Goal: Contribute content: Contribute content

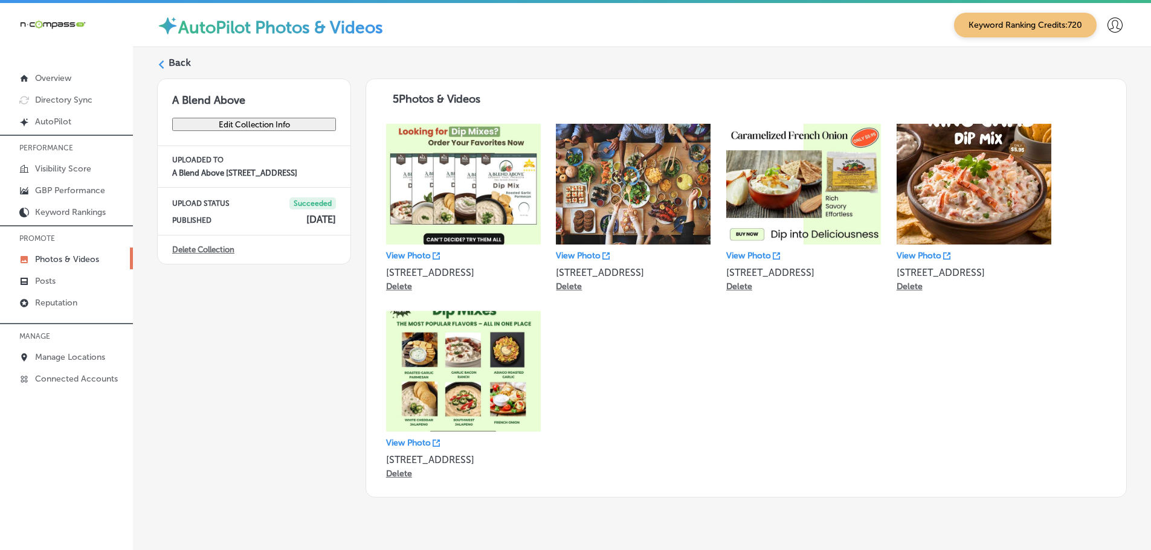
click at [155, 65] on div "Back A Blend Above Edit Collection Info UPLOADED TO A Blend Above [STREET_ADDRE…" at bounding box center [642, 277] width 1018 height 460
click at [164, 63] on icon at bounding box center [161, 64] width 8 height 8
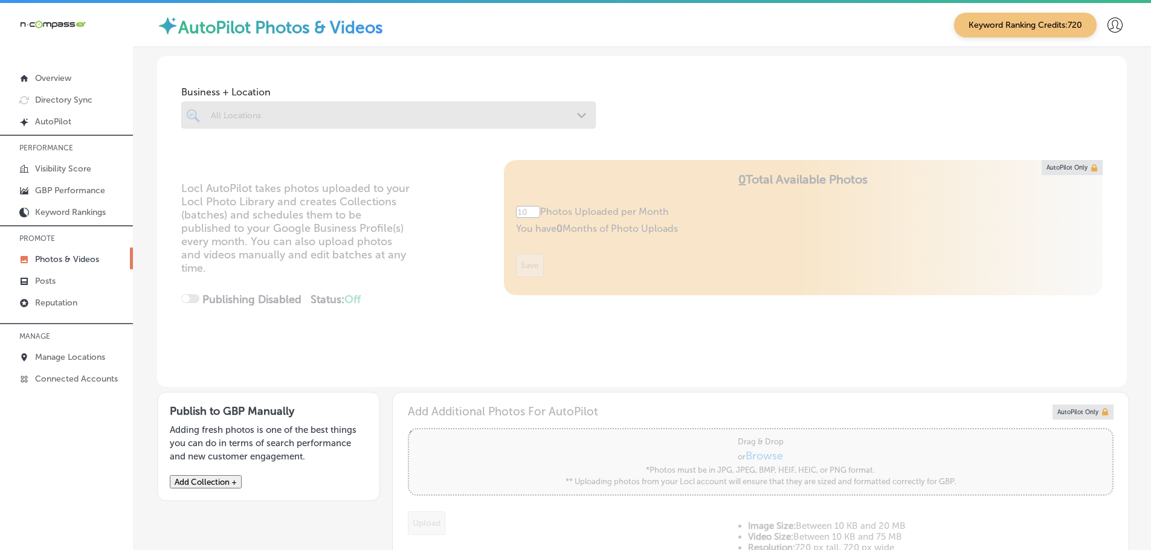
type input "5"
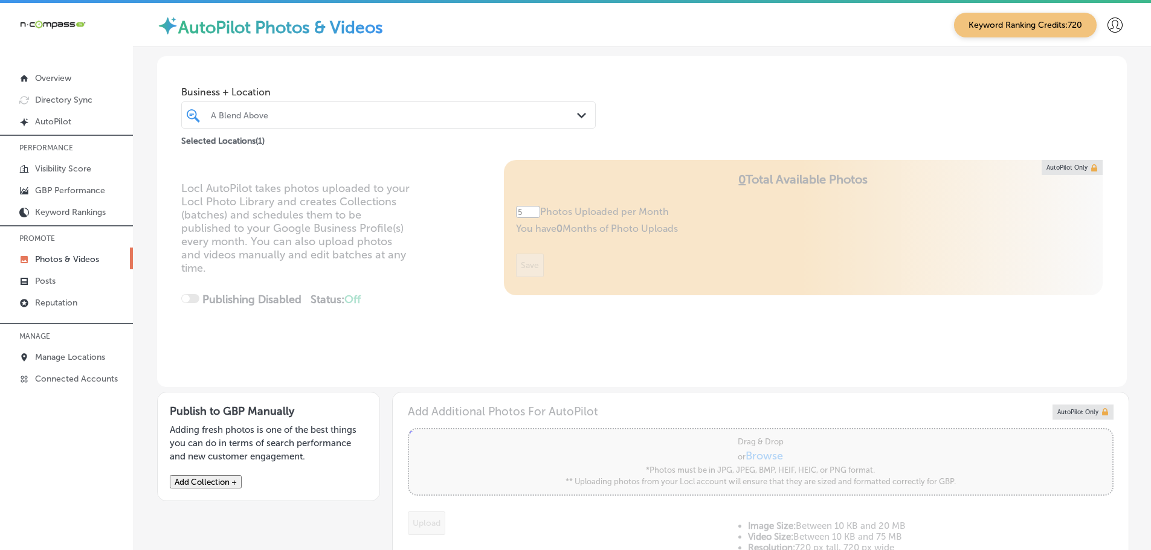
click at [577, 116] on polygon at bounding box center [581, 115] width 9 height 5
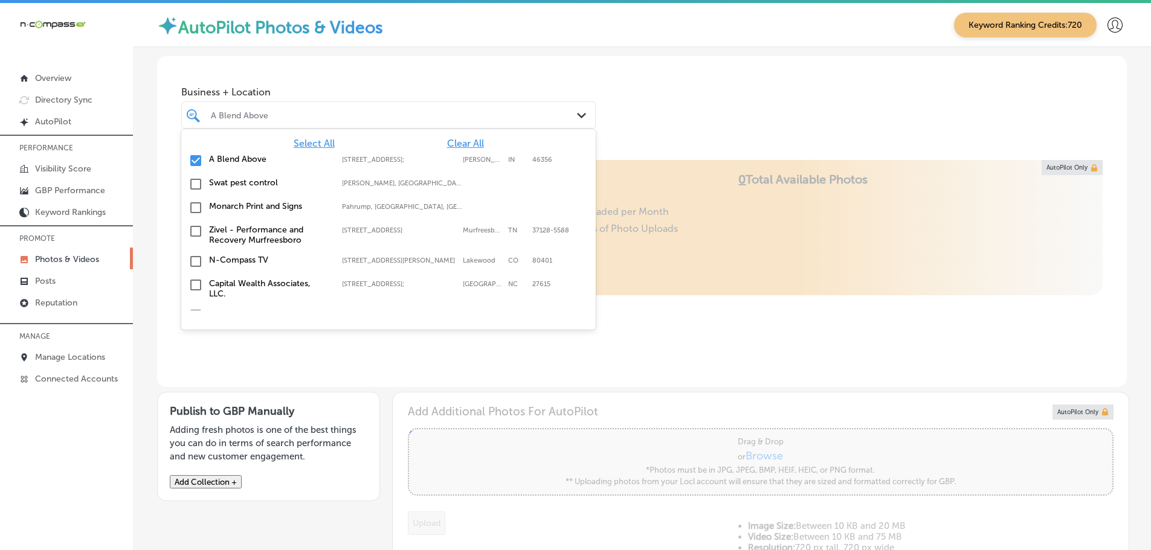
click at [463, 141] on span "Clear All" at bounding box center [465, 143] width 37 height 11
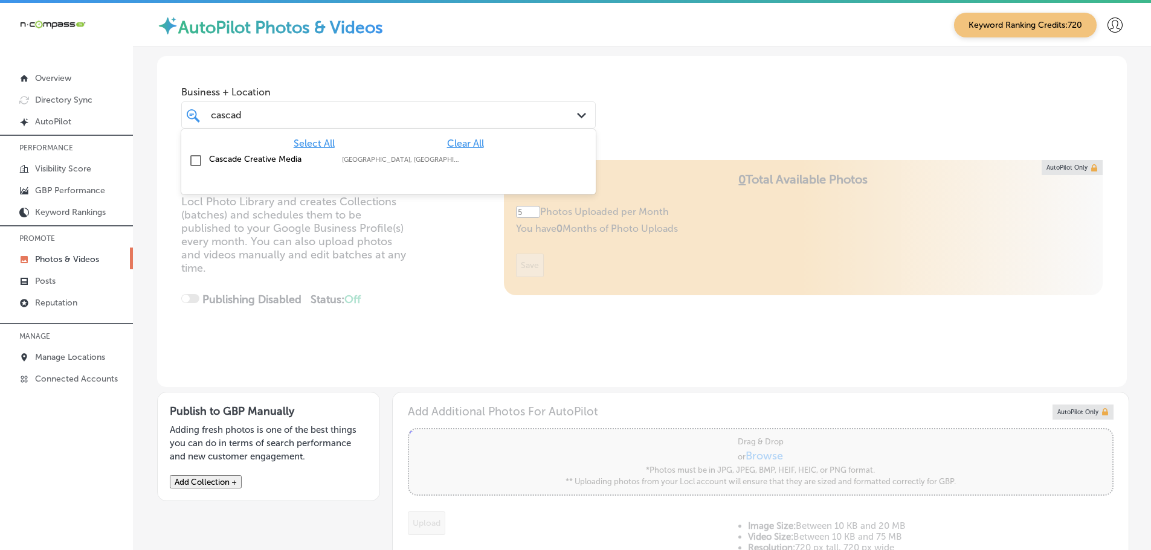
click at [292, 155] on label "Cascade Creative Media" at bounding box center [269, 159] width 121 height 10
type input "cascad"
click at [665, 126] on div "Business + Location option focused, 2 of 151. 2 results available for search te…" at bounding box center [642, 102] width 970 height 92
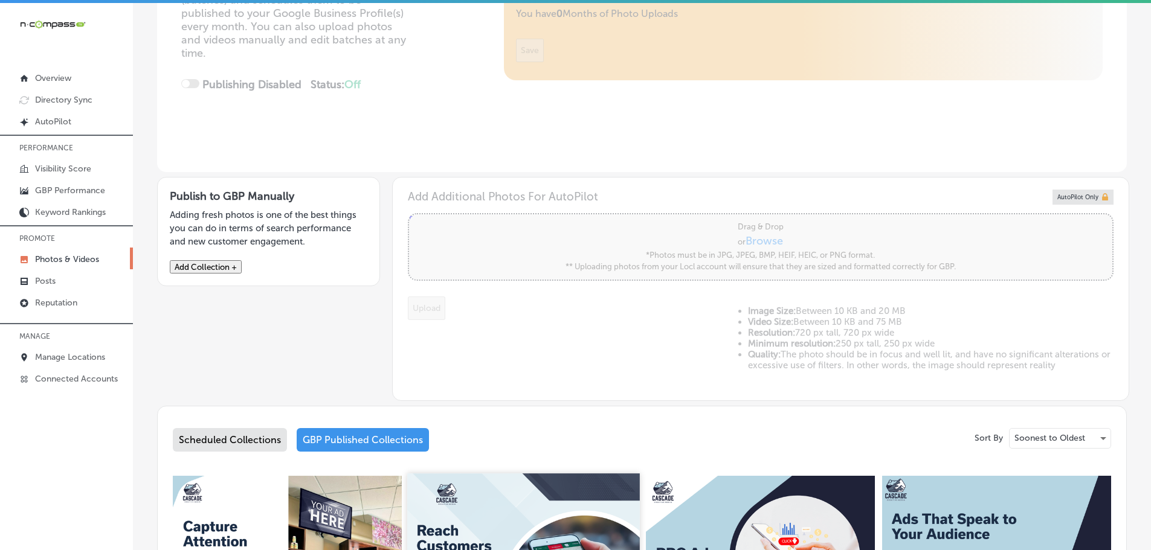
scroll to position [202, 0]
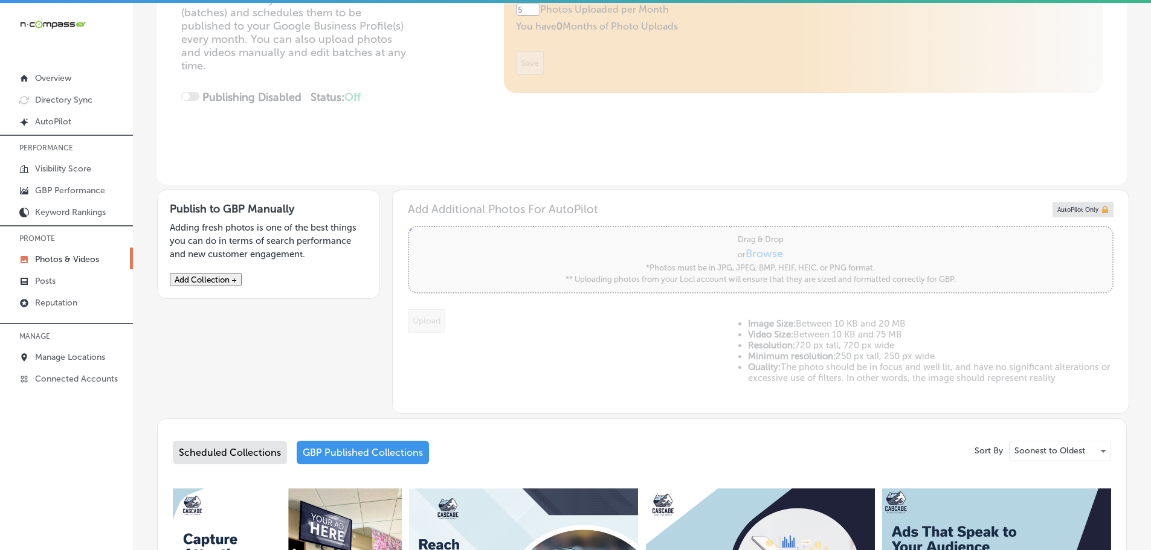
click at [222, 282] on button "Add Collection +" at bounding box center [206, 279] width 72 height 13
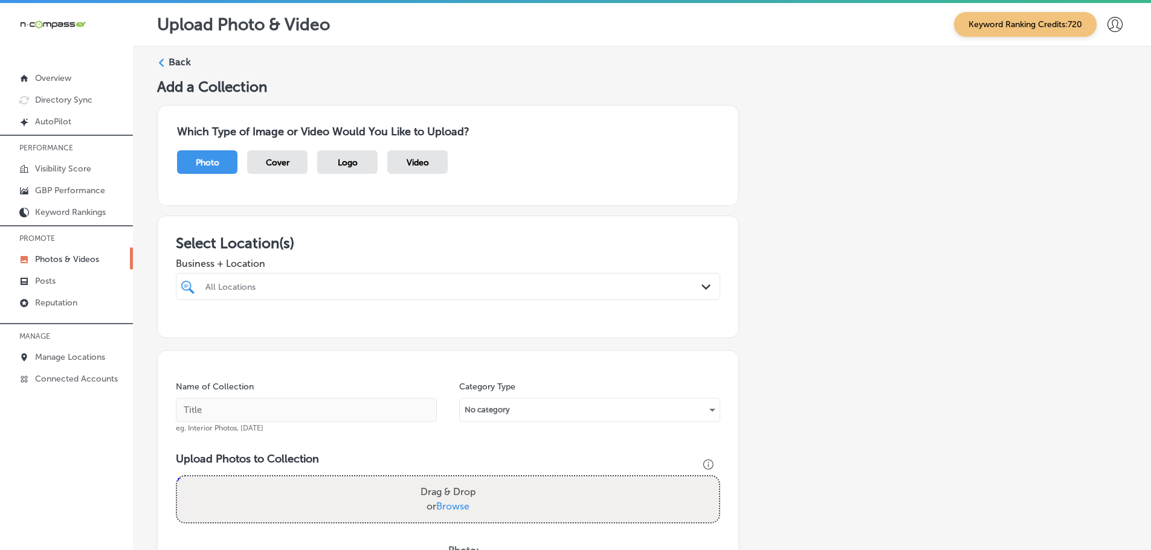
click at [666, 293] on div "All Locations" at bounding box center [447, 286] width 497 height 19
click at [271, 329] on label "Cascade Creative Media" at bounding box center [283, 331] width 159 height 10
type input "cascad"
click at [477, 230] on div "Select Location(s) Business + Location option focused, 2 of 151. 2 results avai…" at bounding box center [448, 277] width 582 height 123
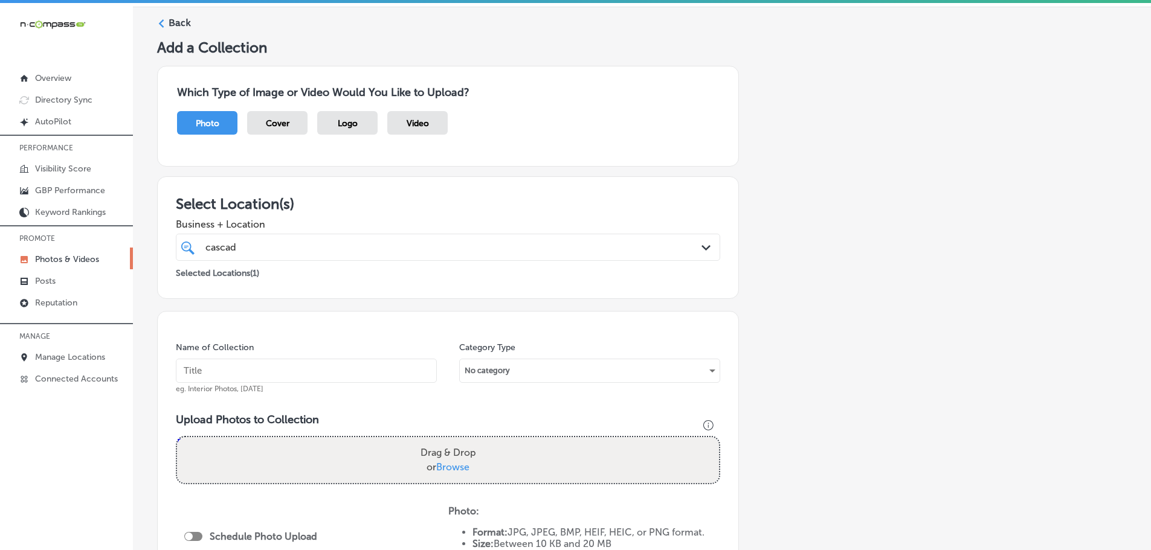
scroll to position [302, 0]
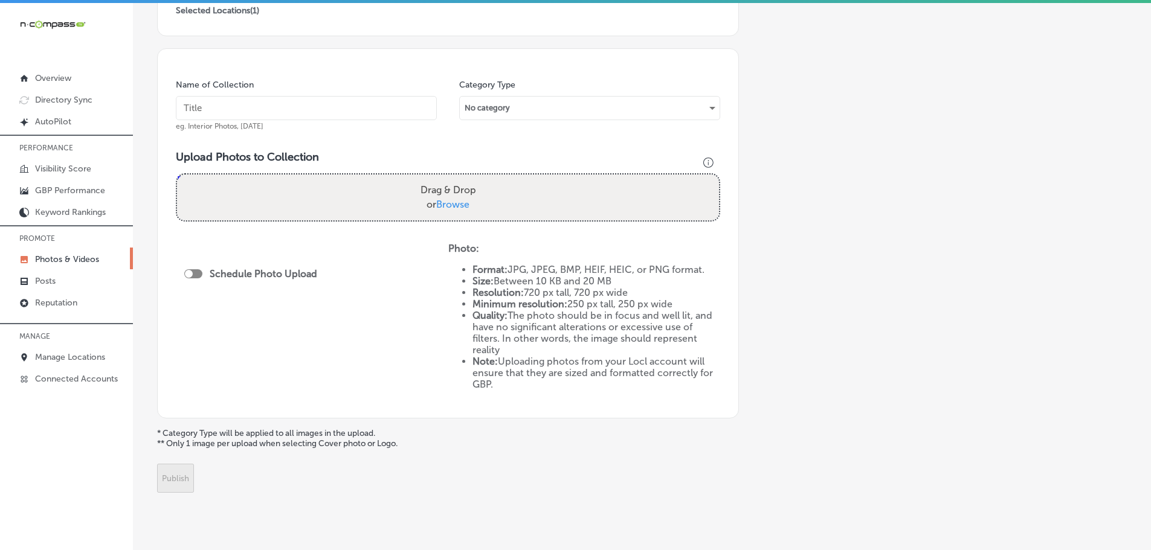
click at [444, 205] on span "Browse" at bounding box center [452, 204] width 33 height 11
click at [444, 178] on input "Drag & Drop or Browse" at bounding box center [448, 177] width 542 height 4
type input "C:\fakepath\Cascade Creative Media-21 (3).png"
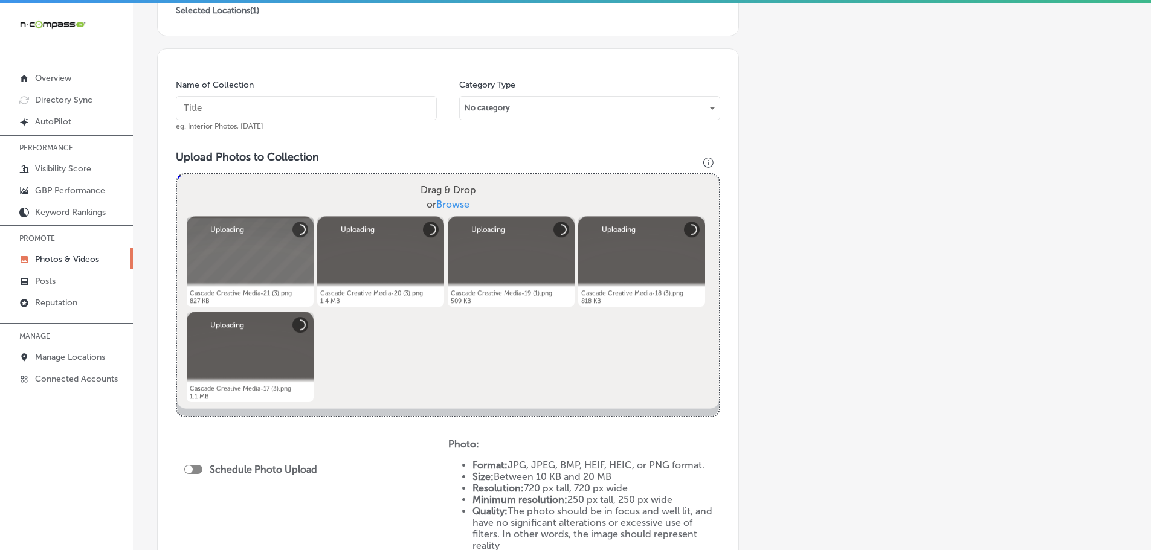
click at [321, 109] on input "text" at bounding box center [306, 108] width 261 height 24
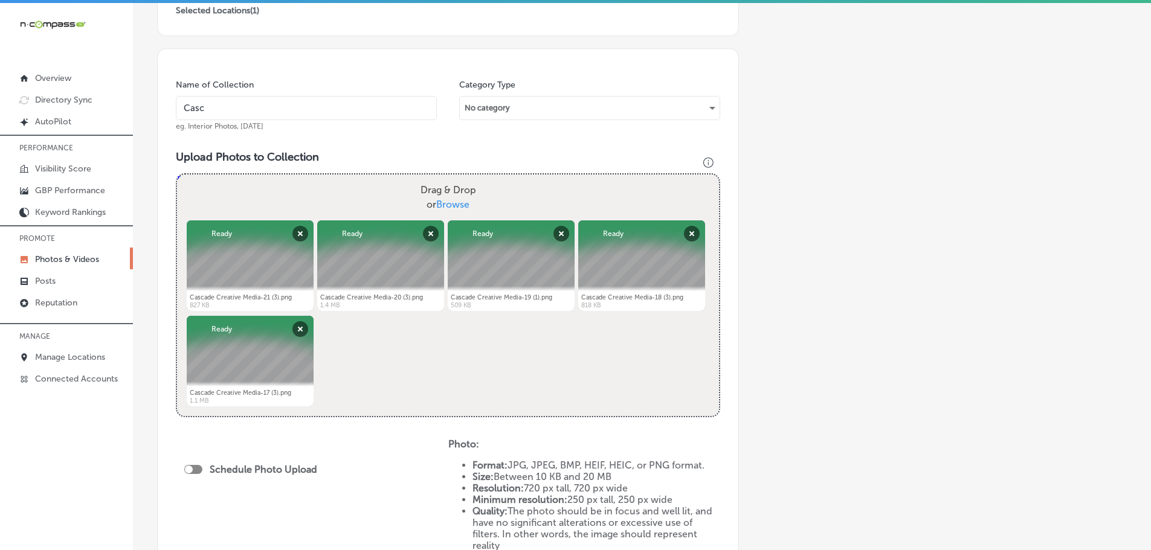
type input "Cascade Creative Media"
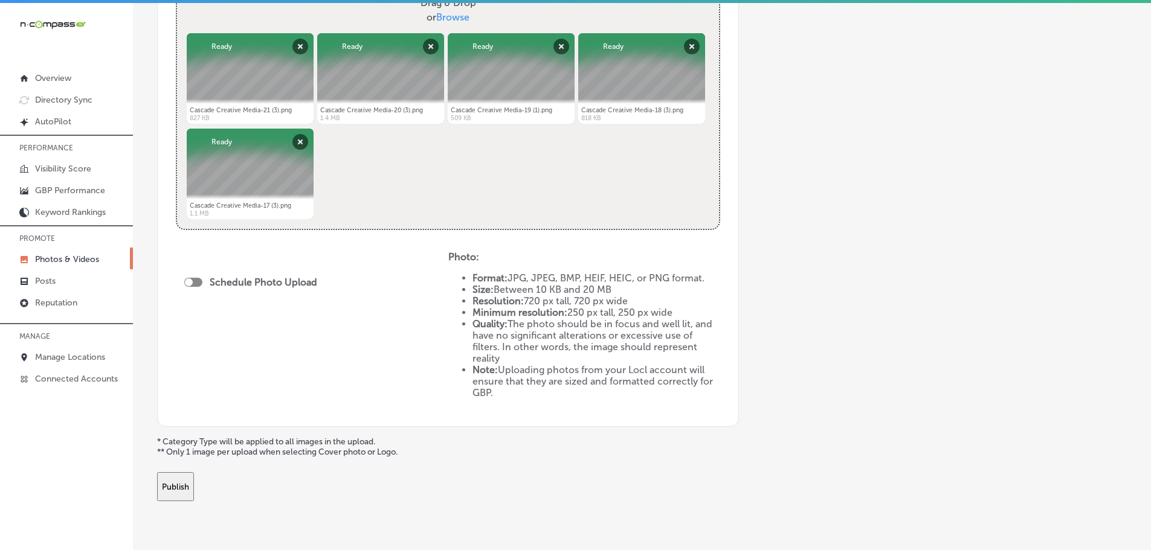
scroll to position [520, 0]
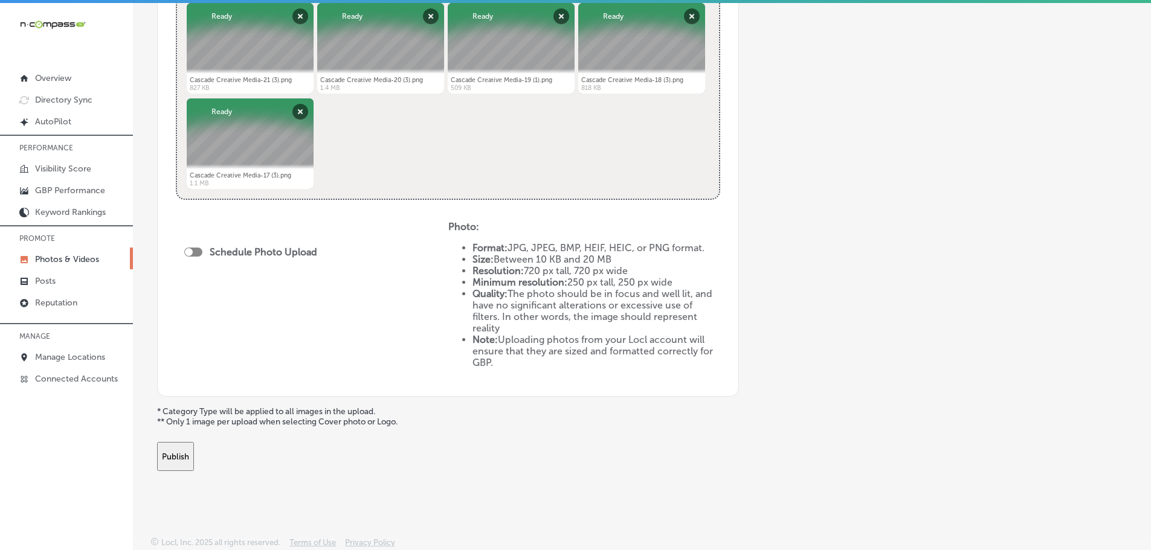
click at [197, 251] on div at bounding box center [193, 252] width 18 height 9
checkbox input "true"
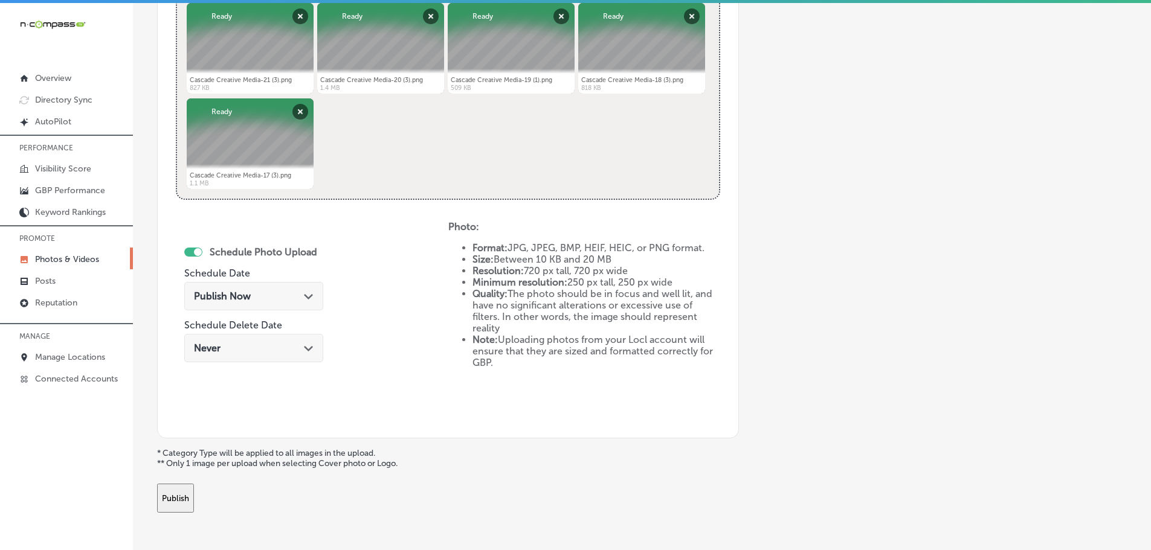
click at [308, 296] on polygon at bounding box center [308, 296] width 9 height 5
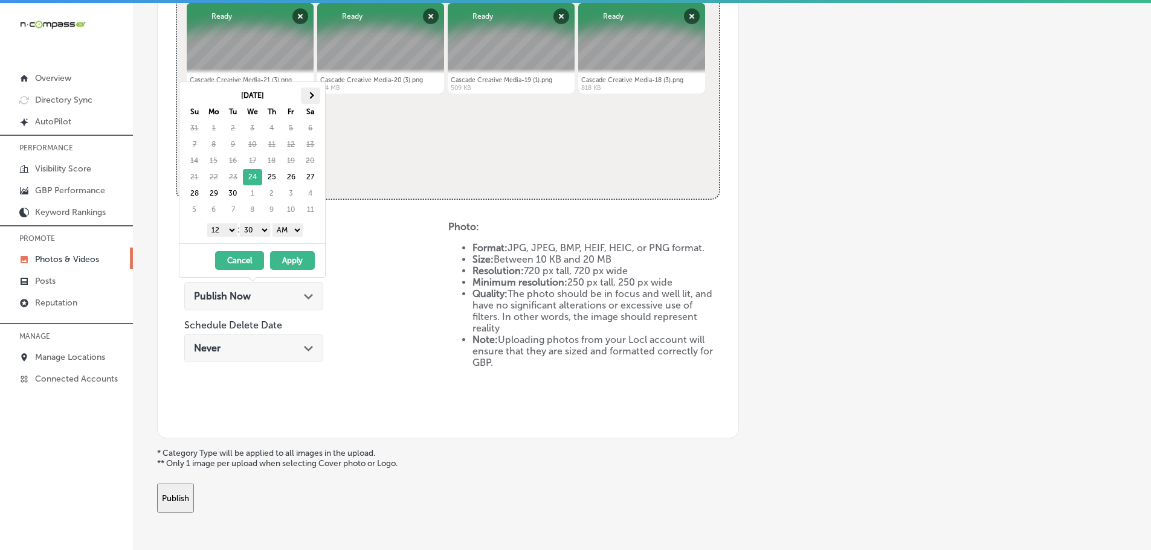
click at [312, 95] on span at bounding box center [310, 95] width 7 height 7
click at [211, 228] on select "1 2 3 4 5 6 7 8 9 10 11 12" at bounding box center [222, 230] width 30 height 13
click at [256, 230] on select "00 10 20 30 40 50" at bounding box center [255, 230] width 30 height 13
click at [288, 226] on select "AM PM" at bounding box center [287, 230] width 30 height 13
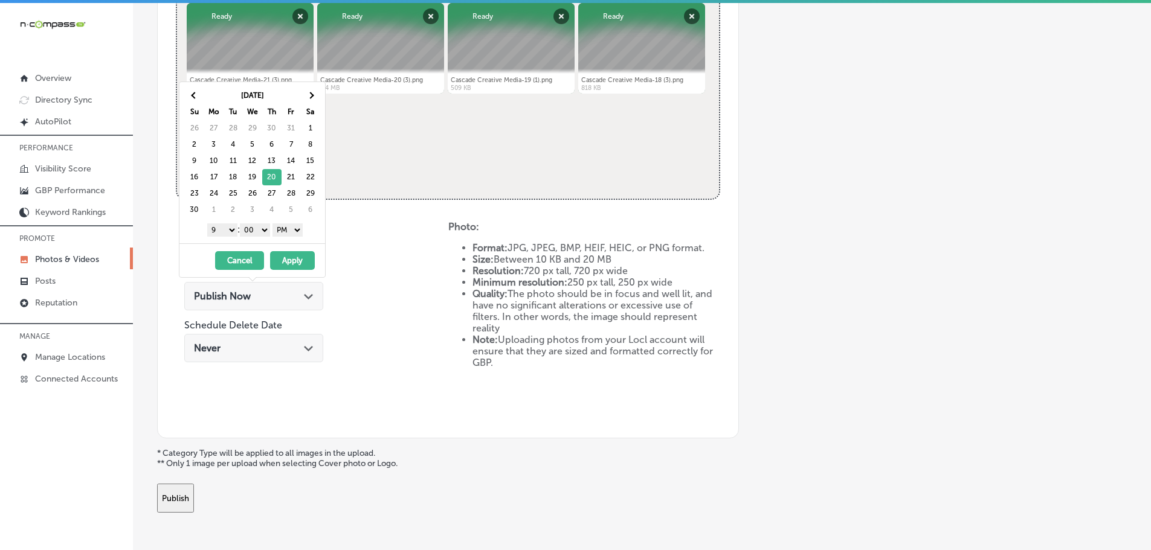
click at [294, 254] on button "Apply" at bounding box center [292, 260] width 45 height 19
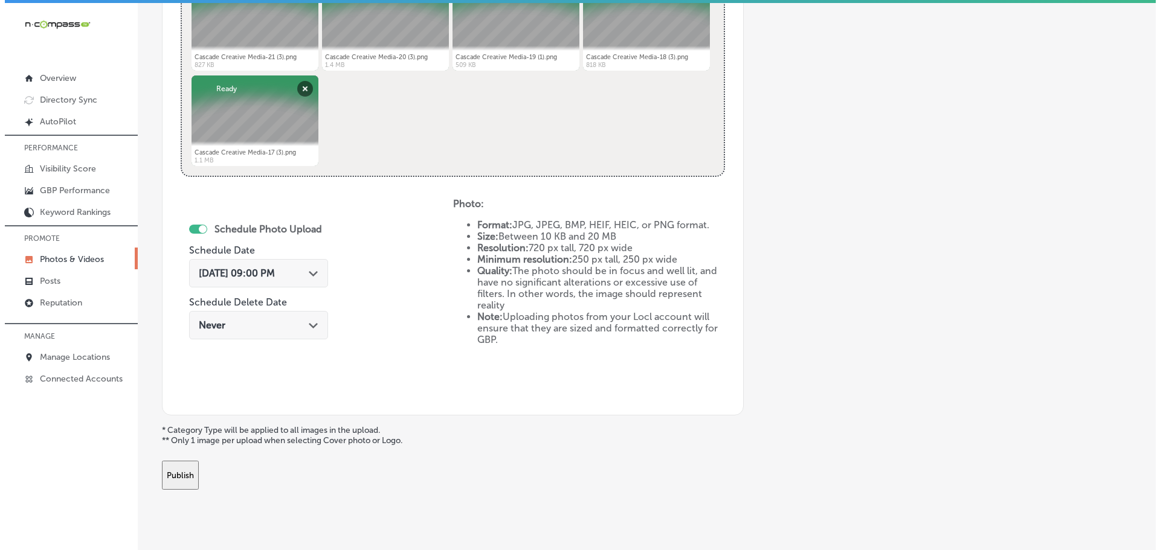
scroll to position [561, 0]
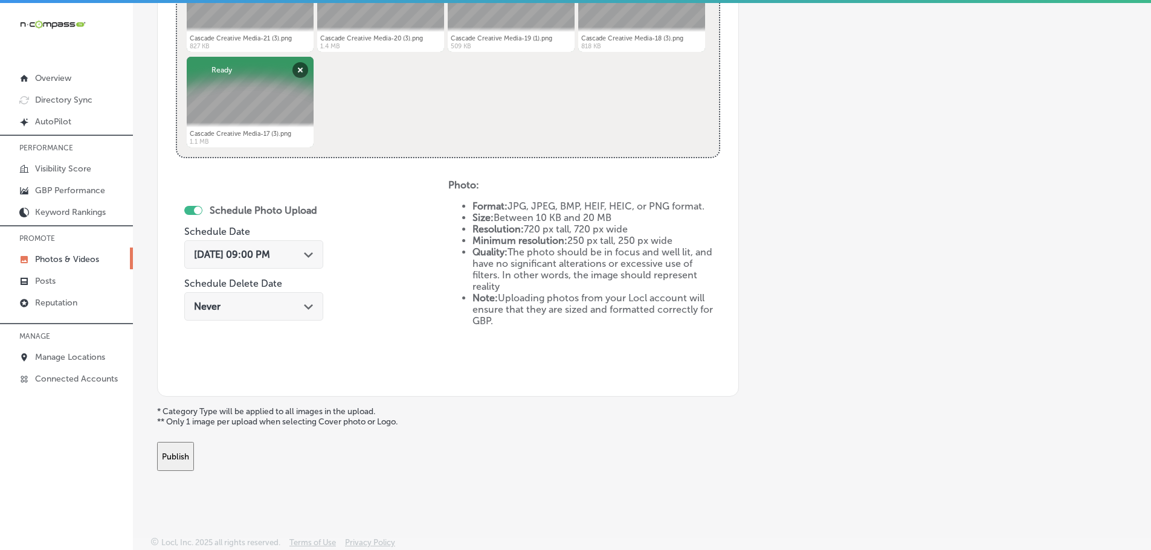
click at [194, 457] on button "Publish" at bounding box center [175, 456] width 37 height 29
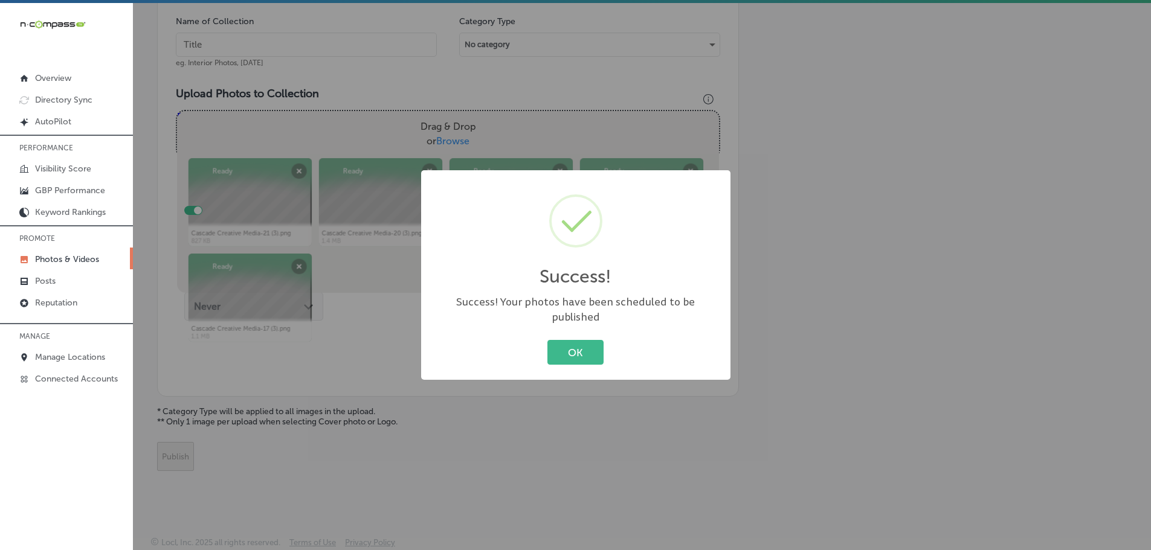
scroll to position [366, 0]
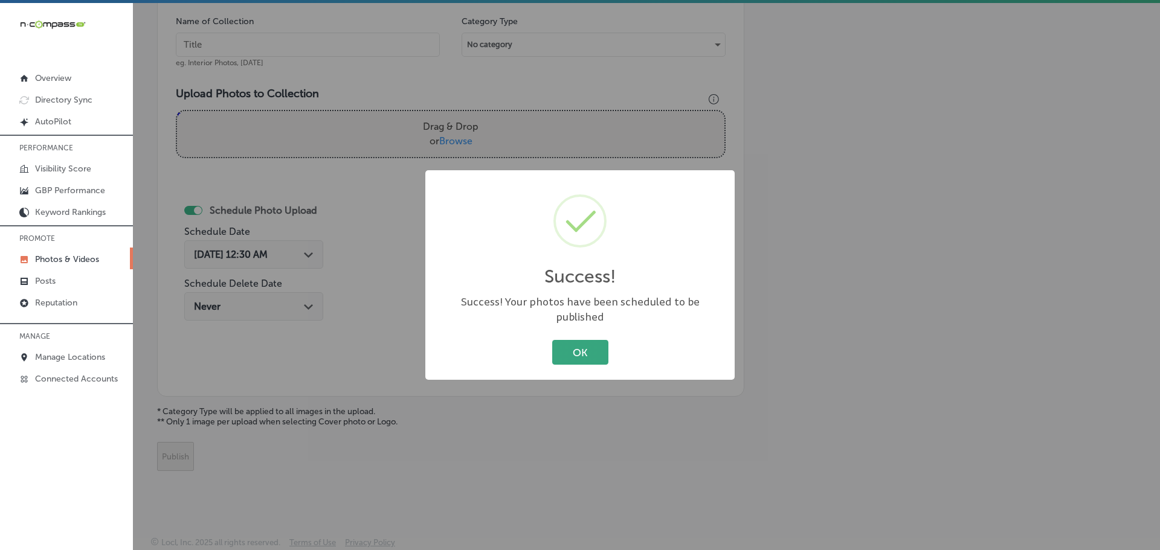
click at [581, 341] on button "OK" at bounding box center [580, 352] width 56 height 25
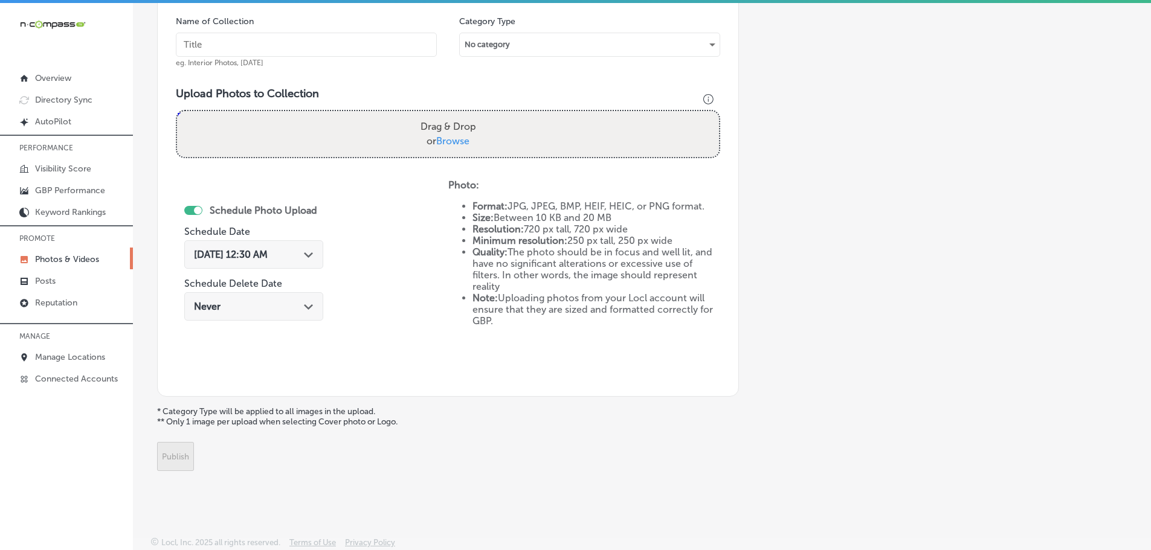
click at [461, 137] on span "Browse" at bounding box center [452, 140] width 33 height 11
click at [461, 115] on input "Drag & Drop or Browse" at bounding box center [448, 113] width 542 height 4
type input "C:\fakepath\Cascade Creative Media-21 (4).png"
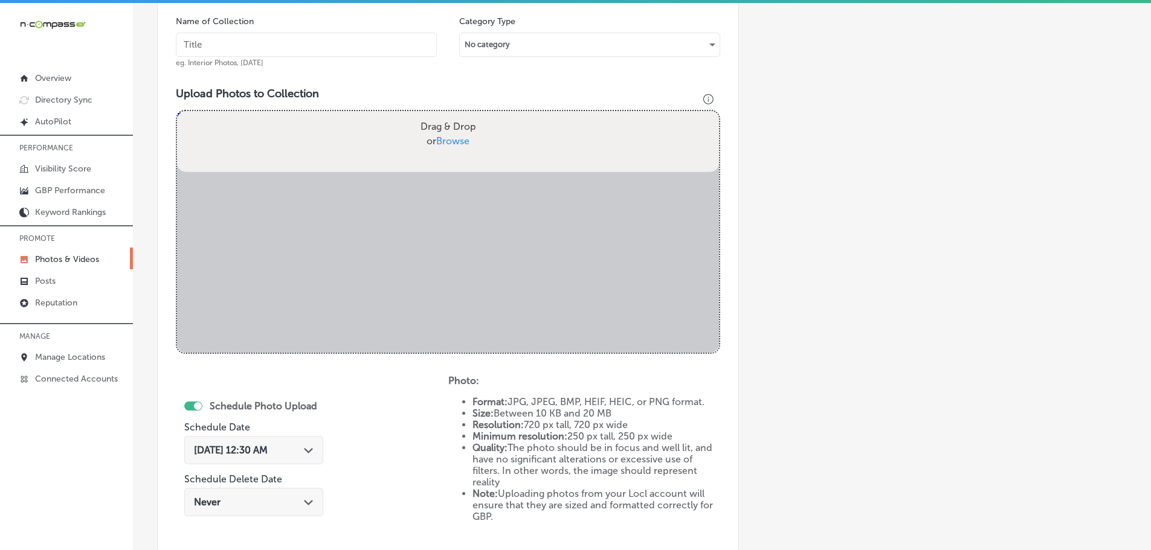
click at [312, 53] on input "text" at bounding box center [306, 45] width 261 height 24
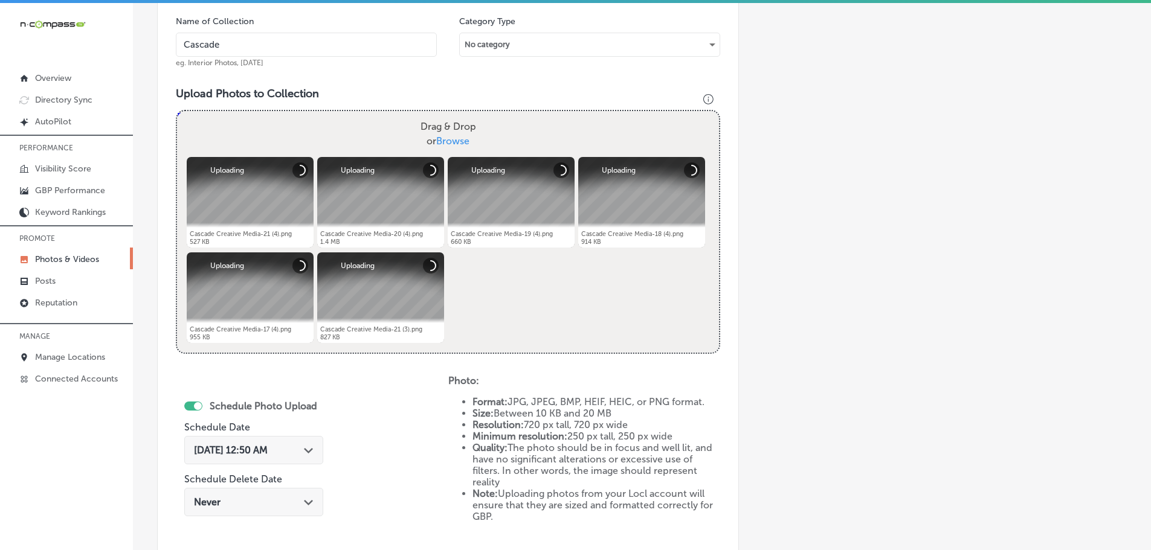
type input "Cascade Creative Media"
click at [312, 450] on icon "Path Created with Sketch." at bounding box center [308, 450] width 9 height 5
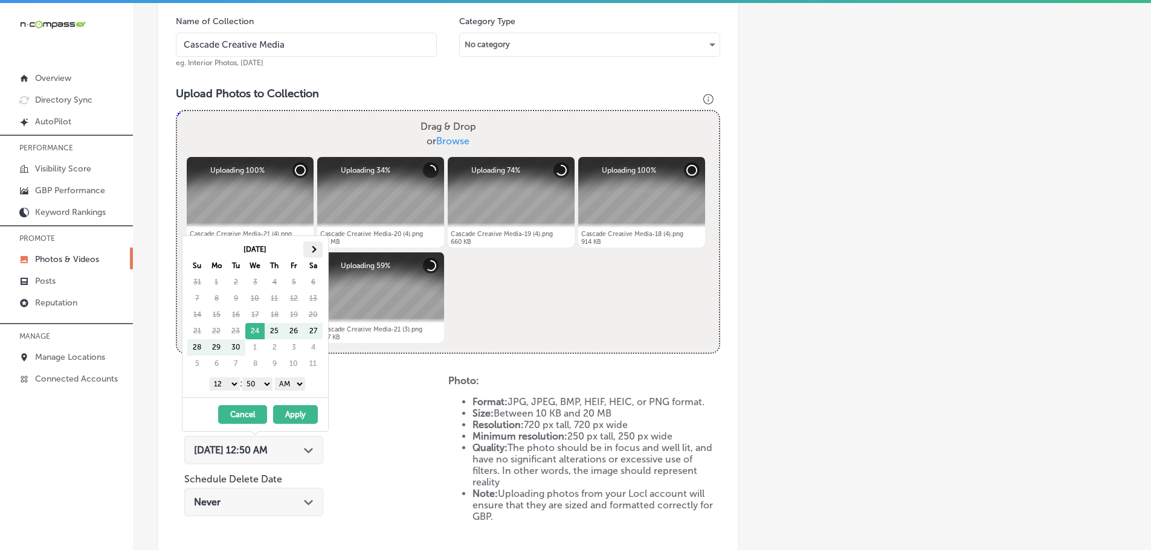
click at [308, 250] on th at bounding box center [312, 250] width 19 height 16
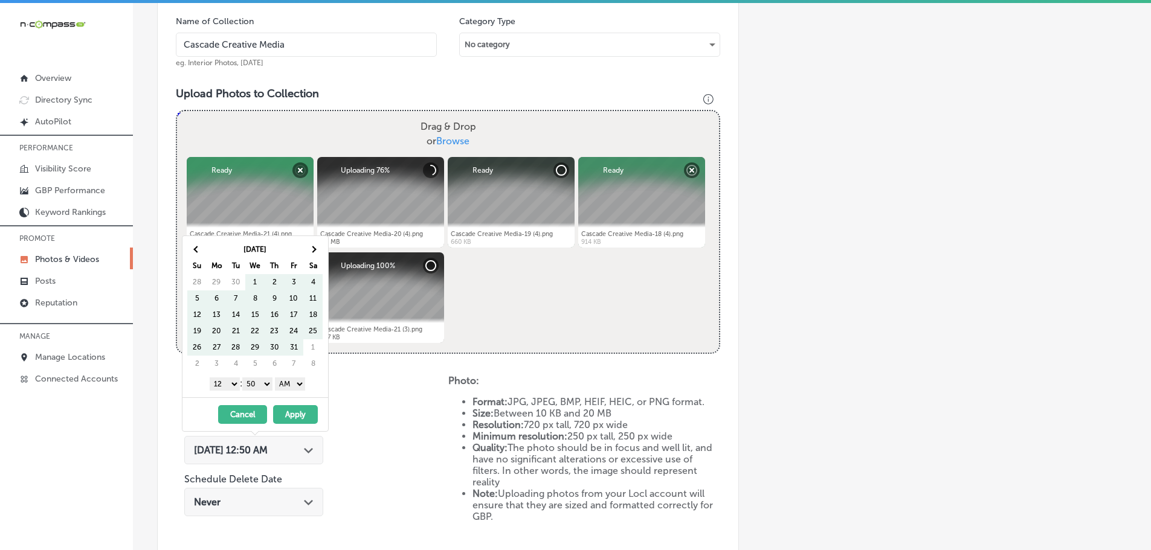
click at [308, 250] on th at bounding box center [312, 250] width 19 height 16
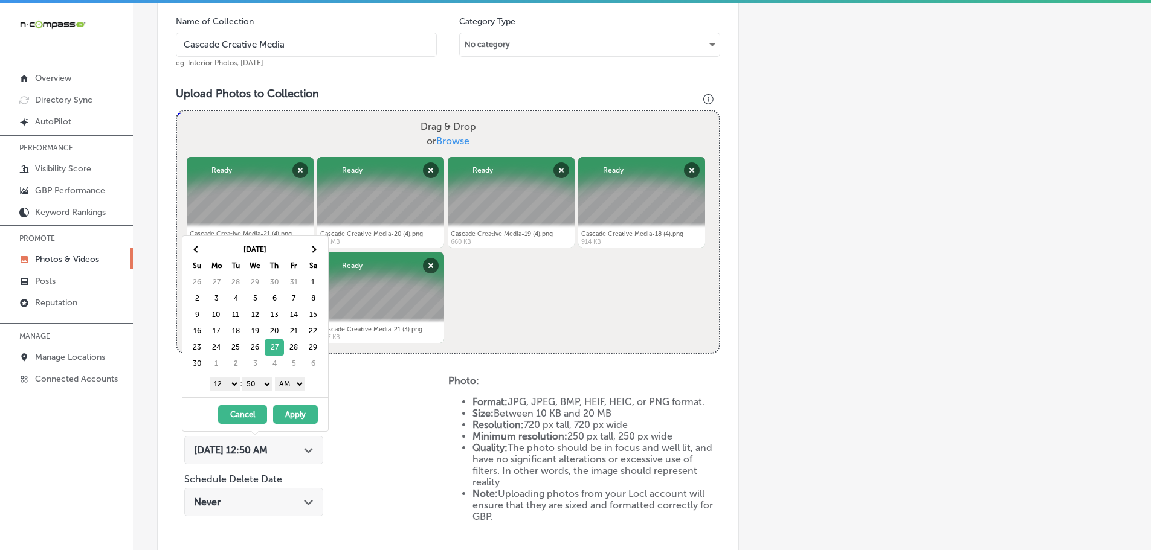
click at [226, 384] on select "1 2 3 4 5 6 7 8 9 10 11 12" at bounding box center [225, 384] width 30 height 13
drag, startPoint x: 265, startPoint y: 381, endPoint x: 265, endPoint y: 388, distance: 7.9
click at [265, 381] on select "00 10 20 30 40 50" at bounding box center [257, 384] width 30 height 13
drag, startPoint x: 290, startPoint y: 383, endPoint x: 288, endPoint y: 390, distance: 7.5
click at [290, 383] on select "AM PM" at bounding box center [290, 384] width 30 height 13
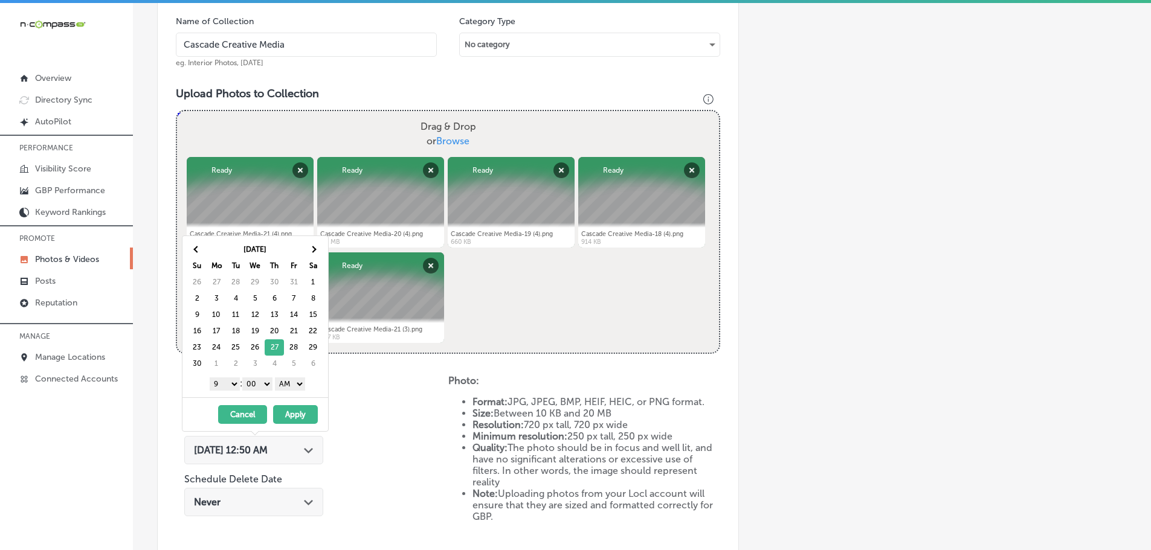
click at [277, 378] on select "AM PM" at bounding box center [290, 384] width 30 height 13
drag, startPoint x: 296, startPoint y: 382, endPoint x: 297, endPoint y: 390, distance: 7.9
click at [296, 382] on select "AM PM" at bounding box center [290, 384] width 30 height 13
click at [297, 411] on button "Apply" at bounding box center [295, 414] width 45 height 19
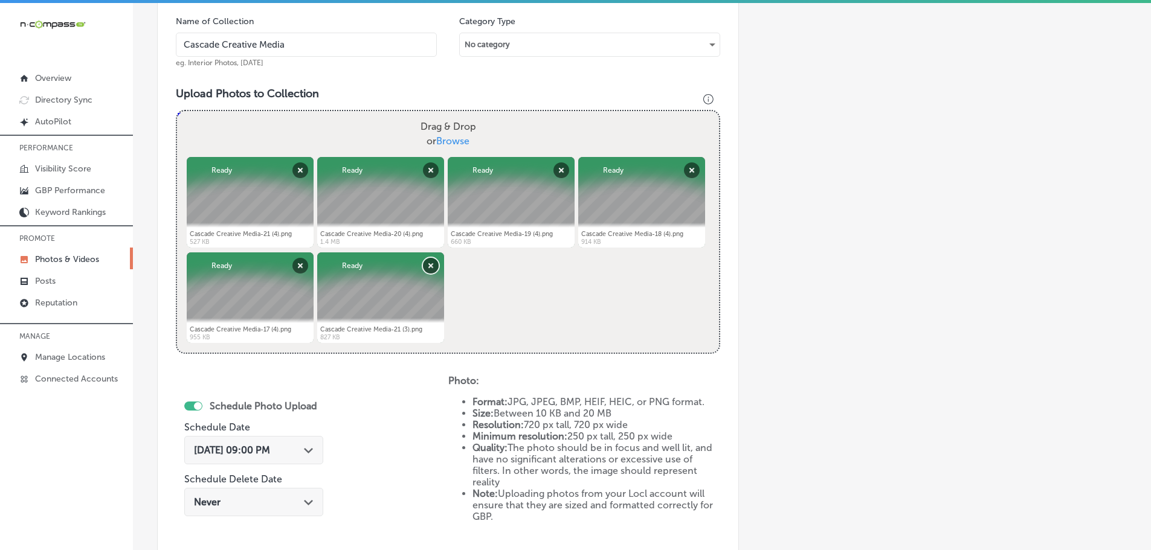
click at [425, 263] on button "Remove" at bounding box center [431, 266] width 16 height 16
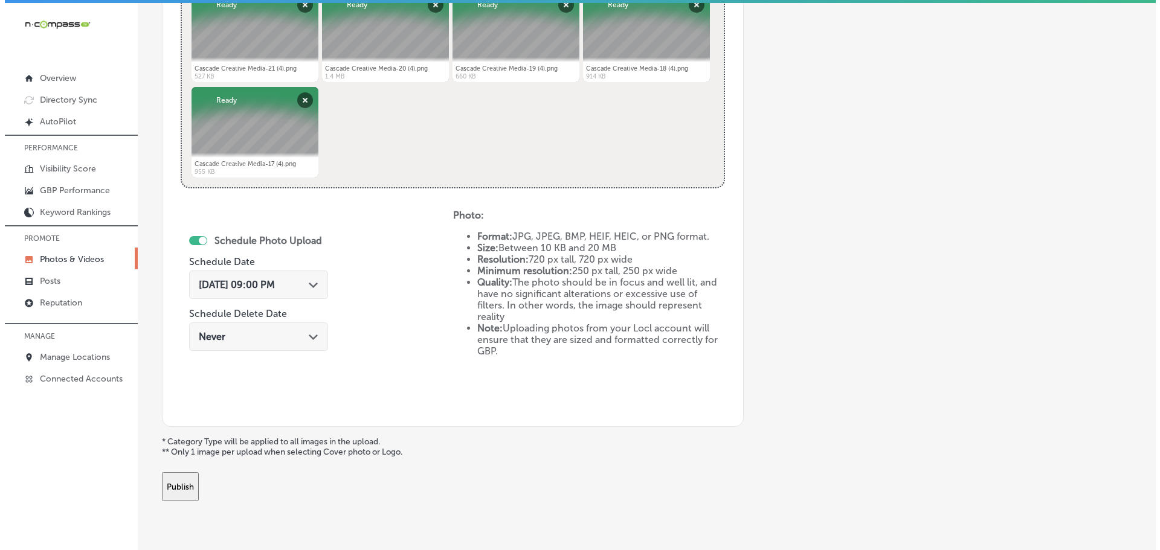
scroll to position [547, 0]
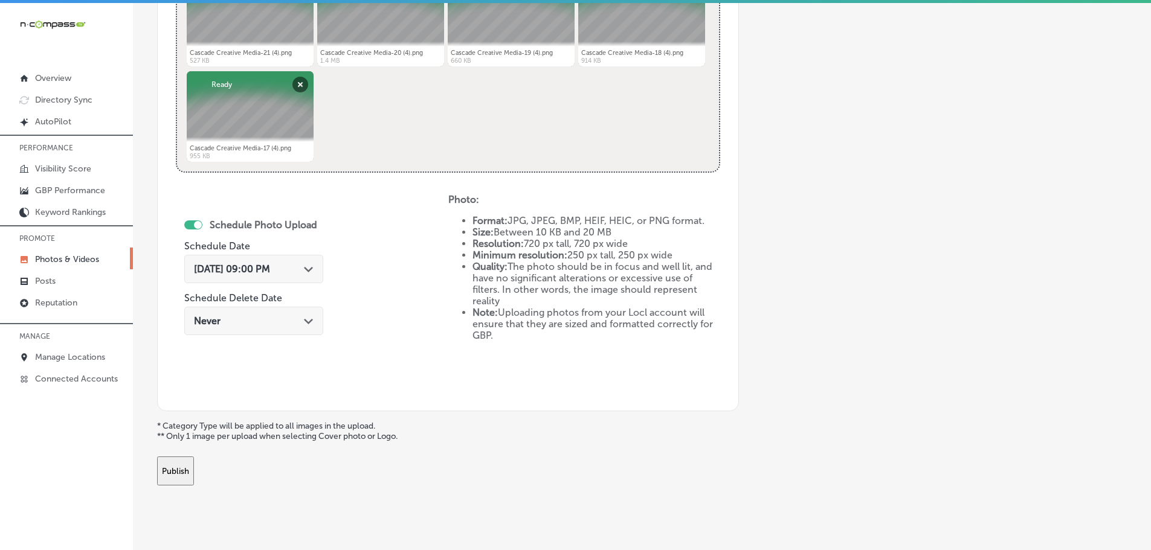
click at [194, 474] on button "Publish" at bounding box center [175, 471] width 37 height 29
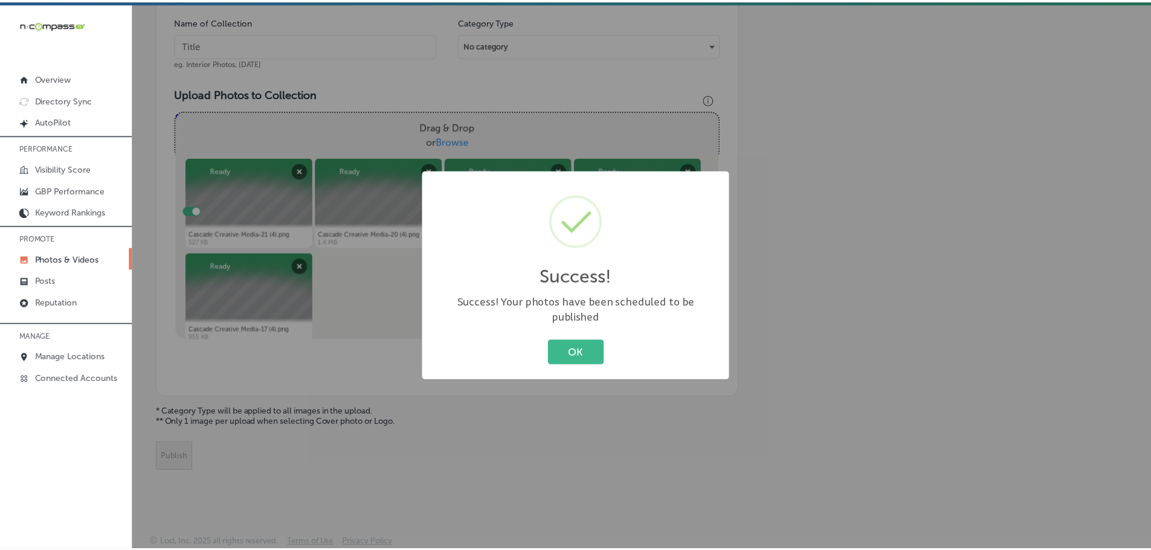
scroll to position [366, 0]
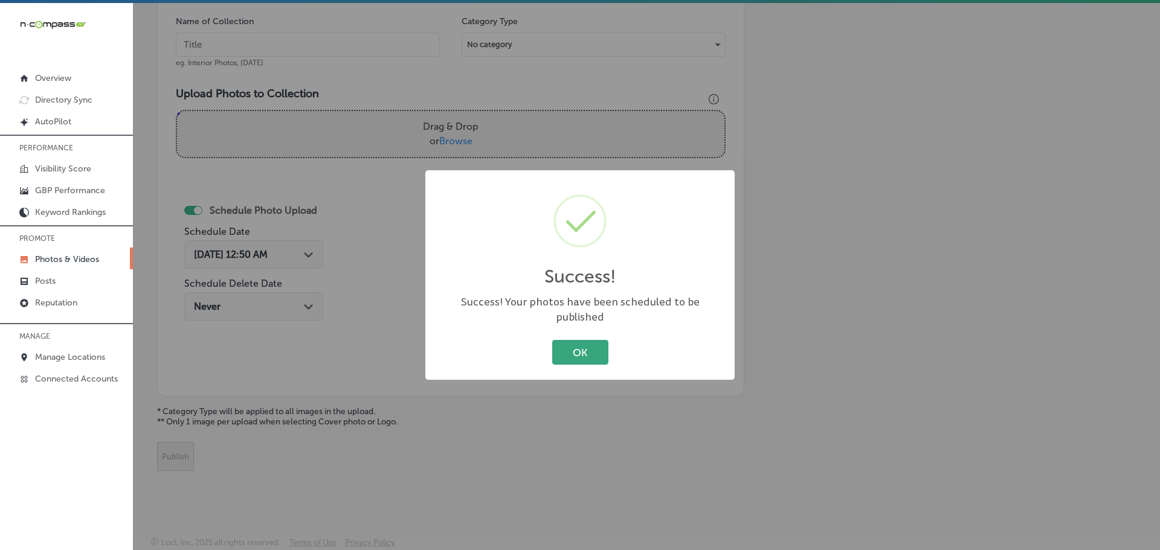
click at [576, 347] on button "OK" at bounding box center [580, 352] width 56 height 25
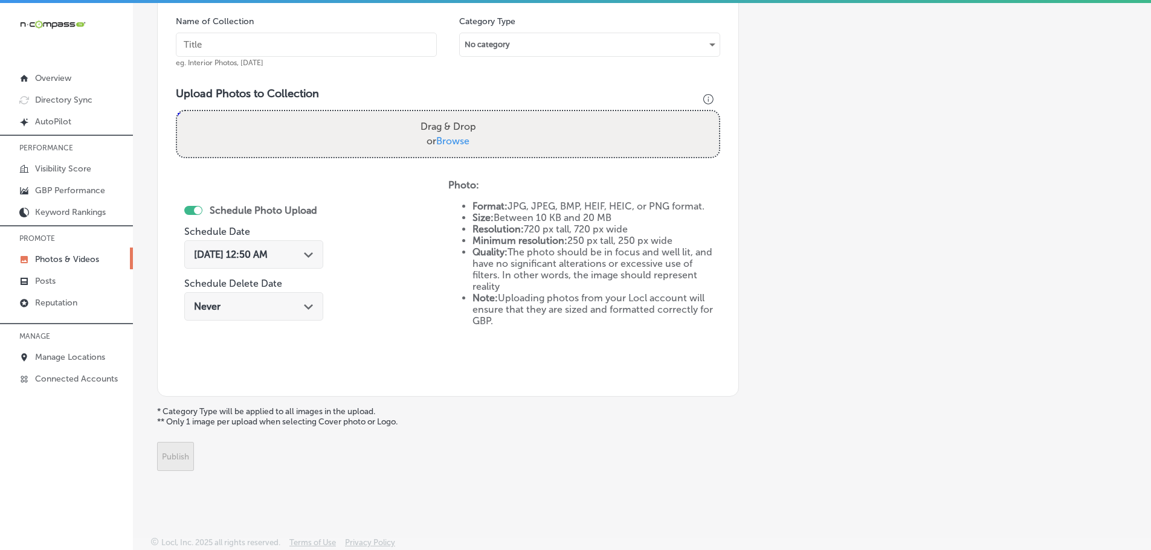
click at [460, 140] on span "Browse" at bounding box center [452, 140] width 33 height 11
click at [460, 115] on input "Drag & Drop or Browse" at bounding box center [448, 113] width 542 height 4
type input "C:\fakepath\Cascade Creative Media-21 (5).png"
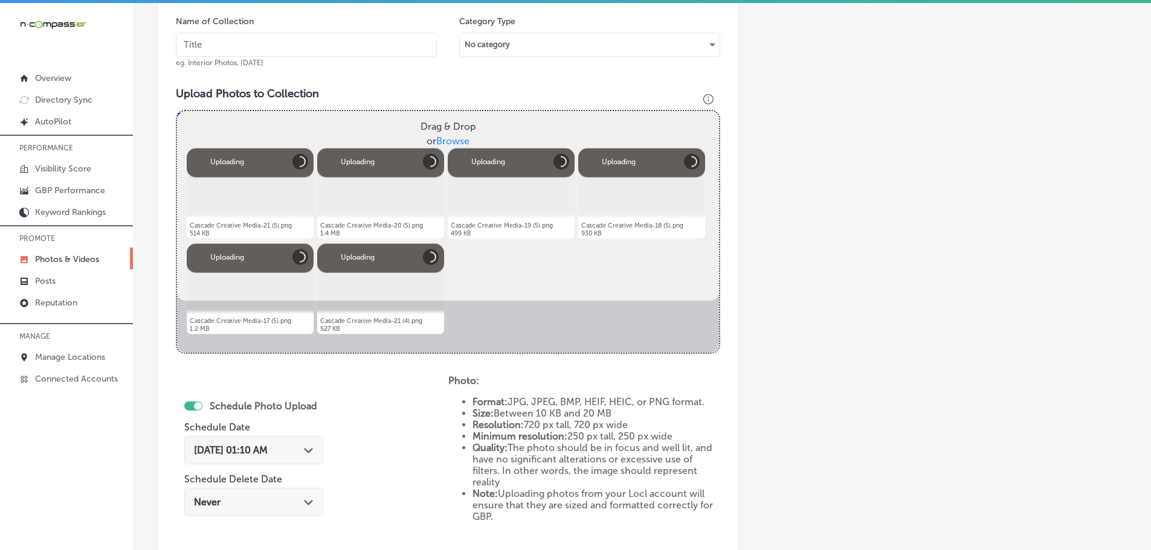
click at [259, 47] on input "text" at bounding box center [306, 45] width 261 height 24
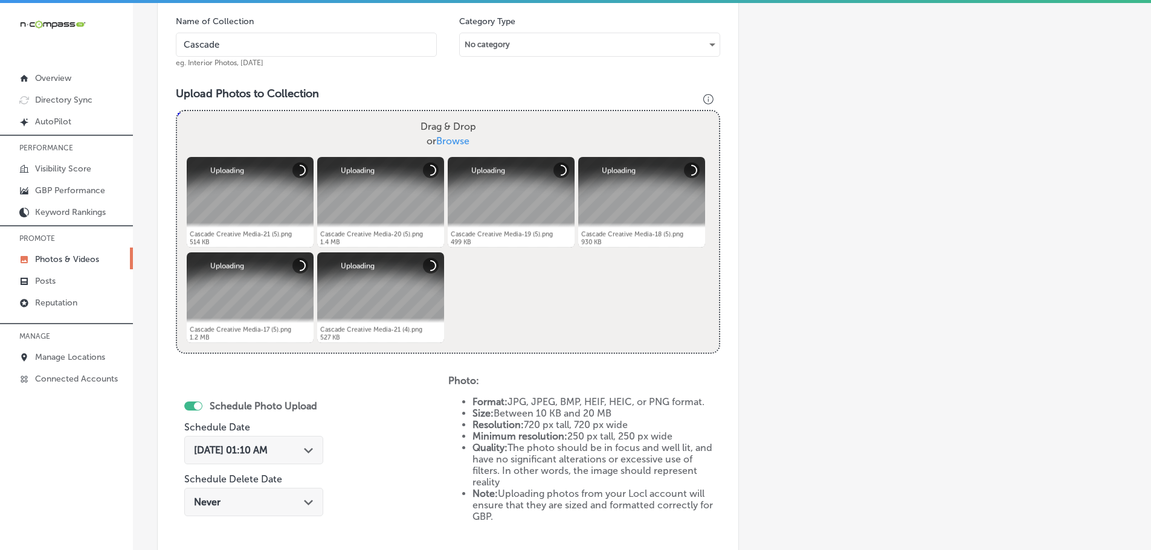
type input "Cascade Creative Media"
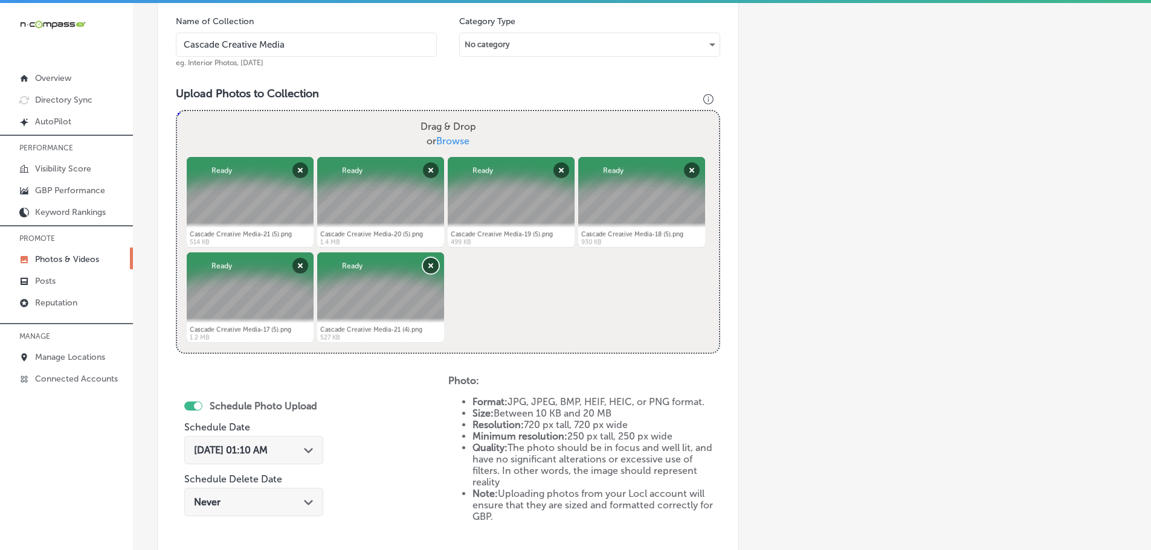
click at [431, 264] on button "Remove" at bounding box center [431, 266] width 16 height 16
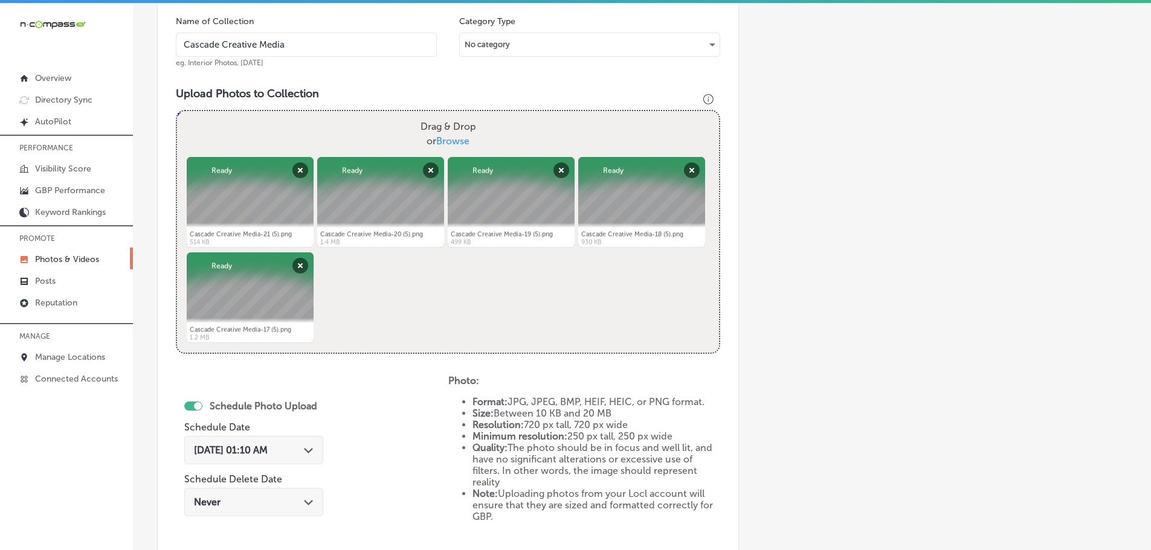
click at [313, 449] on icon "Path Created with Sketch." at bounding box center [308, 450] width 9 height 5
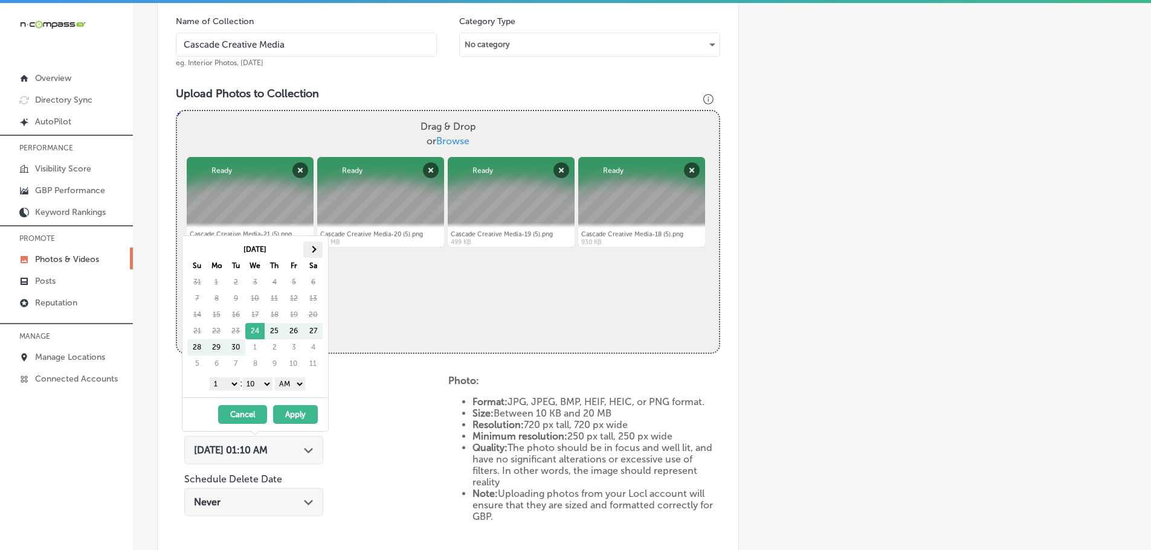
click at [311, 248] on span at bounding box center [312, 249] width 7 height 7
click at [229, 384] on select "1 2 3 4 5 6 7 8 9 10 11 12" at bounding box center [225, 384] width 30 height 13
click at [263, 383] on select "00 10 20 30 40 50" at bounding box center [257, 384] width 30 height 13
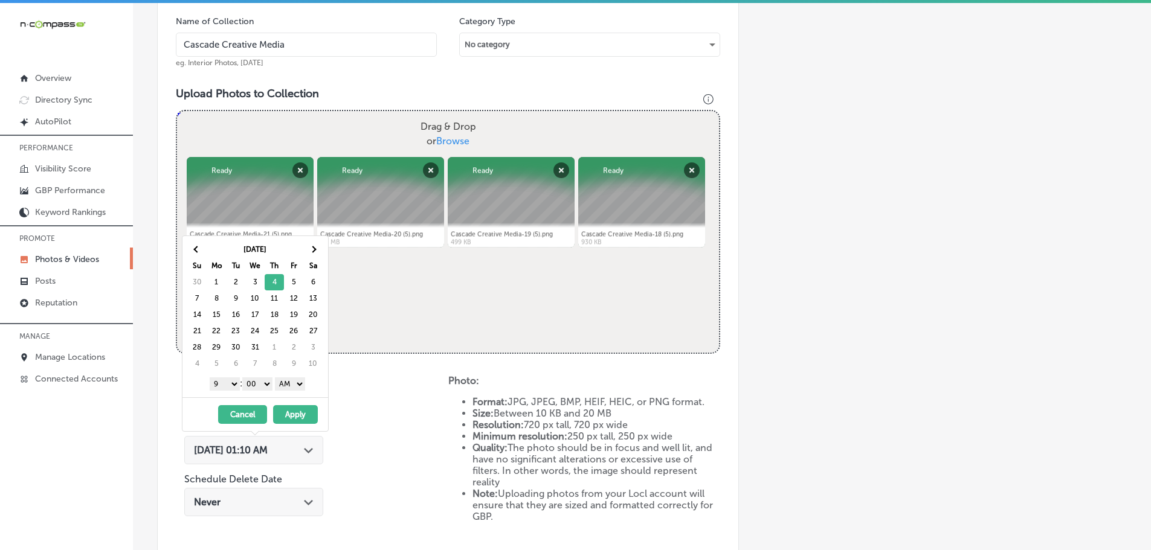
click at [287, 385] on select "AM PM" at bounding box center [290, 384] width 30 height 13
click at [295, 411] on button "Apply" at bounding box center [295, 414] width 45 height 19
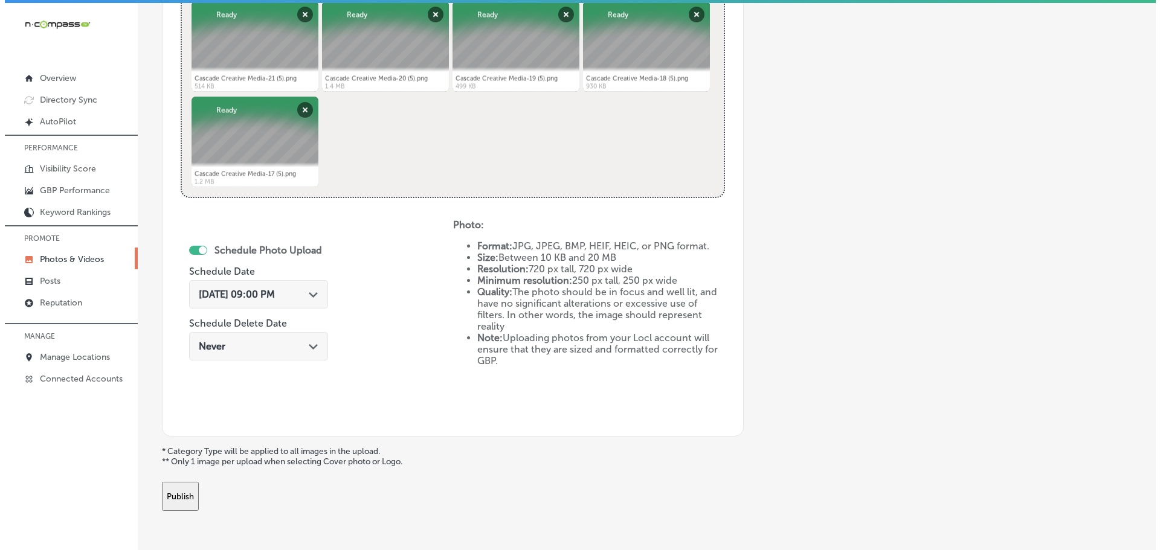
scroll to position [561, 0]
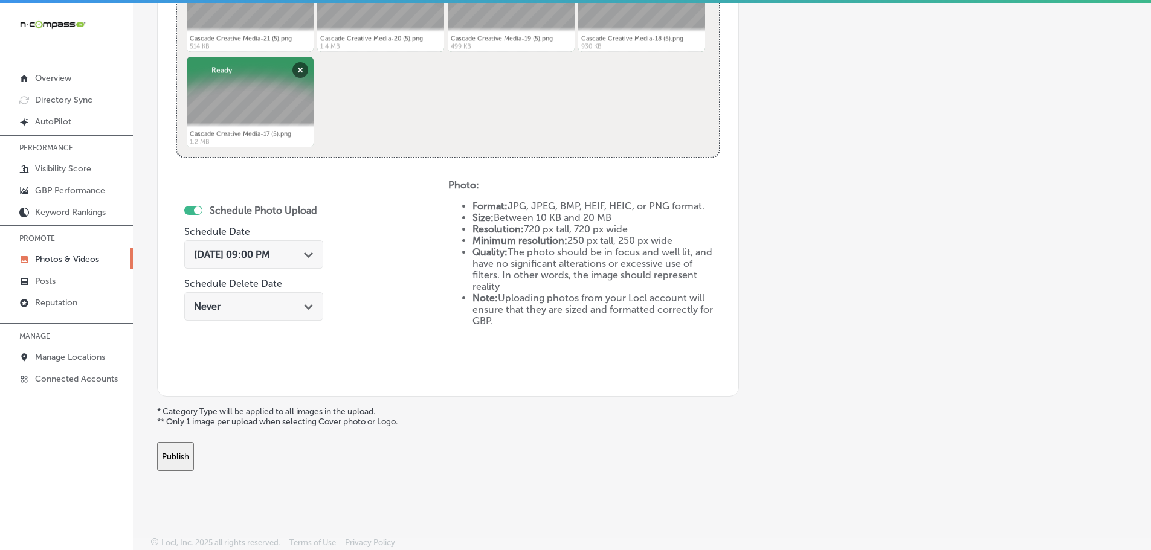
click at [194, 454] on button "Publish" at bounding box center [175, 456] width 37 height 29
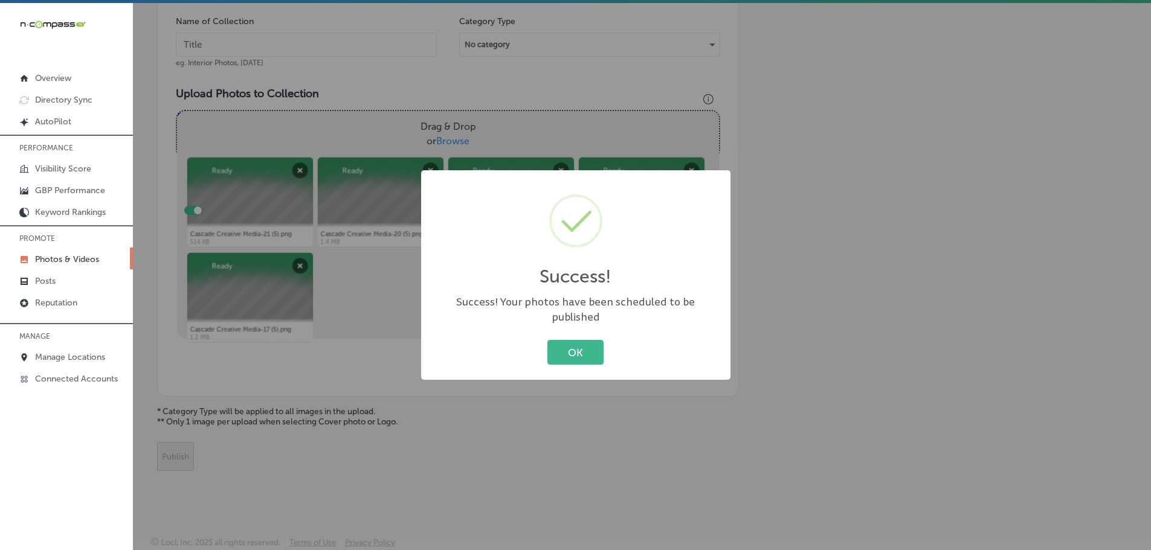
scroll to position [366, 0]
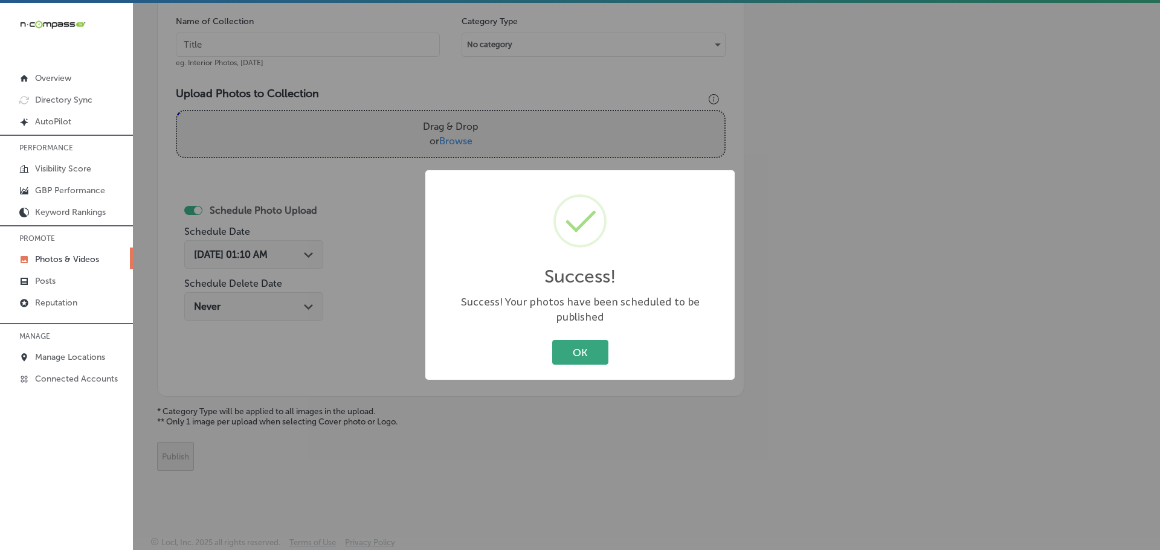
click at [588, 345] on button "OK" at bounding box center [580, 352] width 56 height 25
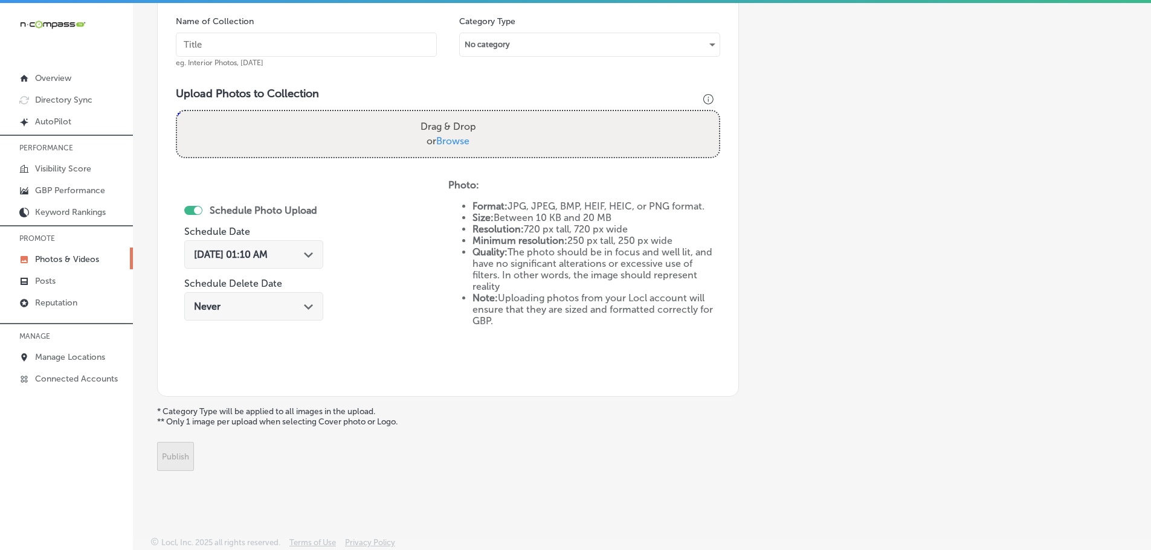
click at [455, 142] on span "Browse" at bounding box center [452, 140] width 33 height 11
click at [455, 115] on input "Drag & Drop or Browse" at bounding box center [448, 113] width 542 height 4
type input "C:\fakepath\Cascade Creative Media-21 (6).png"
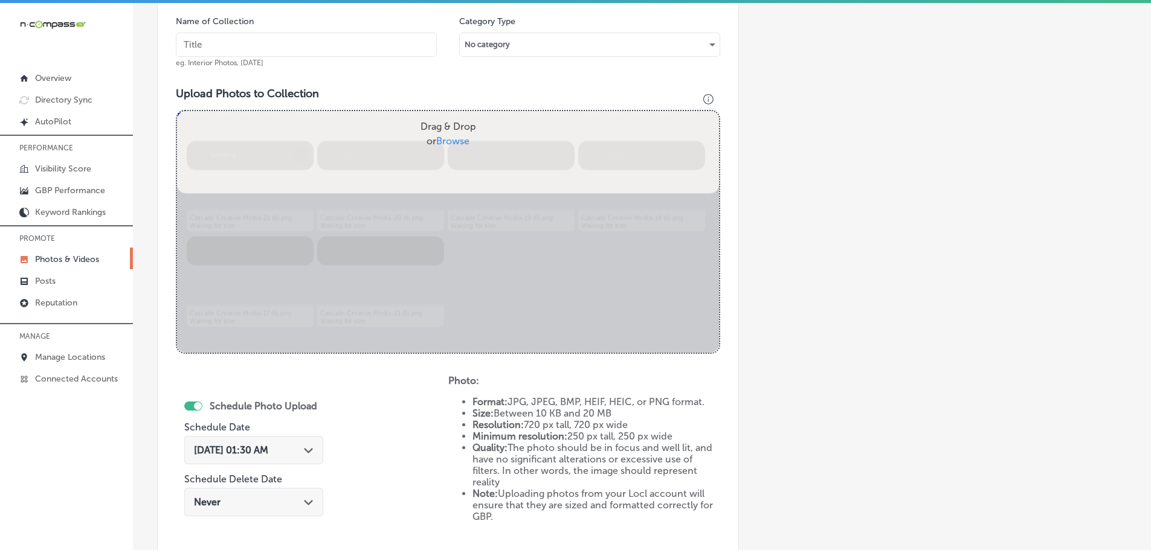
click at [354, 47] on input "text" at bounding box center [306, 45] width 261 height 24
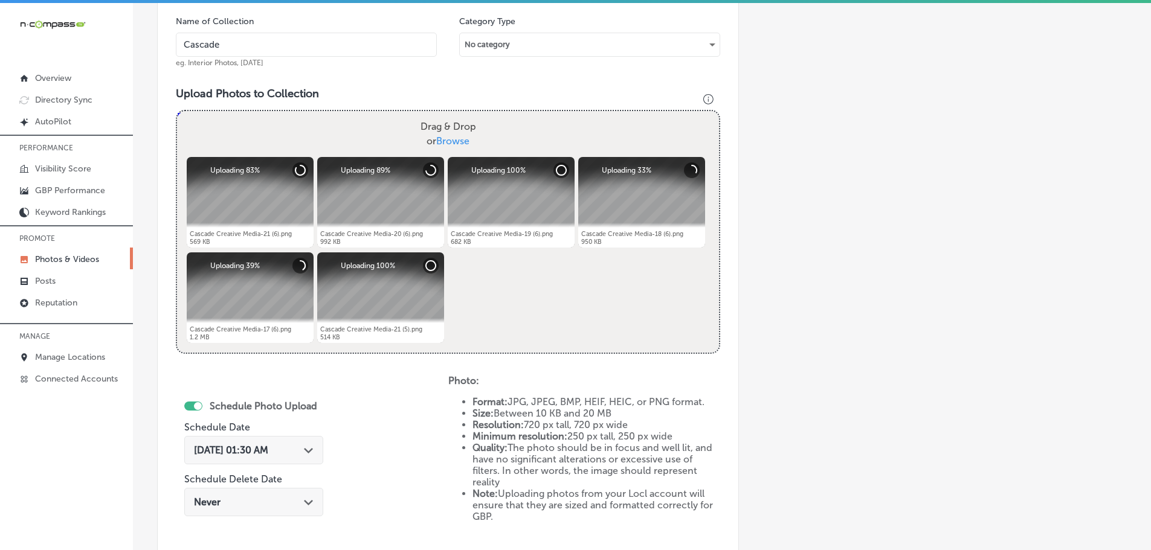
type input "Cascade Creative Media"
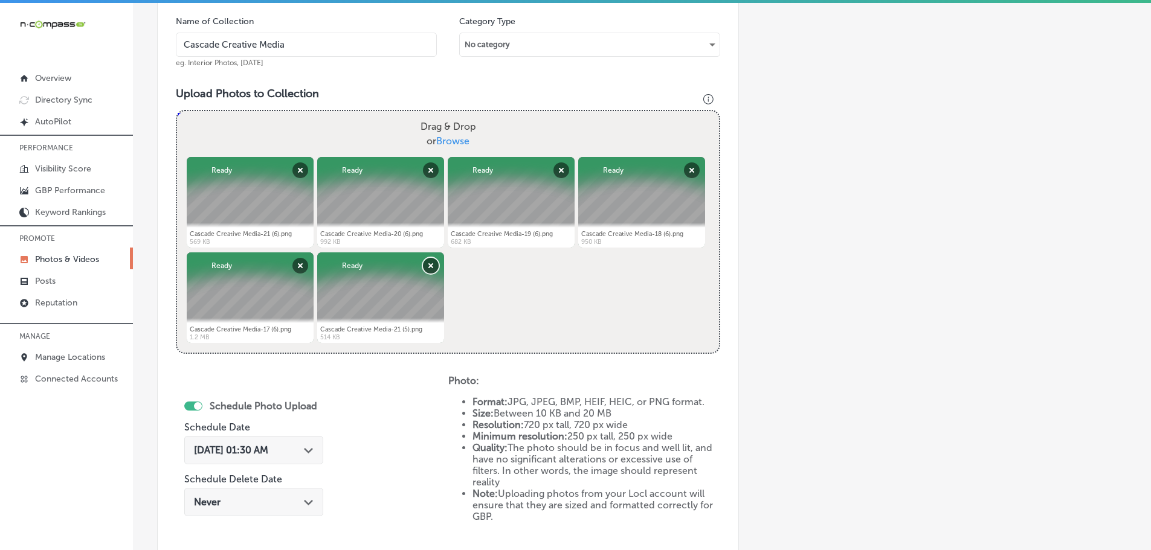
click at [429, 267] on button "Remove" at bounding box center [431, 266] width 16 height 16
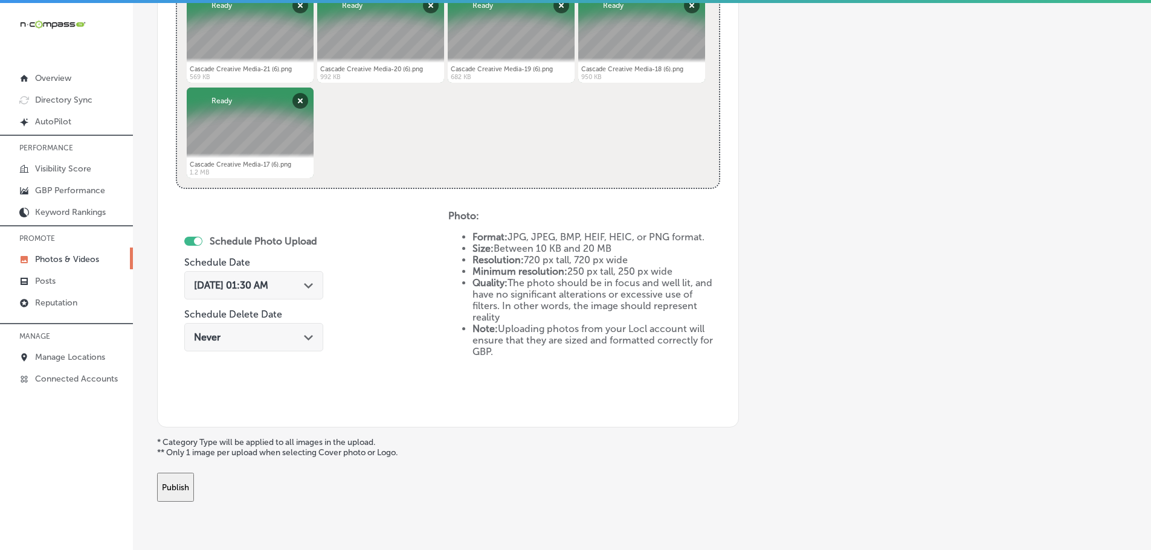
scroll to position [547, 0]
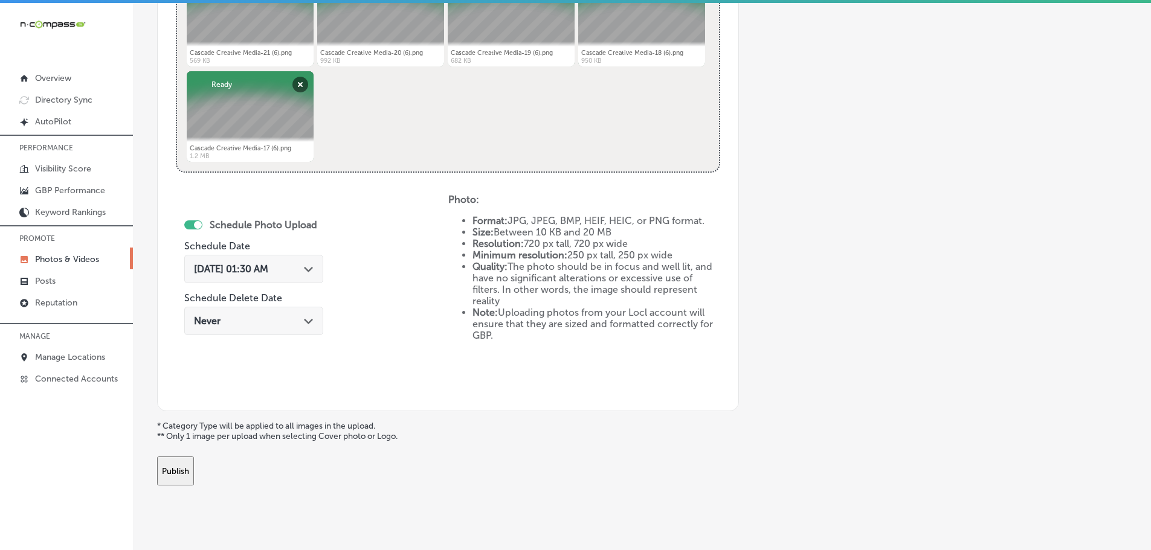
click at [313, 269] on polygon at bounding box center [308, 269] width 9 height 5
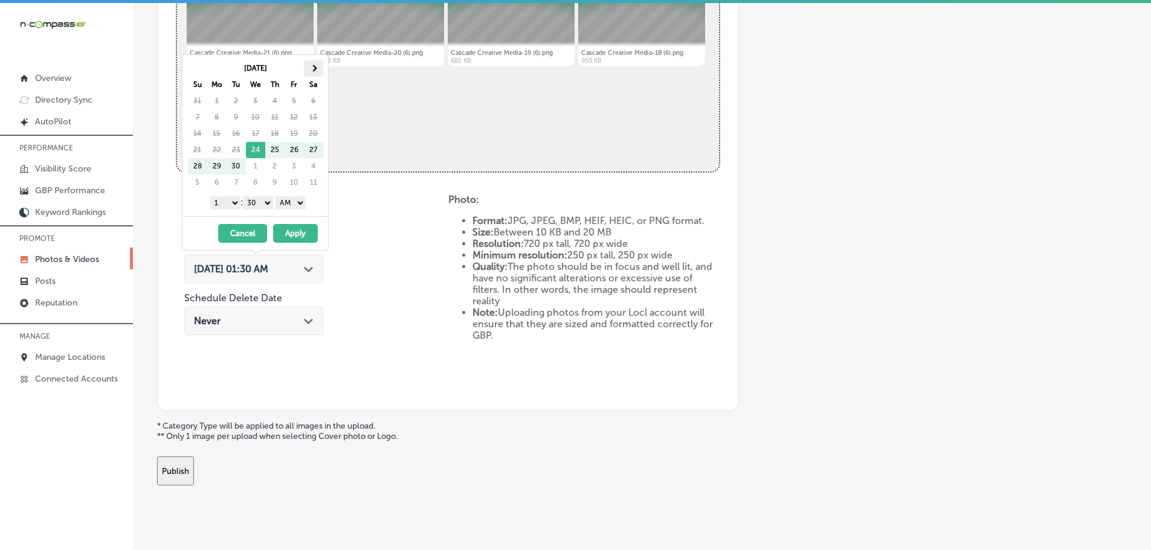
click at [318, 66] on th at bounding box center [313, 68] width 19 height 16
click at [220, 205] on select "1 2 3 4 5 6 7 8 9 10 11 12" at bounding box center [225, 202] width 30 height 13
click at [254, 201] on select "00 10 20 30 40 50" at bounding box center [258, 202] width 30 height 13
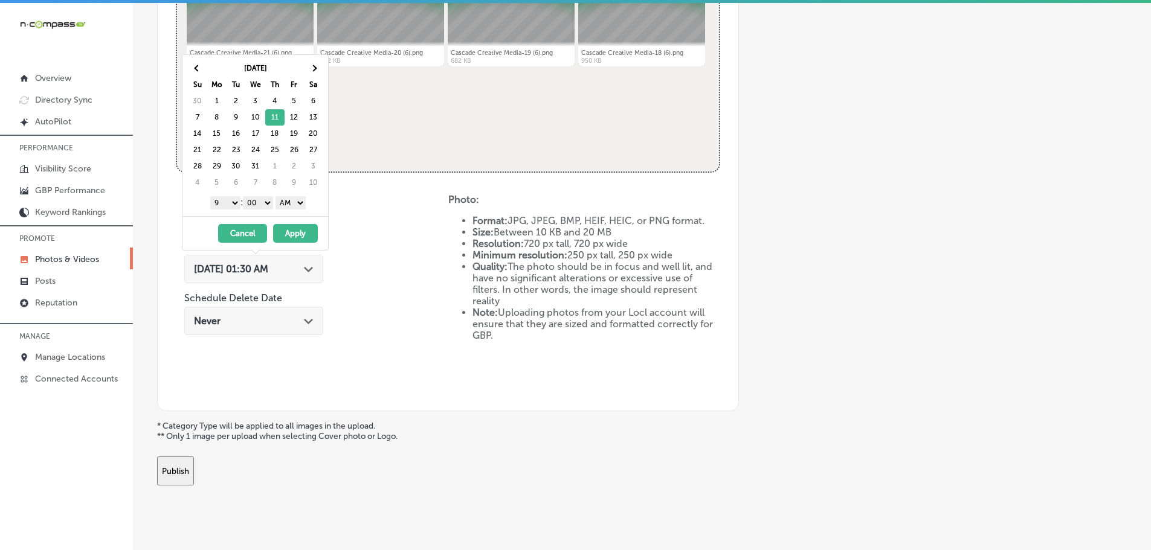
click at [291, 201] on select "AM PM" at bounding box center [290, 202] width 30 height 13
click at [295, 230] on button "Apply" at bounding box center [295, 233] width 45 height 19
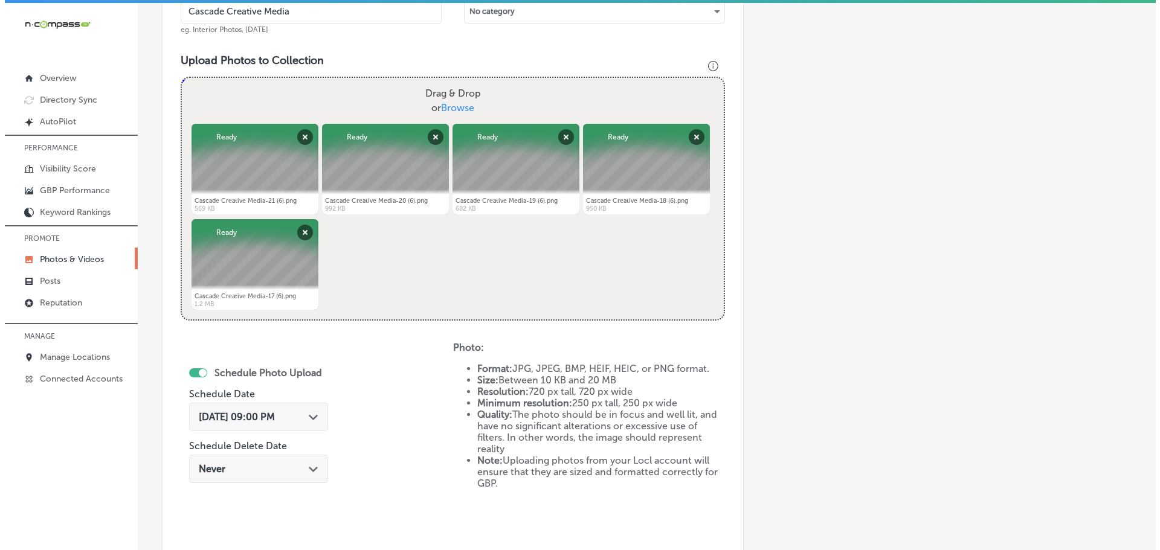
scroll to position [561, 0]
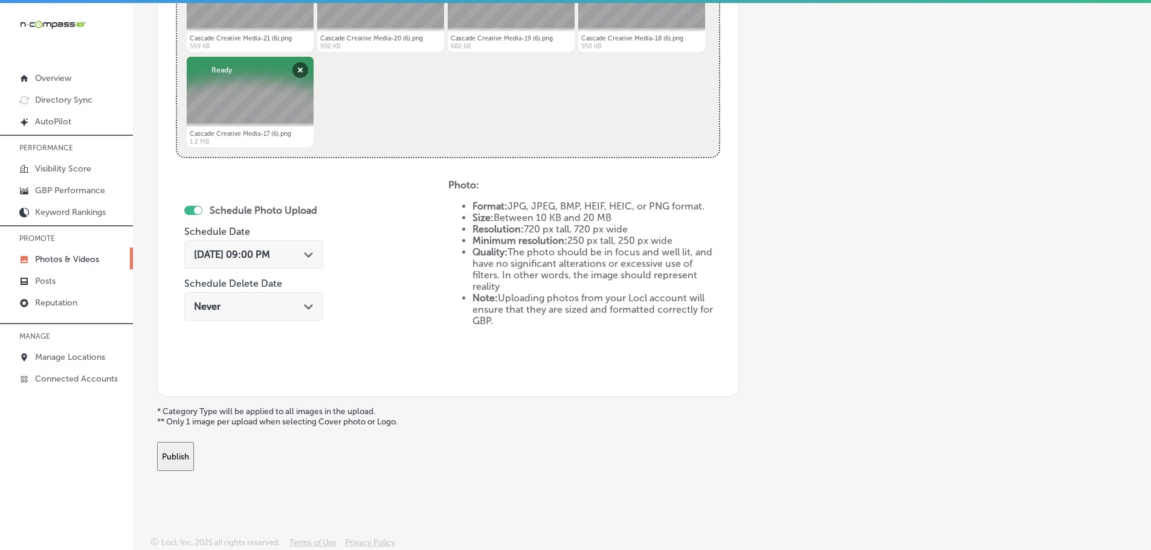
click at [194, 451] on button "Publish" at bounding box center [175, 456] width 37 height 29
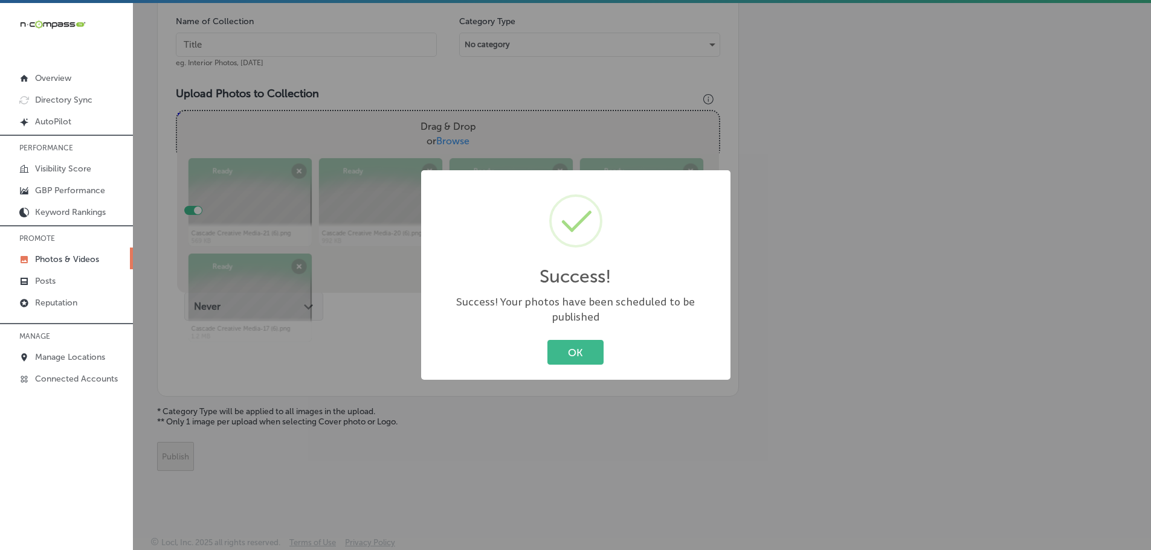
scroll to position [366, 0]
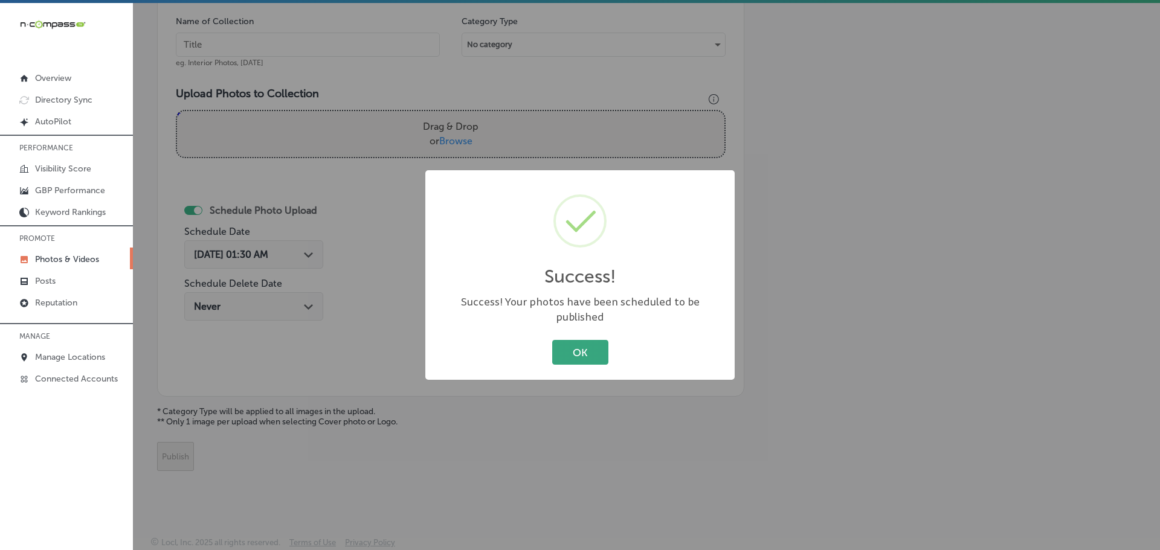
click at [598, 340] on button "OK" at bounding box center [580, 352] width 56 height 25
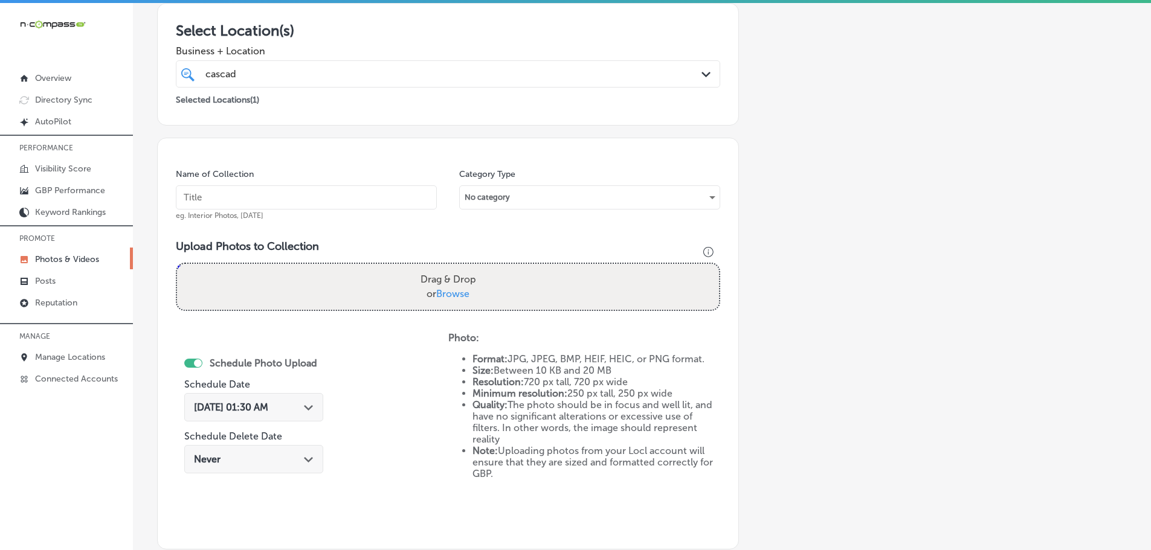
scroll to position [0, 0]
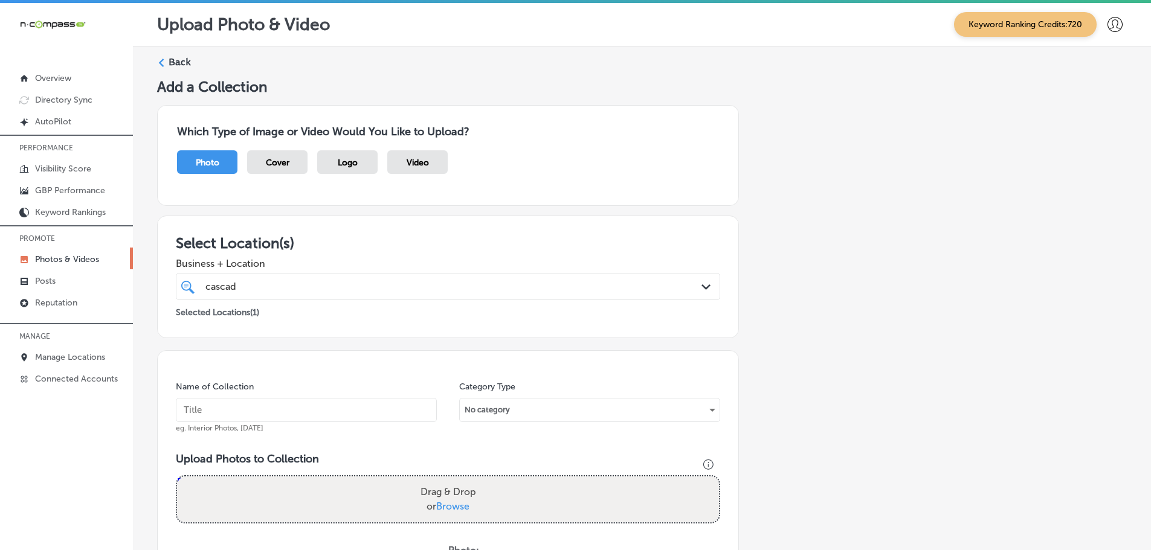
click at [166, 62] on div "Back" at bounding box center [642, 67] width 970 height 22
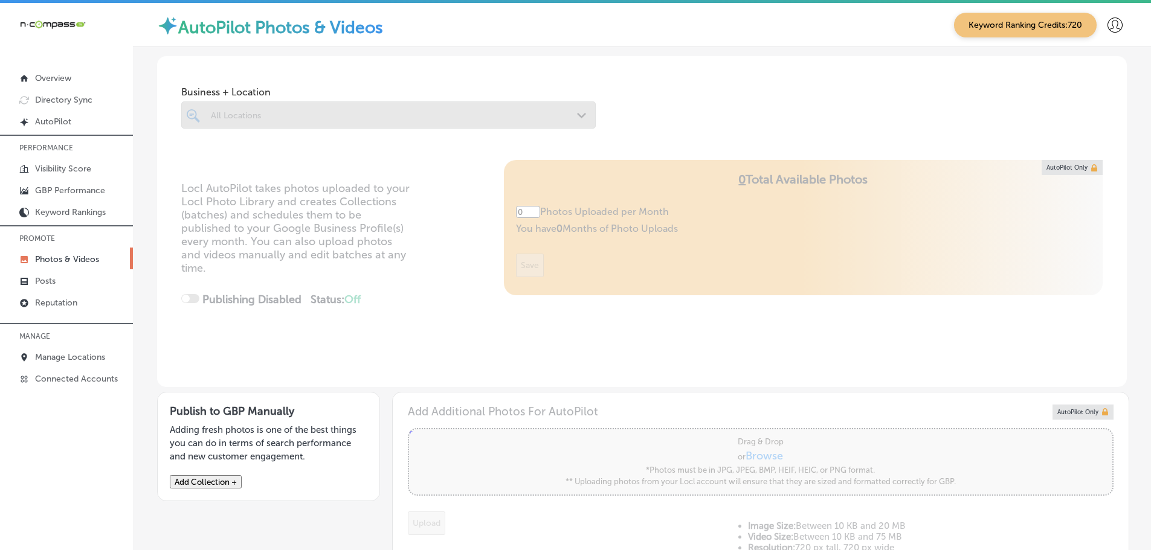
type input "5"
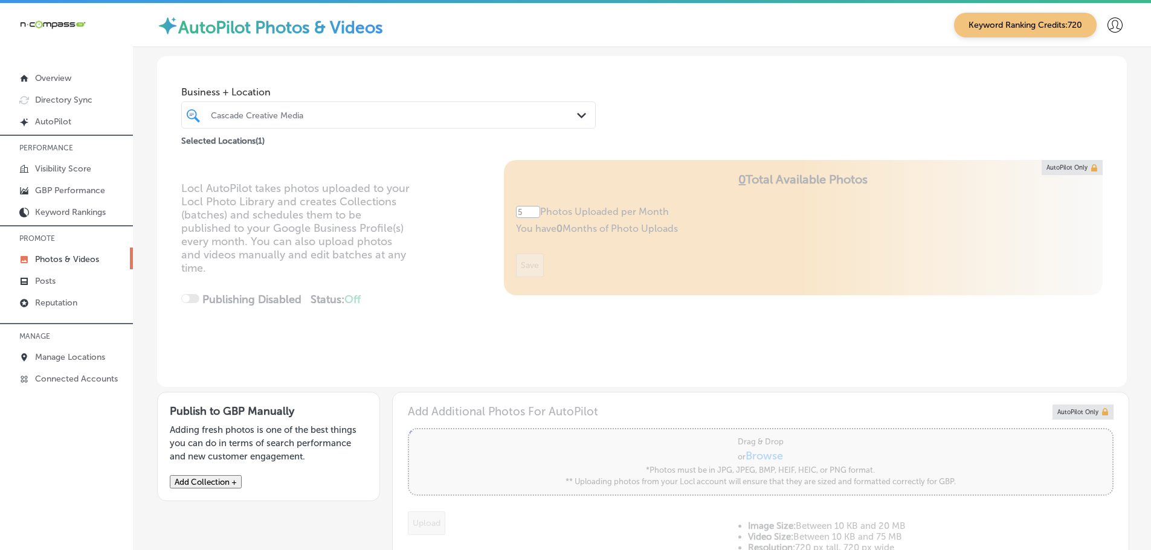
click at [577, 118] on div "Path Created with Sketch." at bounding box center [583, 115] width 13 height 13
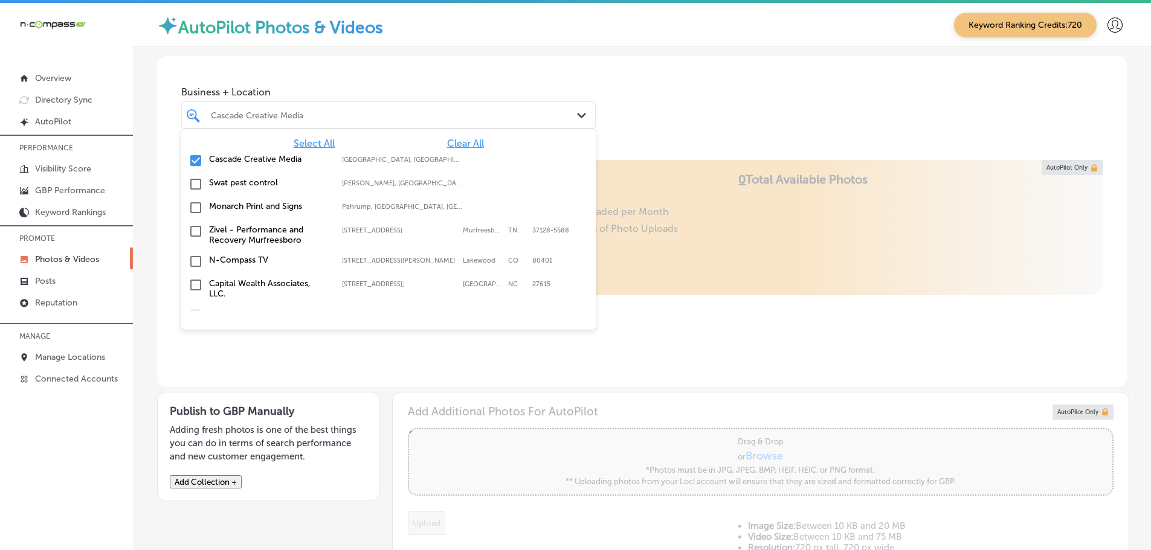
click at [466, 145] on span "Clear All" at bounding box center [465, 143] width 37 height 11
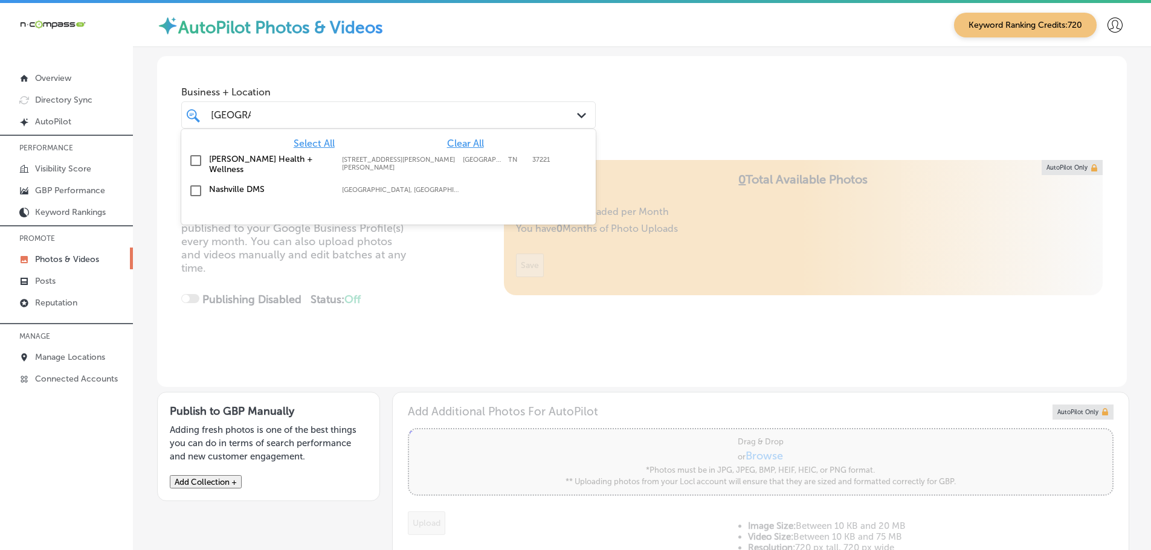
click at [228, 184] on label "Nashville DMS" at bounding box center [269, 189] width 121 height 10
type input "[GEOGRAPHIC_DATA]"
click at [645, 128] on div "Business + Location option focused, 2 of 151. 3 results available for search te…" at bounding box center [642, 102] width 970 height 92
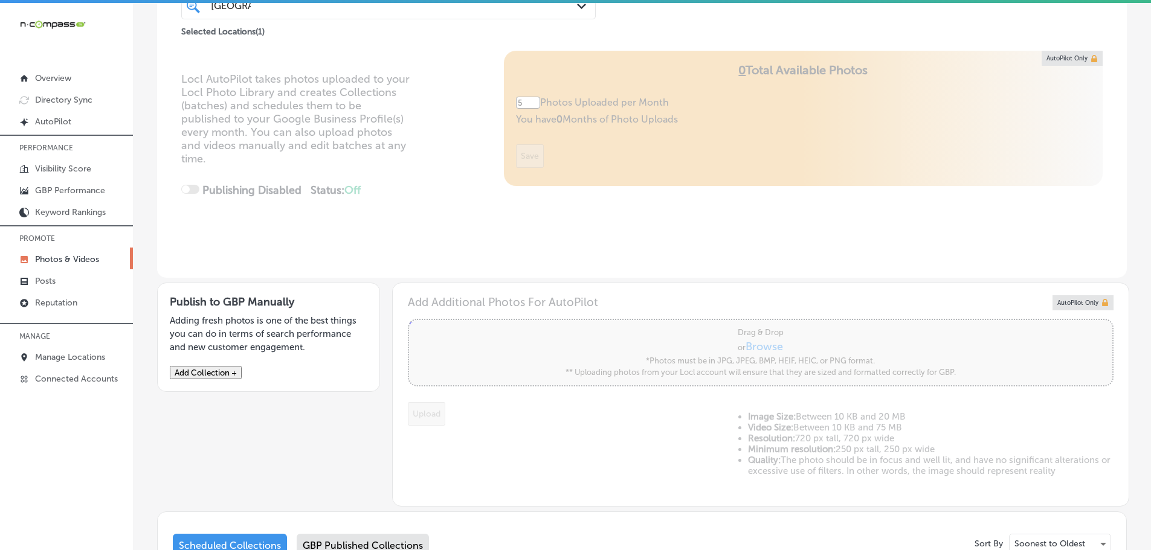
scroll to position [362, 0]
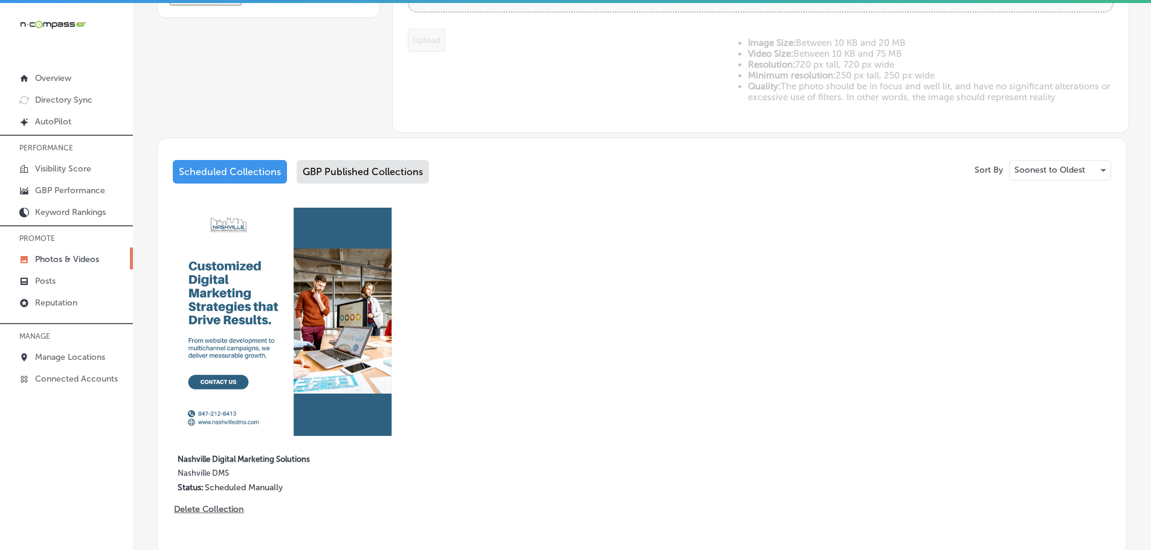
click at [394, 169] on div "GBP Published Collections" at bounding box center [363, 172] width 132 height 24
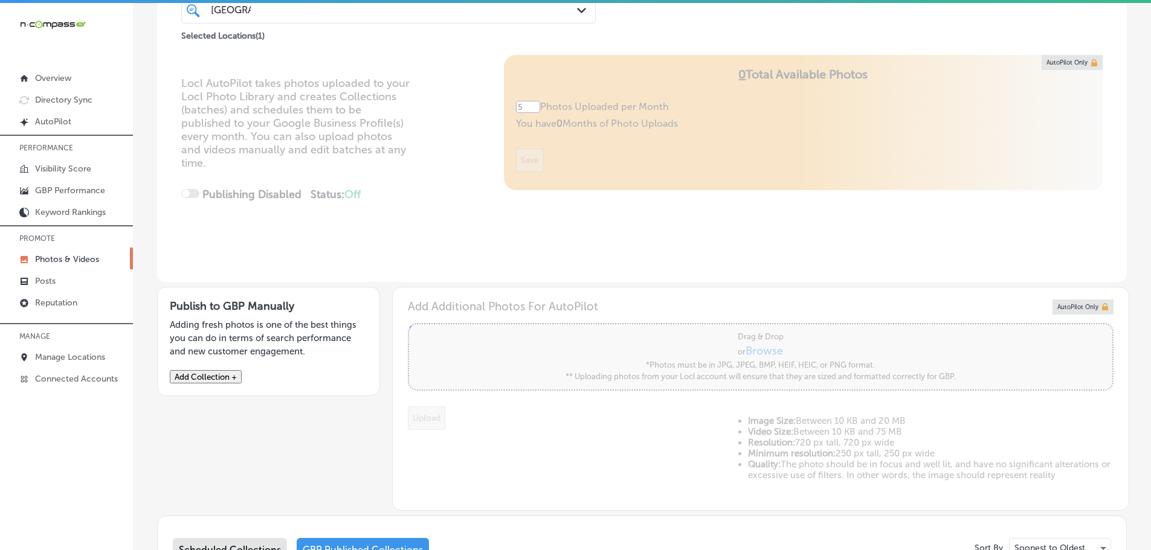
scroll to position [60, 0]
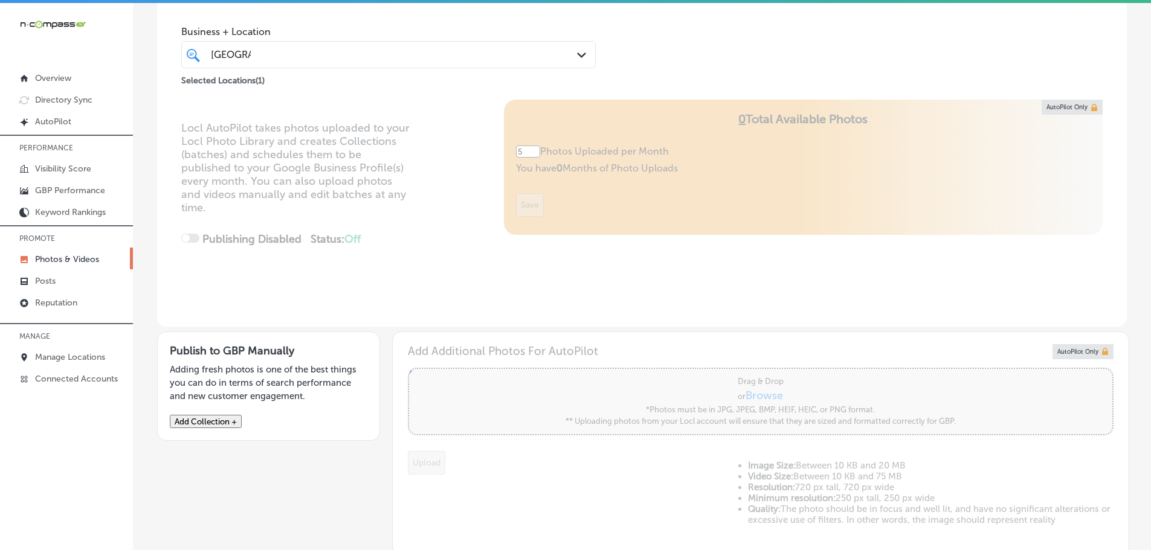
click at [228, 428] on button "Add Collection +" at bounding box center [206, 421] width 72 height 13
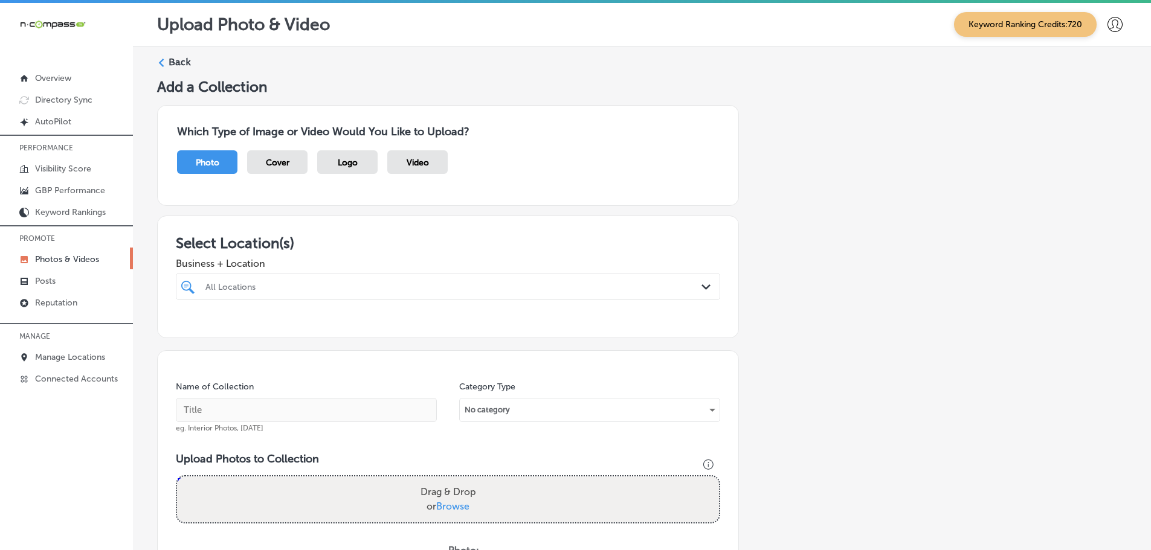
click at [606, 290] on div "All Locations" at bounding box center [453, 287] width 497 height 10
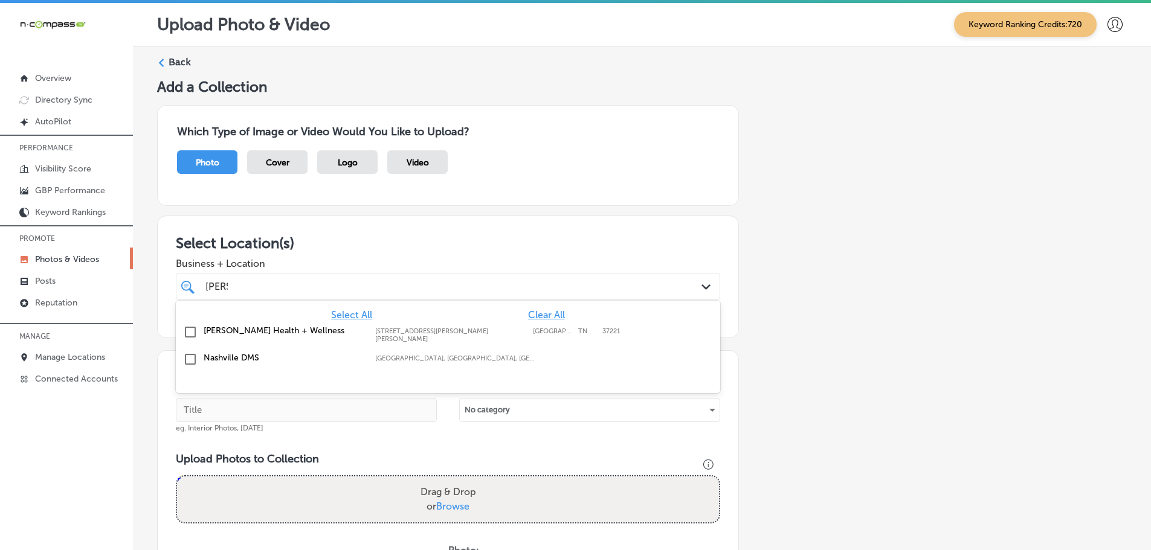
click at [257, 353] on label "Nashville DMS" at bounding box center [283, 358] width 159 height 10
type input "[PERSON_NAME]"
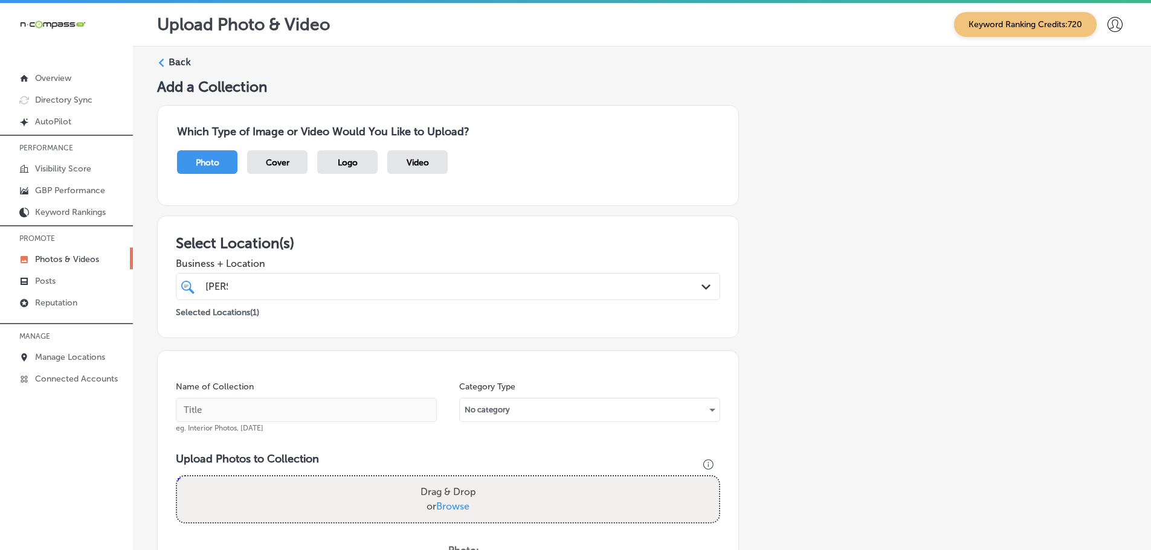
click at [380, 221] on div "Select Location(s) Business + Location [PERSON_NAME] [PERSON_NAME] Path Created…" at bounding box center [448, 277] width 582 height 123
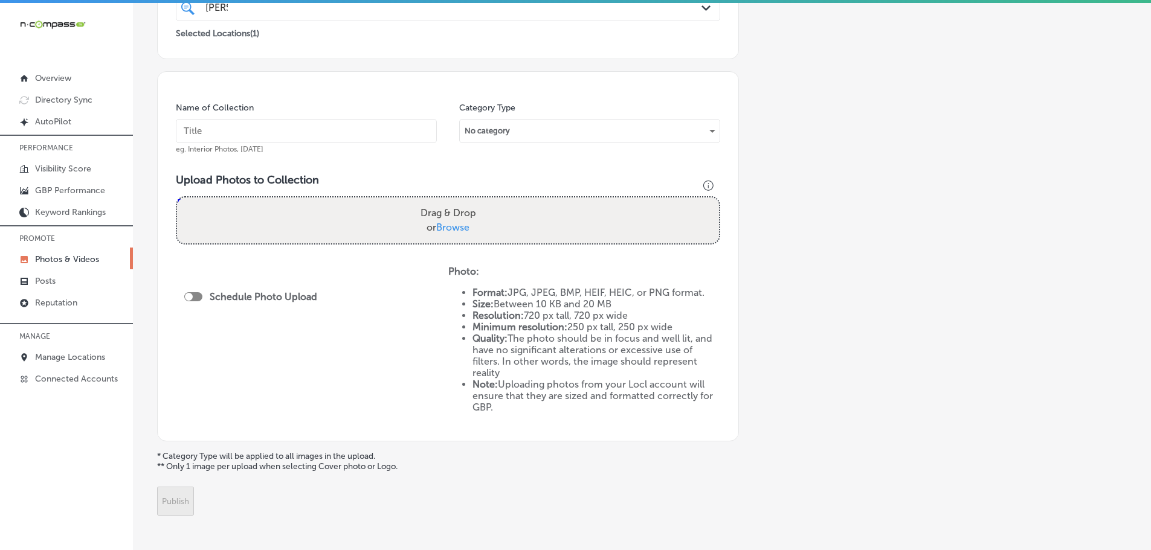
scroll to position [302, 0]
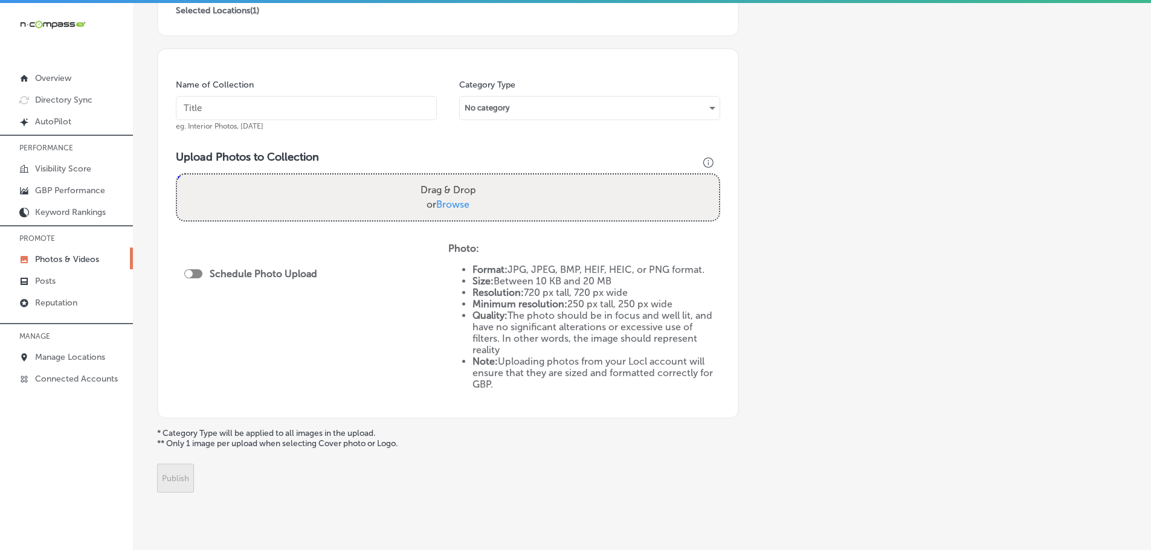
click at [462, 207] on span "Browse" at bounding box center [452, 204] width 33 height 11
click at [462, 178] on input "Drag & Drop or Browse" at bounding box center [448, 177] width 542 height 4
type input "C:\fakepath\Nashville DMS-20 (4).png"
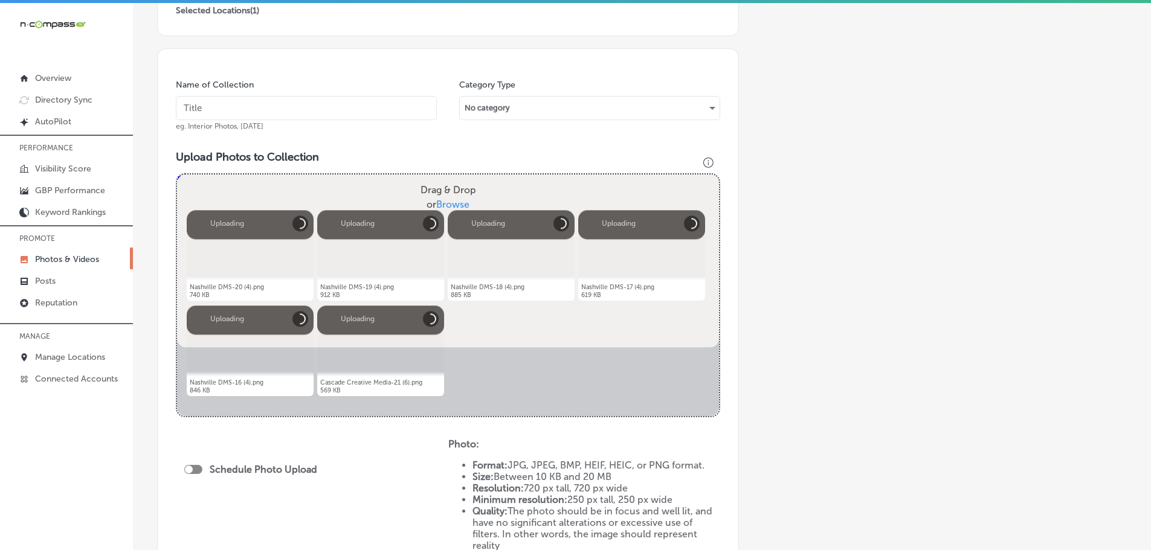
click at [377, 114] on input "text" at bounding box center [306, 108] width 261 height 24
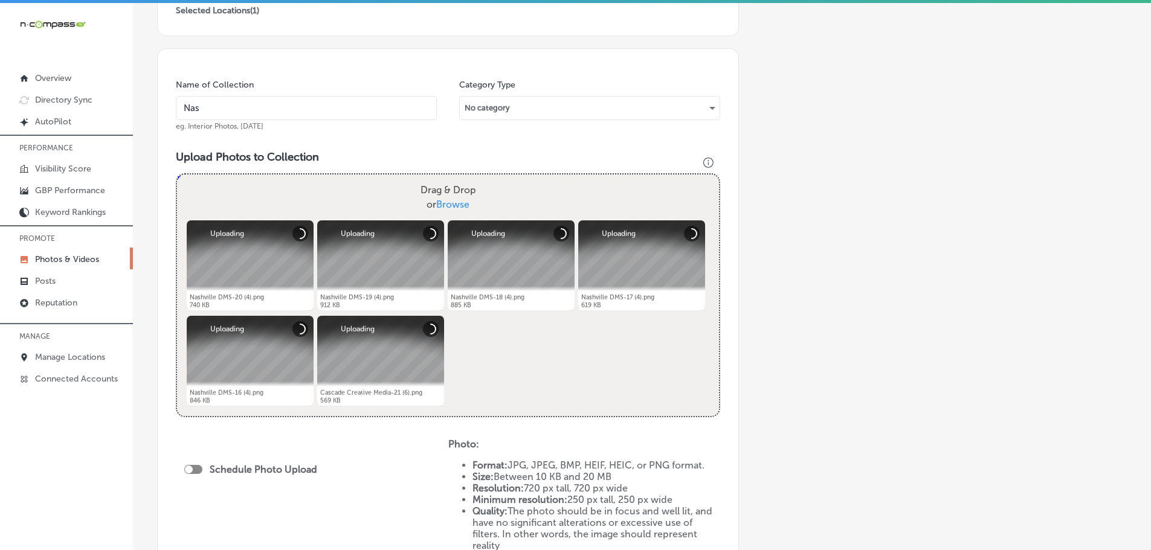
type input "Nashville Digital Marketing Solutions"
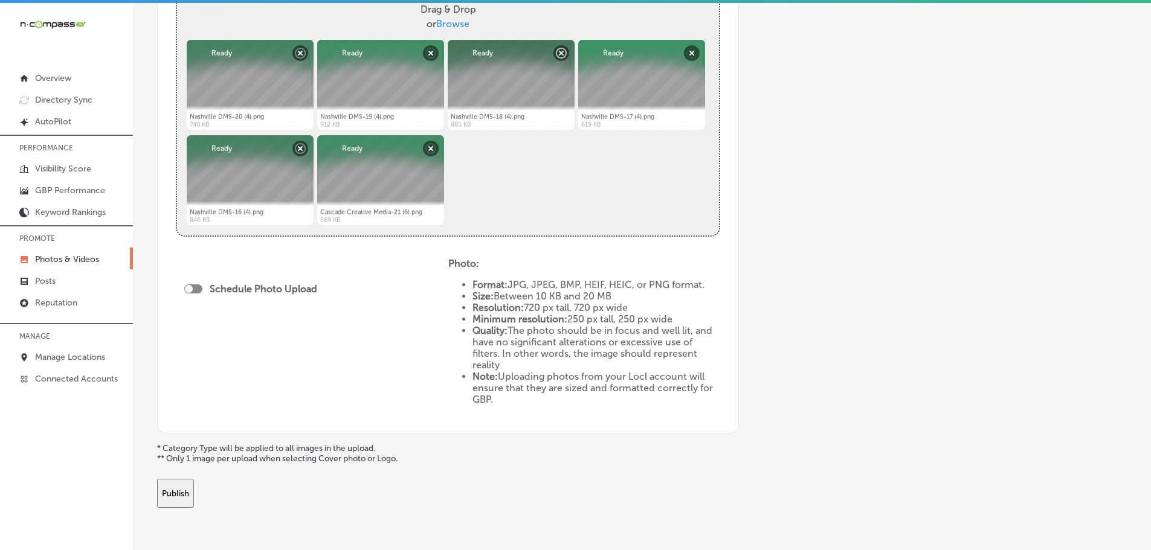
scroll to position [483, 0]
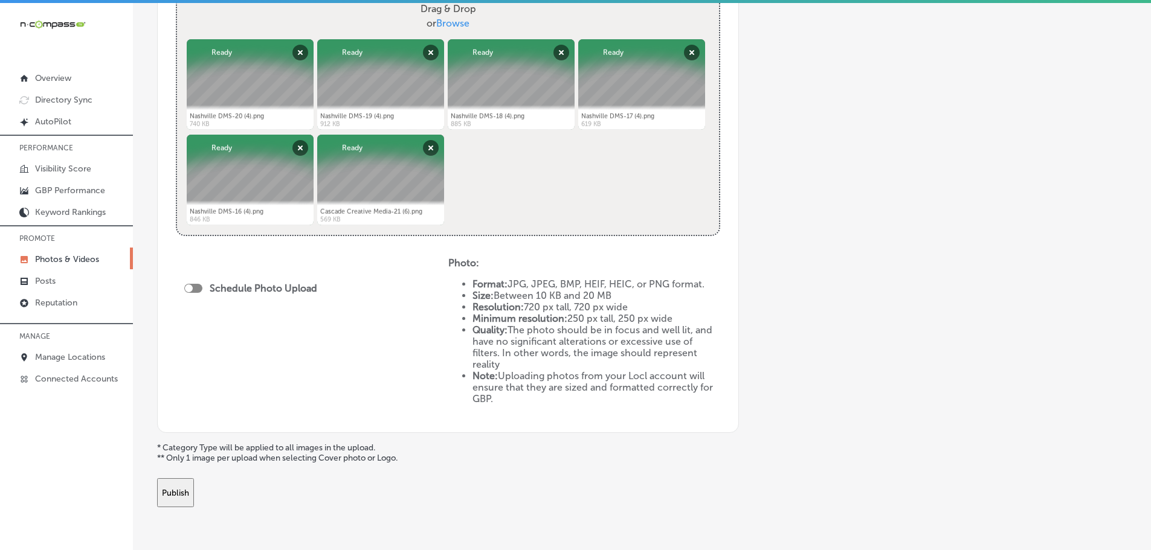
click at [190, 290] on div at bounding box center [189, 289] width 8 height 8
checkbox input "true"
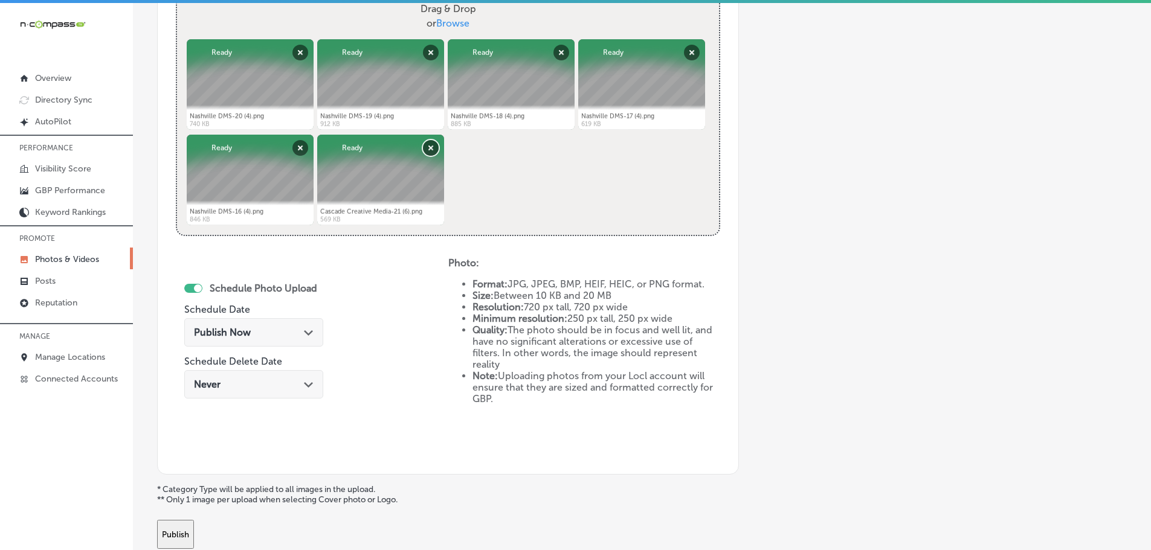
click at [427, 145] on button "Remove" at bounding box center [431, 148] width 16 height 16
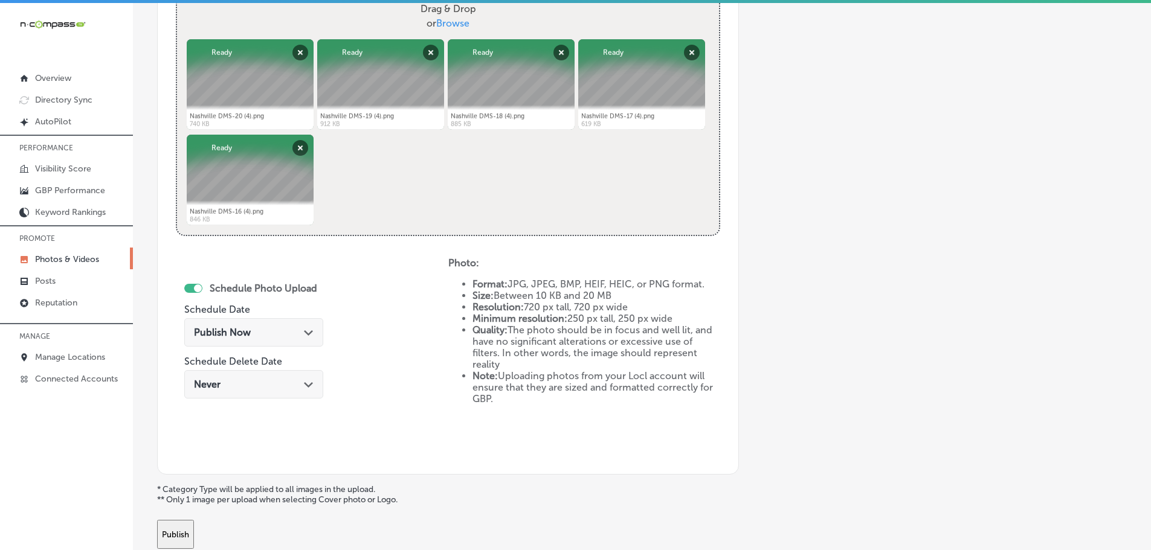
click at [304, 330] on div "Path Created with Sketch." at bounding box center [309, 332] width 10 height 10
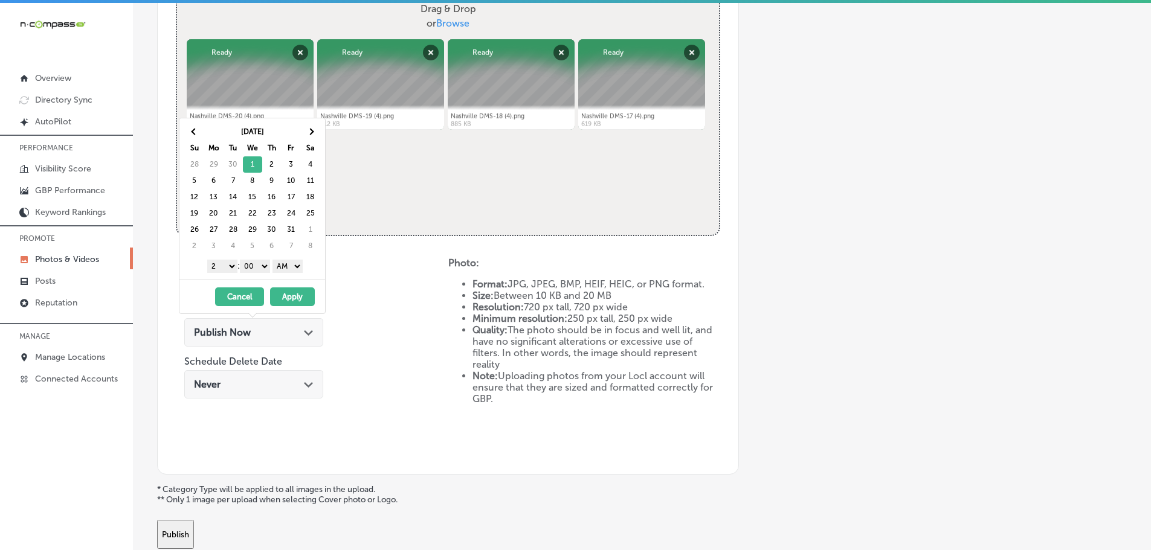
click at [224, 270] on select "1 2 3 4 5 6 7 8 9 10 11 12" at bounding box center [222, 266] width 30 height 13
click at [291, 266] on select "AM PM" at bounding box center [287, 266] width 30 height 13
click at [294, 299] on button "Apply" at bounding box center [292, 297] width 45 height 19
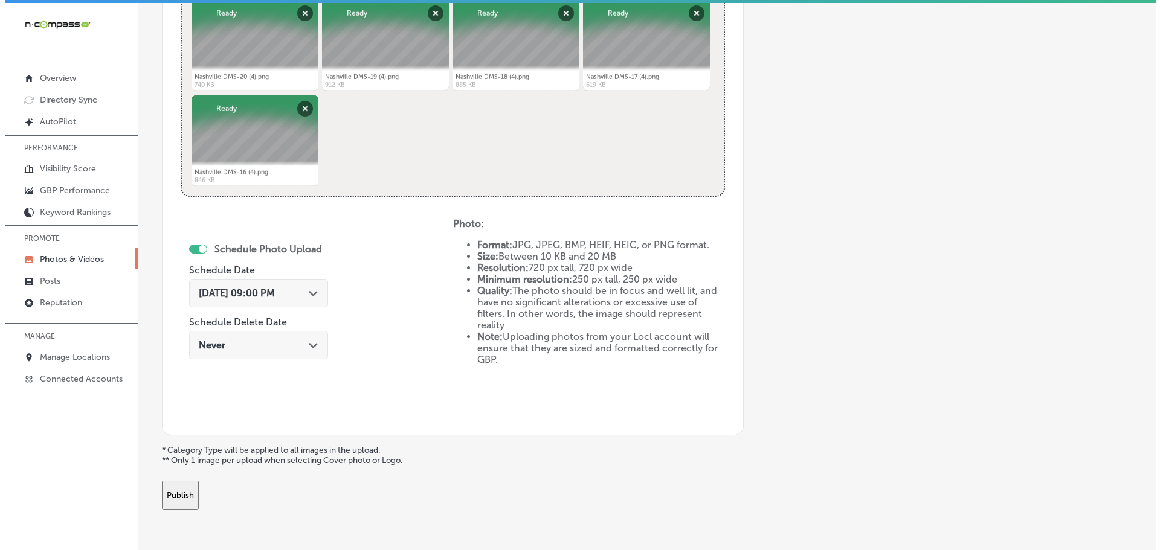
scroll to position [544, 0]
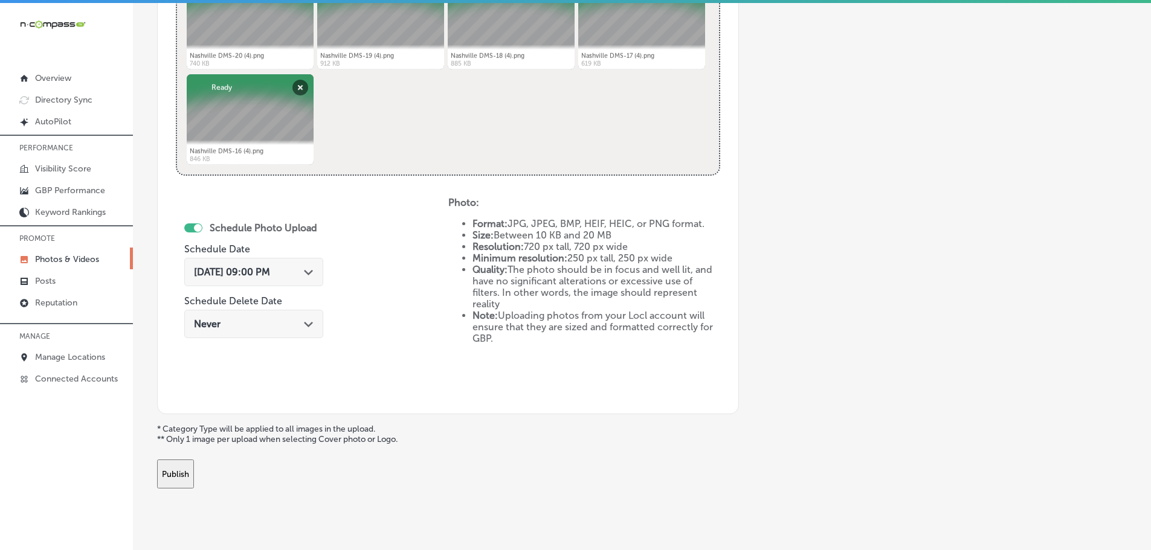
click at [194, 472] on button "Publish" at bounding box center [175, 474] width 37 height 29
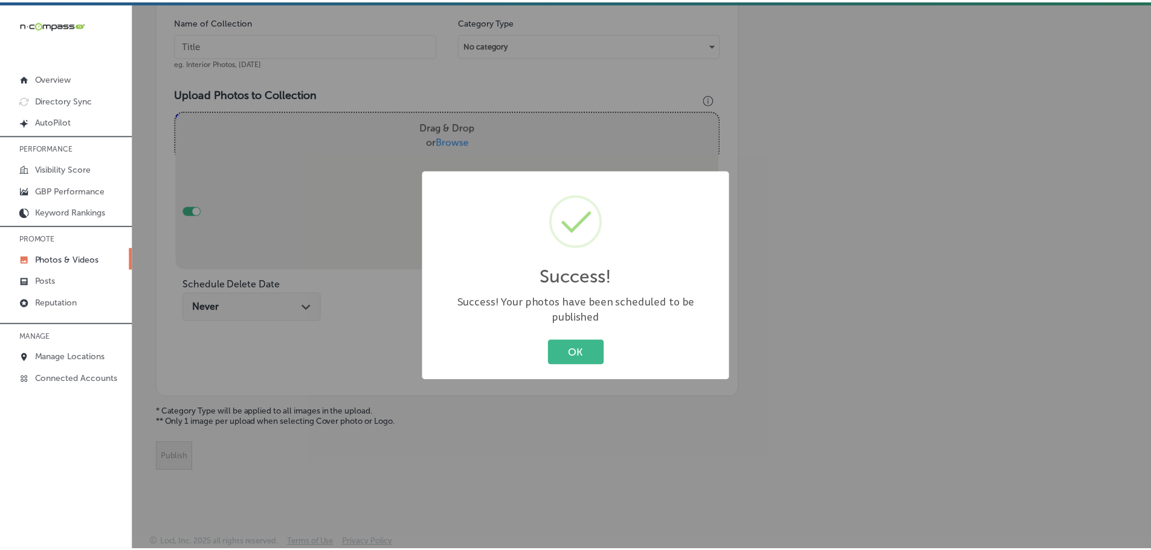
scroll to position [366, 0]
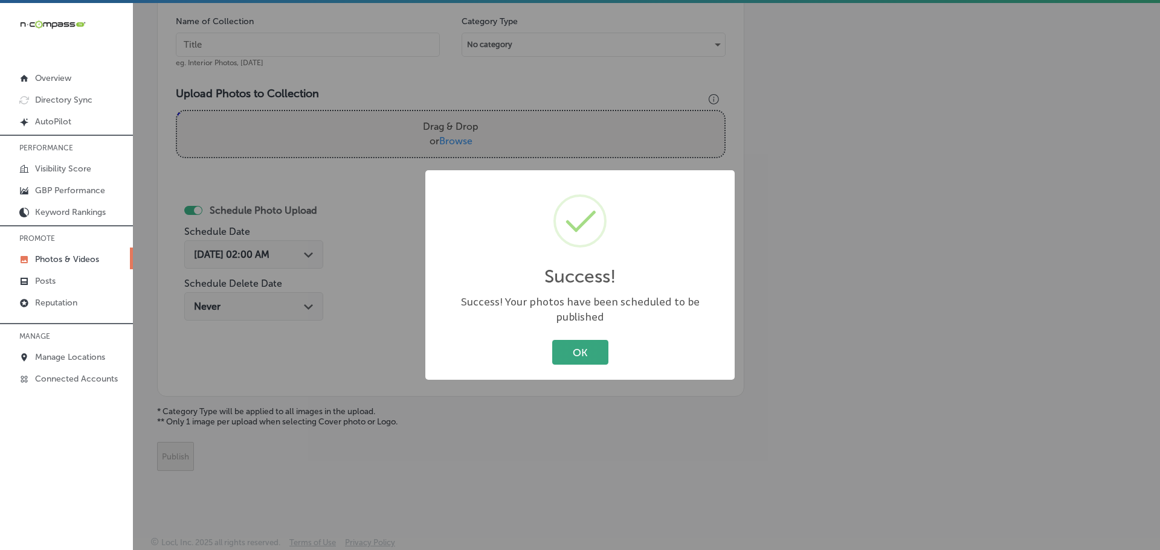
click at [567, 343] on button "OK" at bounding box center [580, 352] width 56 height 25
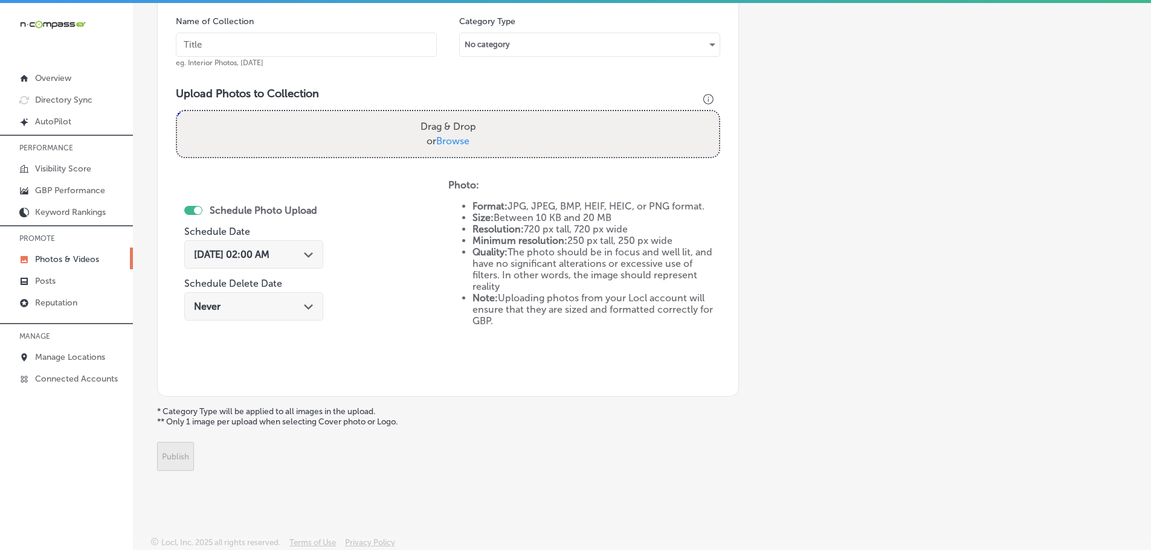
click at [448, 139] on span "Browse" at bounding box center [452, 140] width 33 height 11
click at [448, 115] on input "Drag & Drop or Browse" at bounding box center [448, 113] width 542 height 4
type input "C:\fakepath\Nashville DMS-20 (5).png"
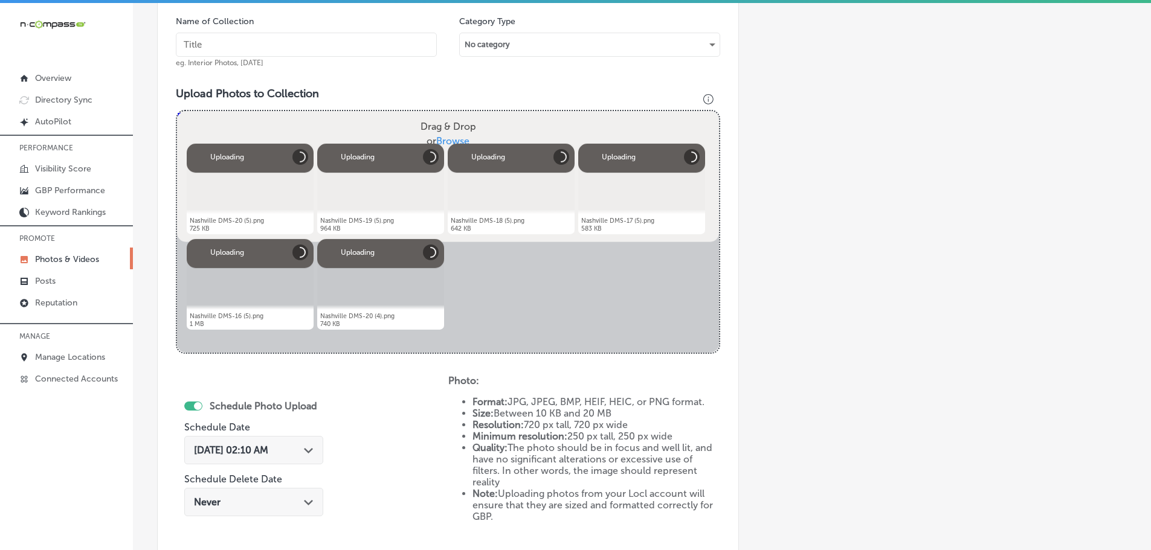
click at [306, 48] on input "text" at bounding box center [306, 45] width 261 height 24
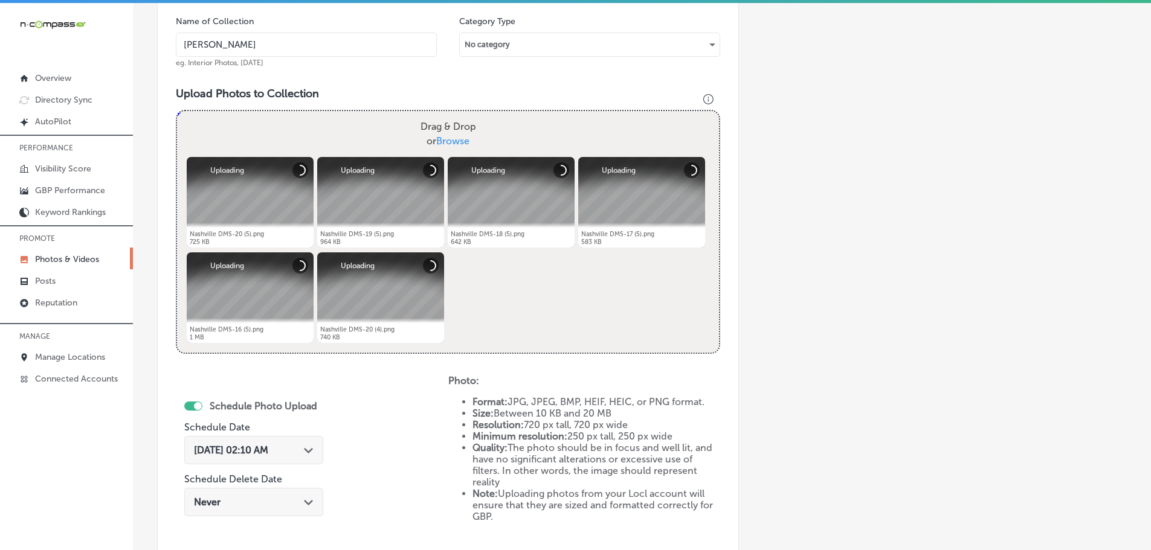
type input "Nashville Digital Marketing Solutions"
click at [314, 447] on div "Path Created with Sketch." at bounding box center [309, 450] width 10 height 10
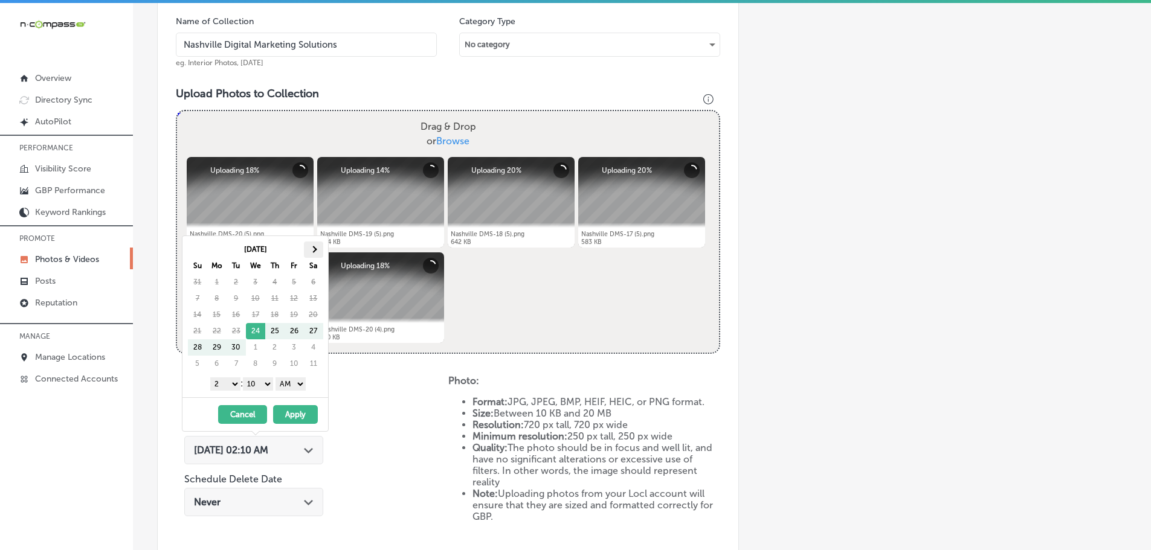
click at [315, 245] on th at bounding box center [313, 250] width 19 height 16
click at [216, 388] on select "1 2 3 4 5 6 7 8 9 10 11 12" at bounding box center [225, 384] width 30 height 13
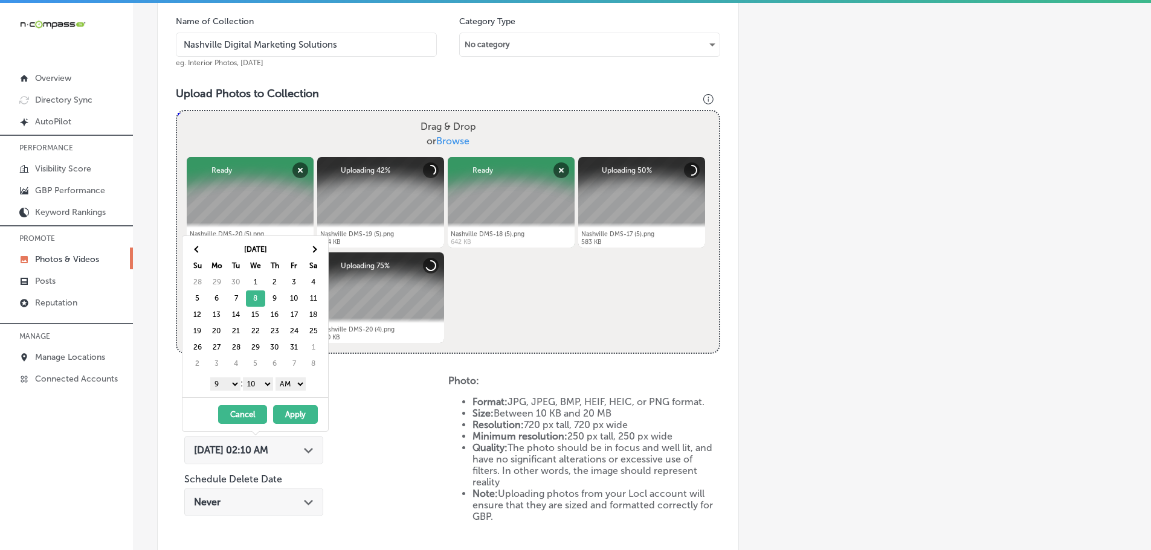
click at [257, 382] on select "00 10 20 30 40 50" at bounding box center [258, 384] width 30 height 13
click at [290, 382] on select "AM PM" at bounding box center [290, 384] width 30 height 13
click at [294, 410] on button "Apply" at bounding box center [295, 414] width 45 height 19
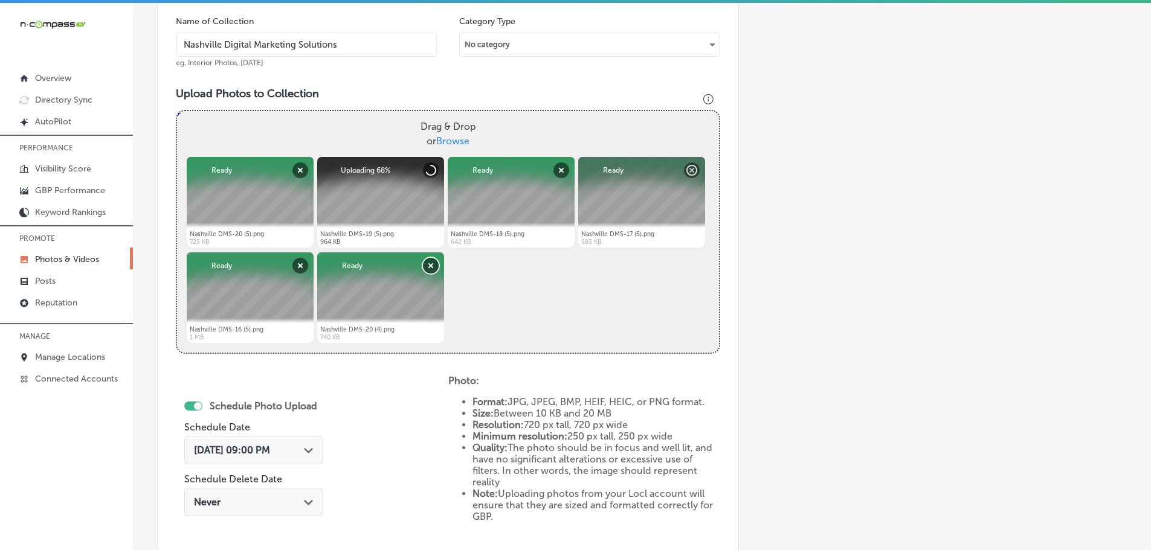
click at [429, 263] on button "Remove" at bounding box center [431, 266] width 16 height 16
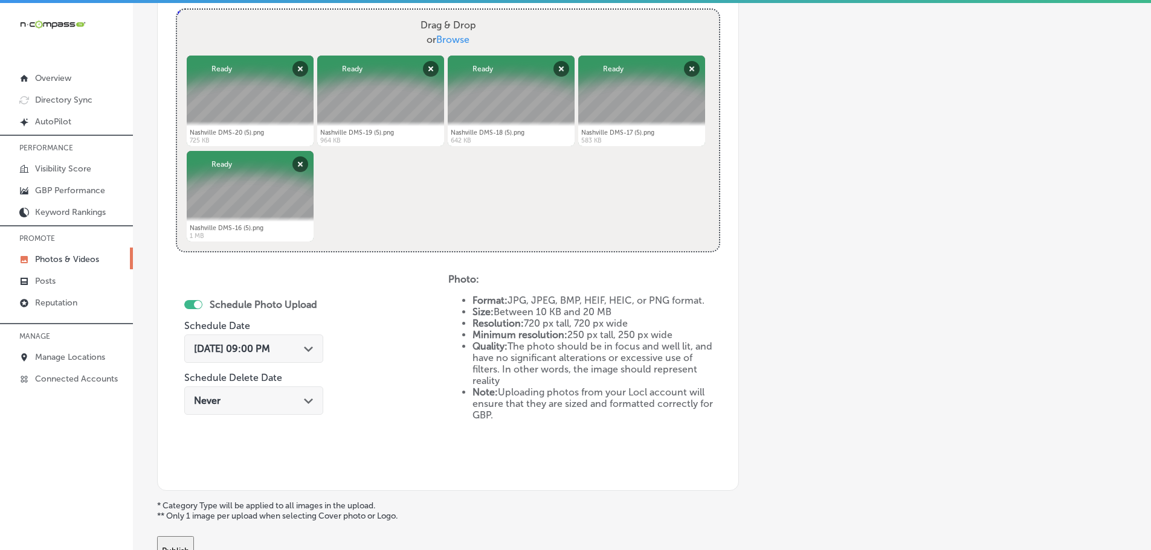
scroll to position [486, 0]
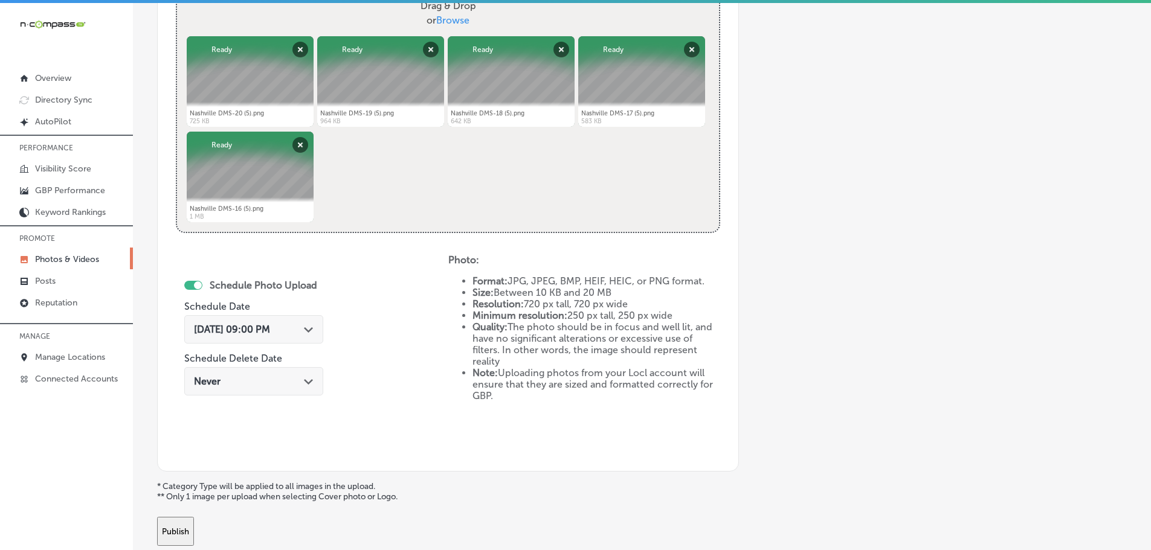
click at [194, 533] on button "Publish" at bounding box center [175, 531] width 37 height 29
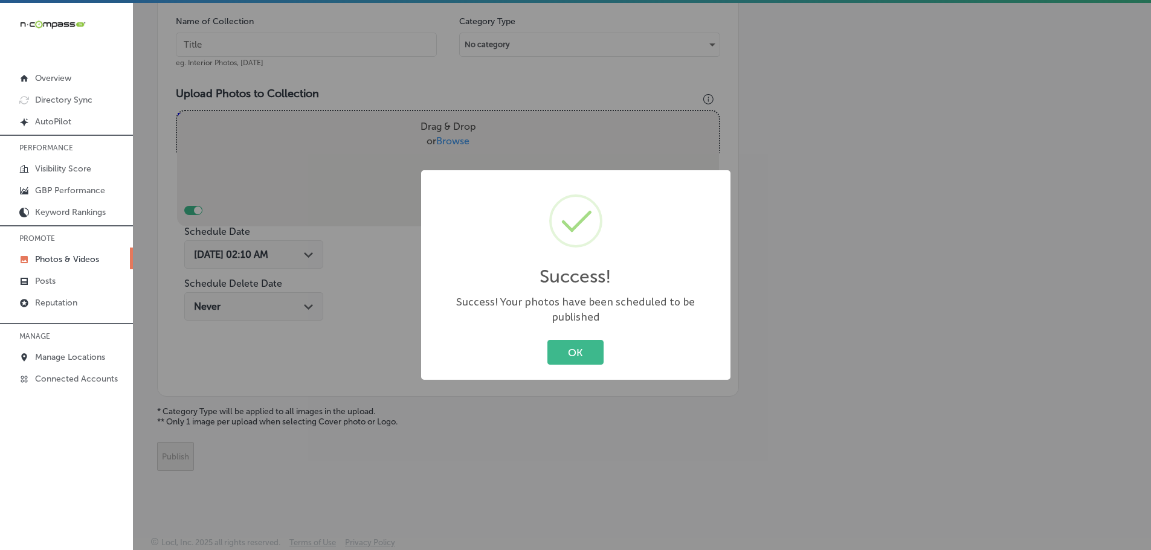
scroll to position [366, 0]
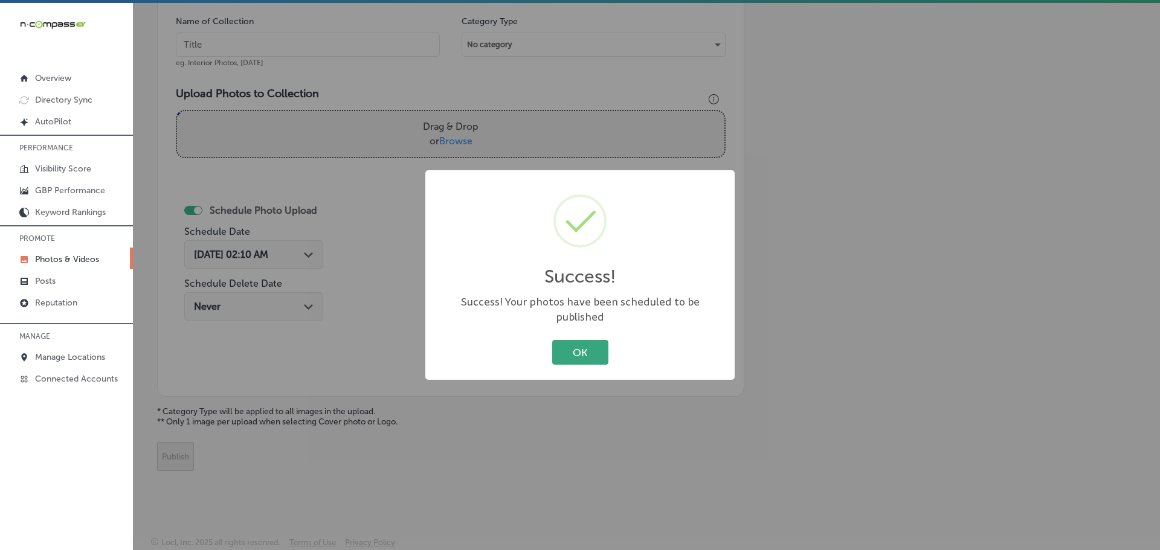
click at [563, 342] on button "OK" at bounding box center [580, 352] width 56 height 25
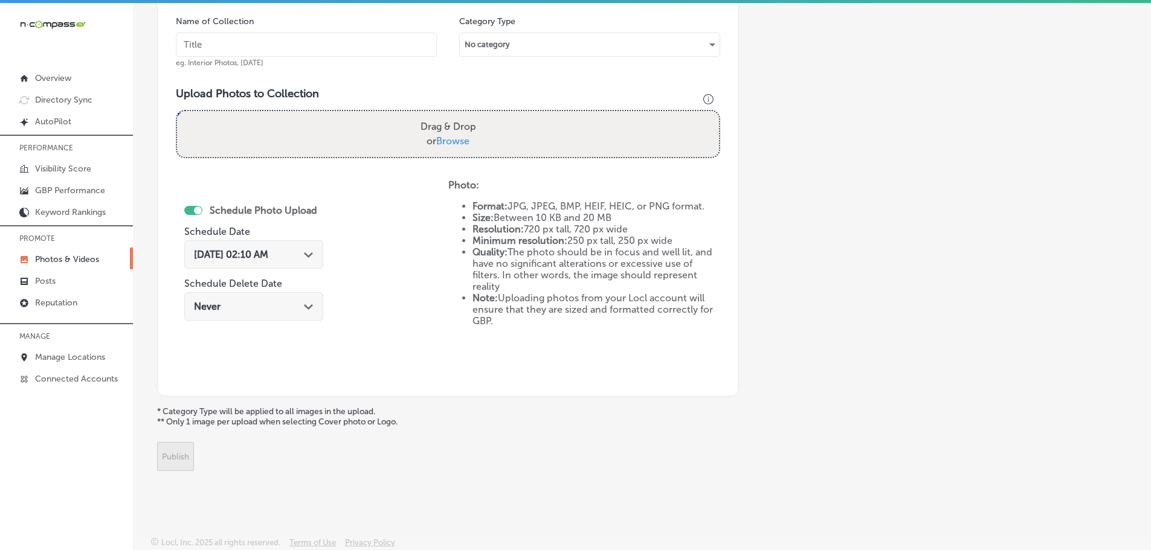
click at [449, 138] on span "Browse" at bounding box center [452, 140] width 33 height 11
click at [449, 115] on input "Drag & Drop or Browse" at bounding box center [448, 113] width 542 height 4
type input "C:\fakepath\Nashville DMS-20 (6).png"
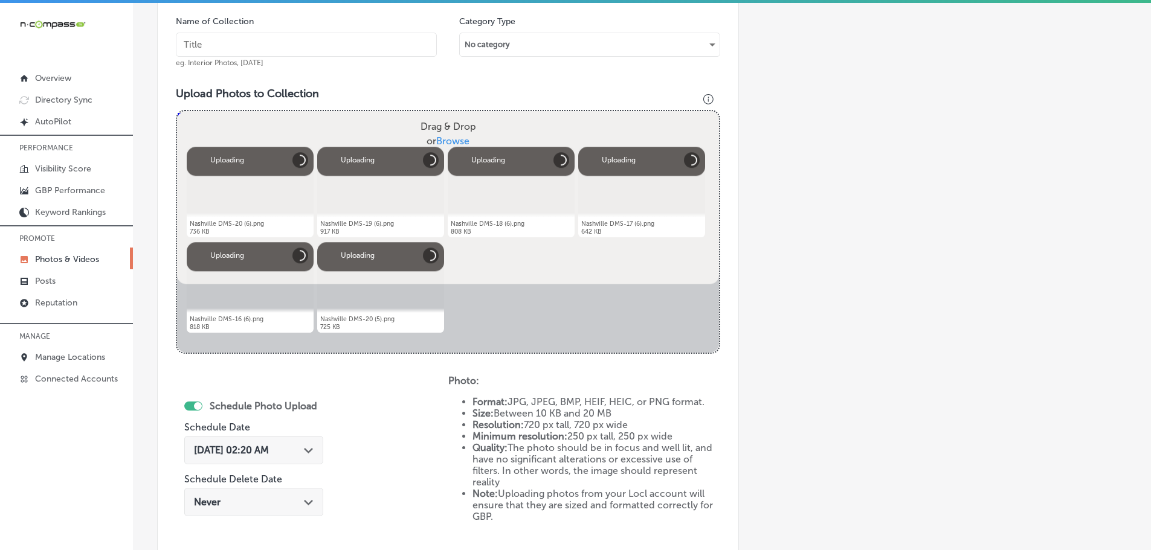
click at [312, 46] on input "text" at bounding box center [306, 45] width 261 height 24
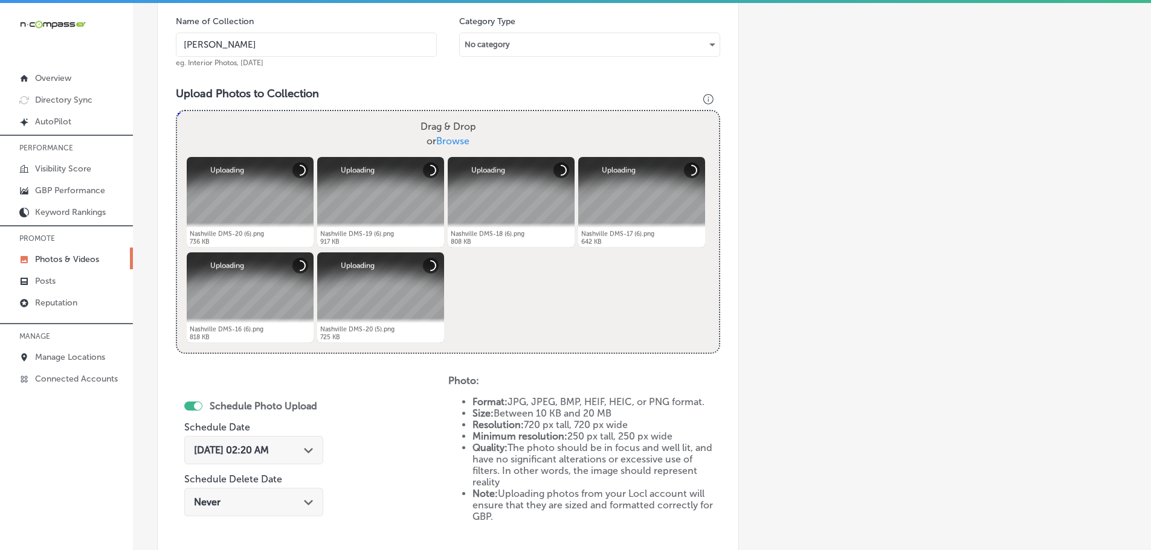
type input "Nashville Digital Marketing Solutions"
drag, startPoint x: 302, startPoint y: 449, endPoint x: 308, endPoint y: 447, distance: 6.3
click at [302, 449] on div "[DATE] 02:20 AM Path Created with Sketch." at bounding box center [254, 450] width 120 height 11
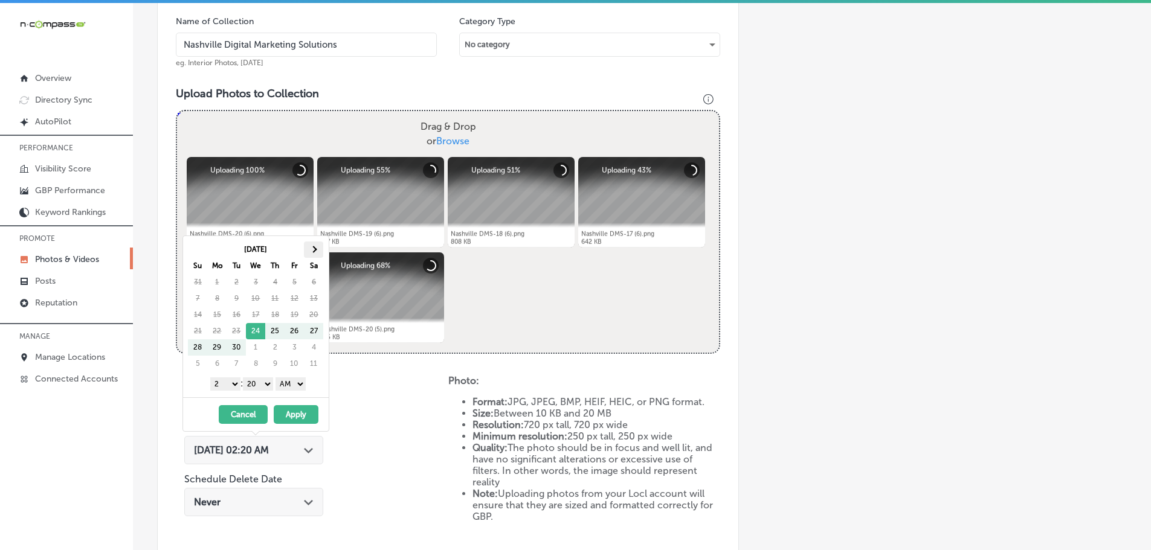
click at [313, 248] on span at bounding box center [314, 249] width 7 height 7
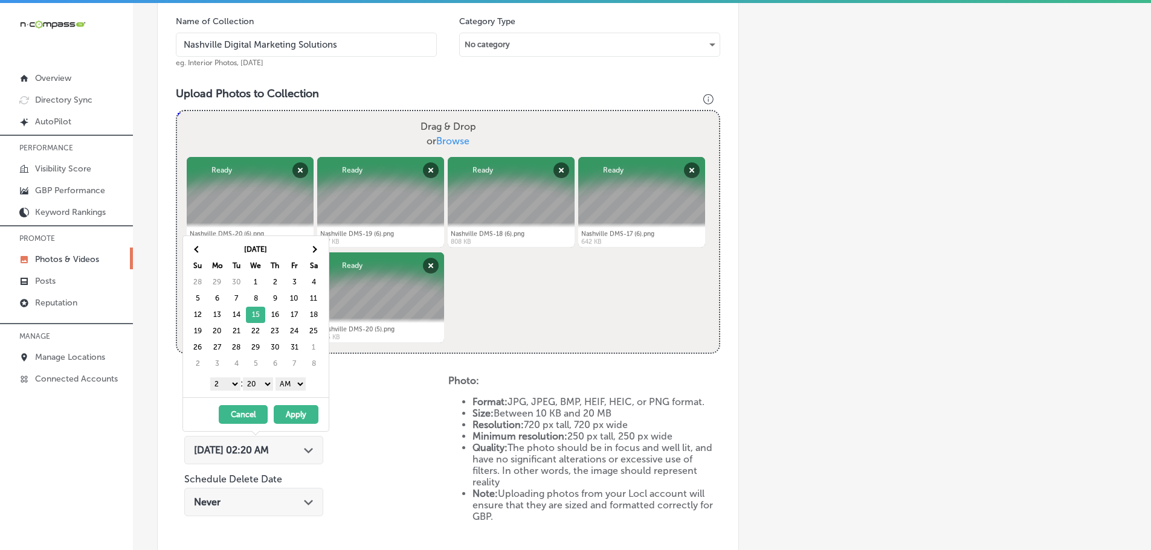
click at [227, 385] on select "1 2 3 4 5 6 7 8 9 10 11 12" at bounding box center [225, 384] width 30 height 13
click at [262, 381] on select "00 10 20 30 40 50" at bounding box center [258, 384] width 30 height 13
click at [296, 383] on select "AM PM" at bounding box center [290, 384] width 30 height 13
click at [300, 414] on button "Apply" at bounding box center [296, 414] width 45 height 19
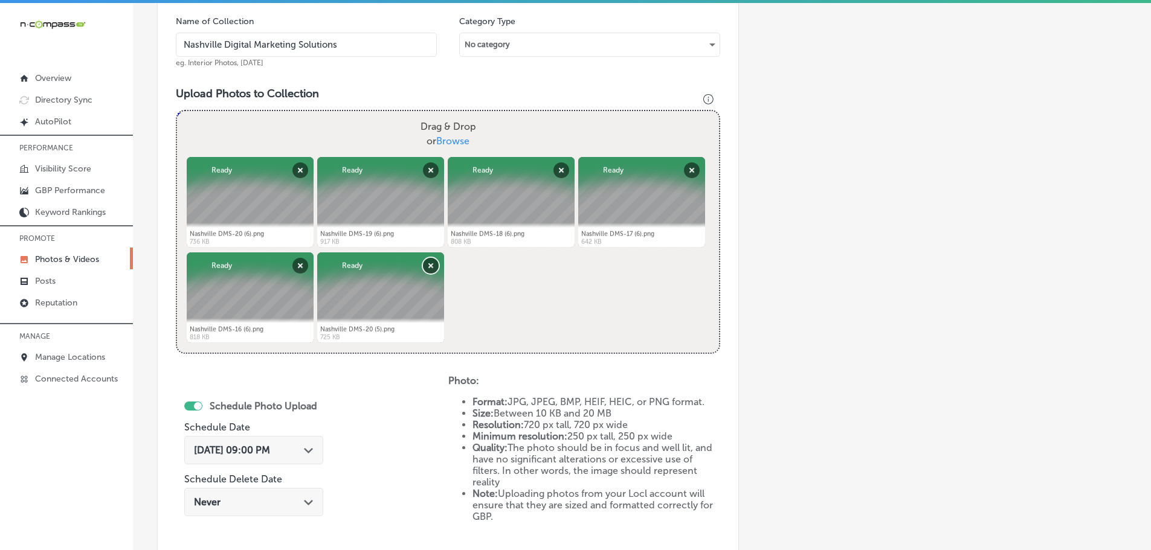
click at [431, 269] on button "Remove" at bounding box center [431, 266] width 16 height 16
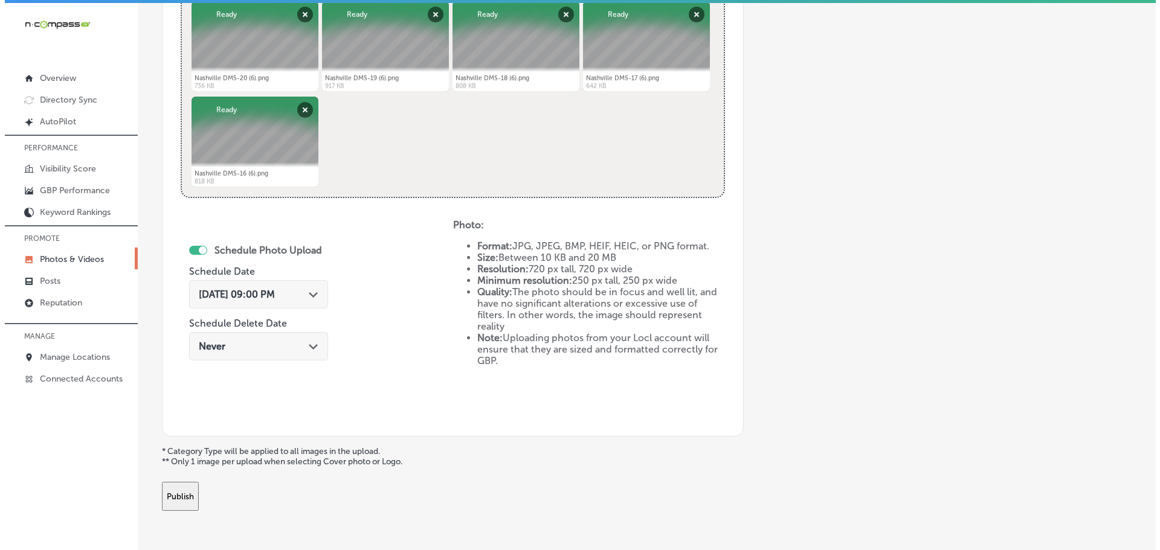
scroll to position [547, 0]
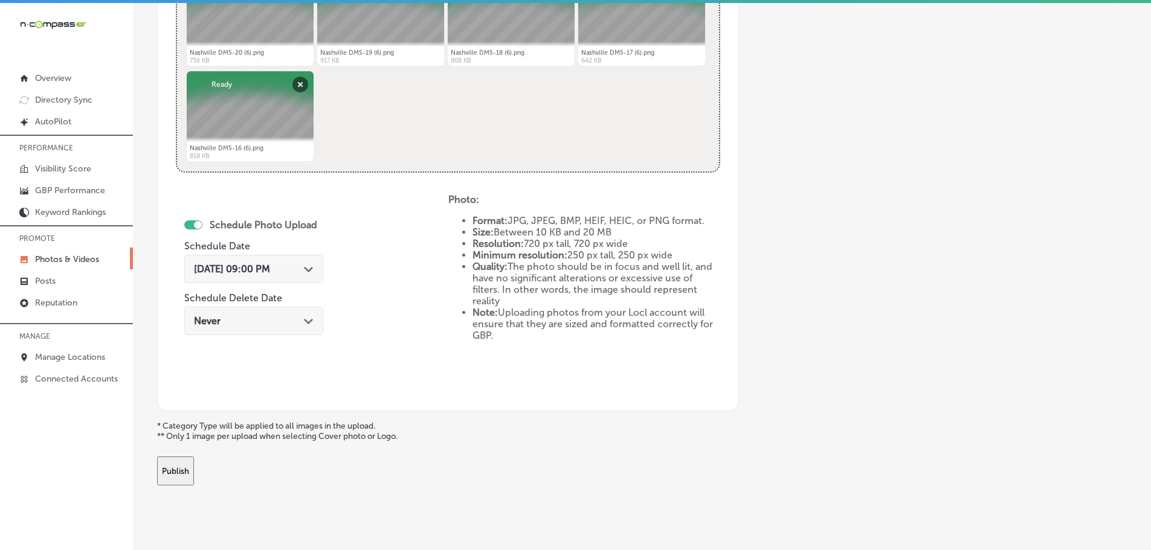
click at [193, 477] on button "Publish" at bounding box center [175, 471] width 37 height 29
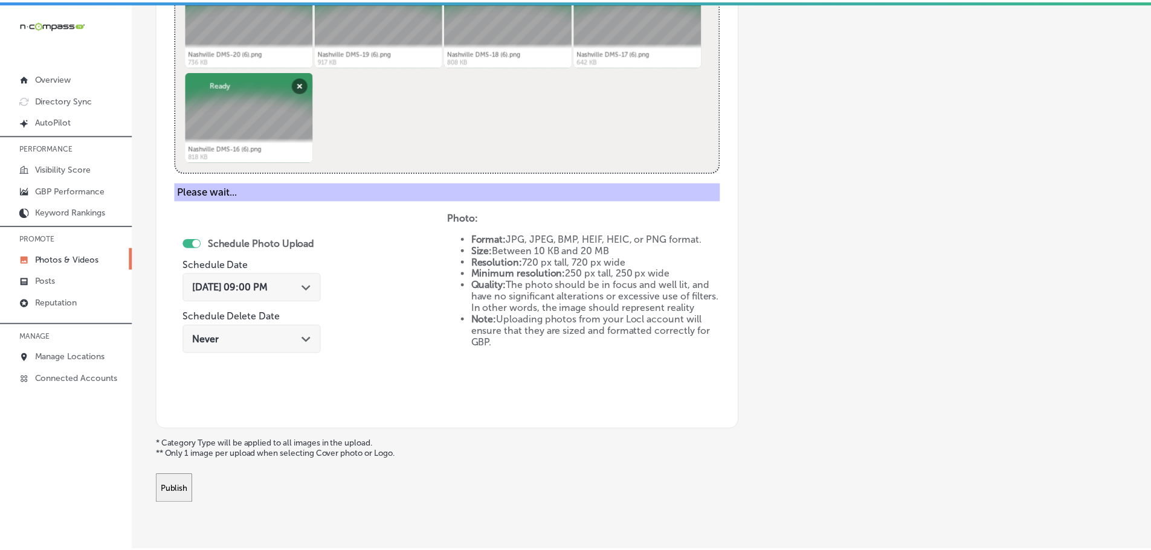
scroll to position [366, 0]
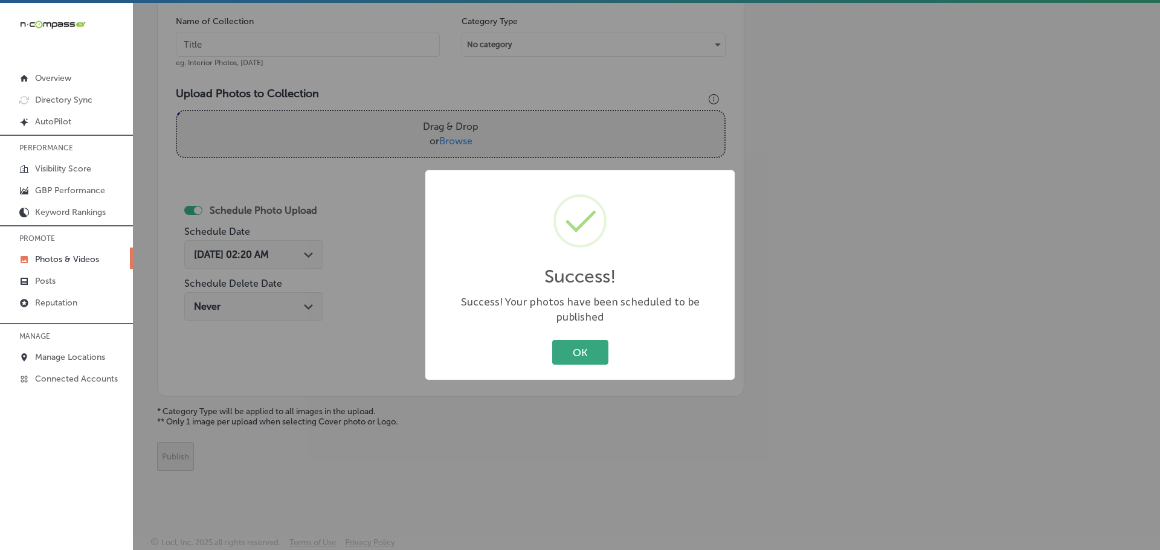
click at [583, 341] on button "OK" at bounding box center [580, 352] width 56 height 25
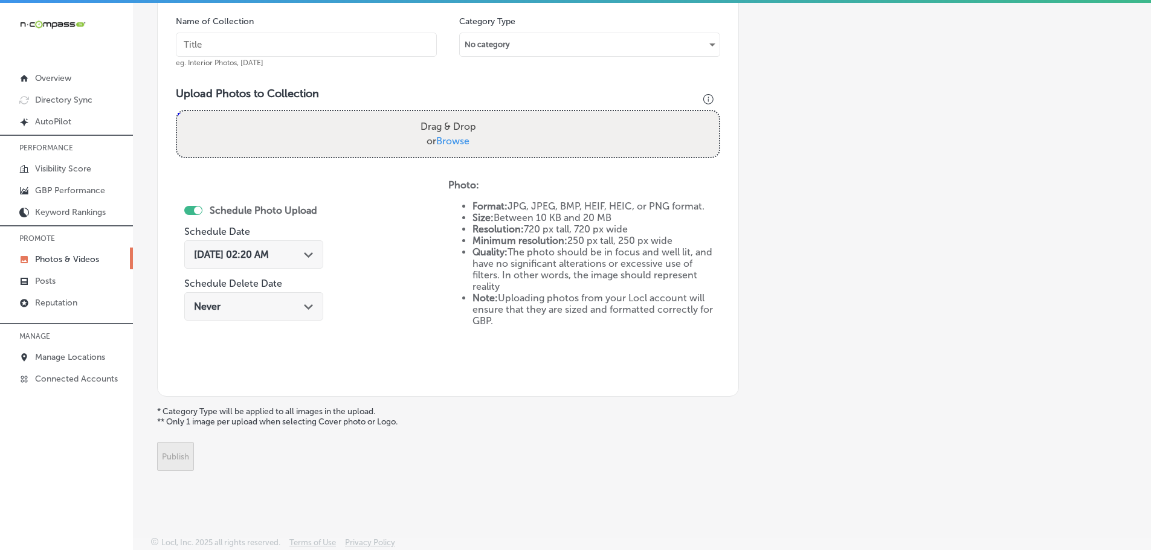
click at [460, 134] on label "Drag & Drop or Browse" at bounding box center [448, 134] width 65 height 39
click at [460, 115] on input "Drag & Drop or Browse" at bounding box center [448, 113] width 542 height 4
type input "C:\fakepath\Nashville DMS-20 (7).png"
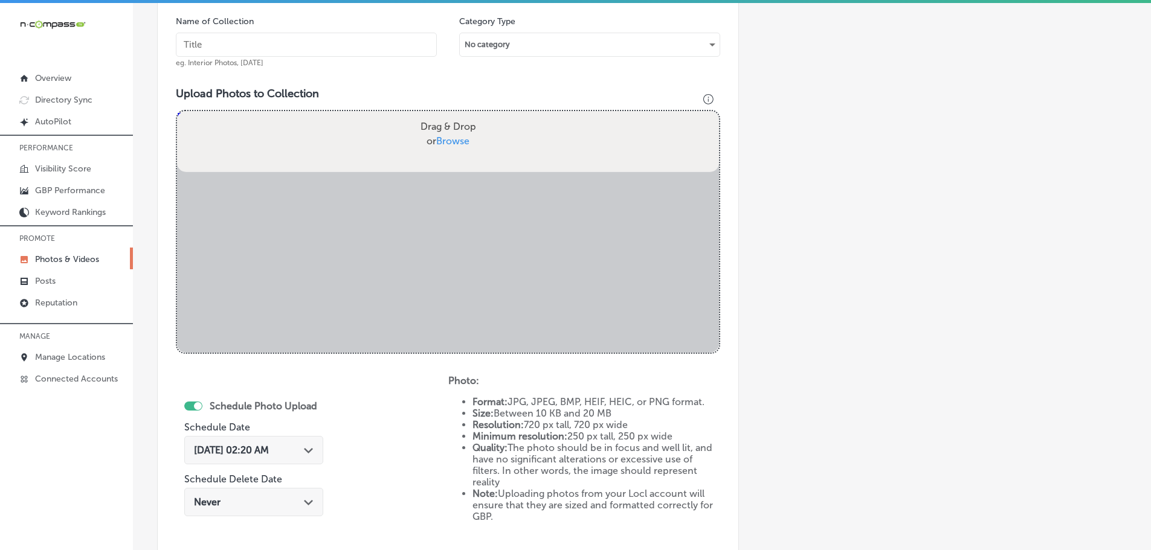
click at [309, 44] on input "text" at bounding box center [306, 45] width 261 height 24
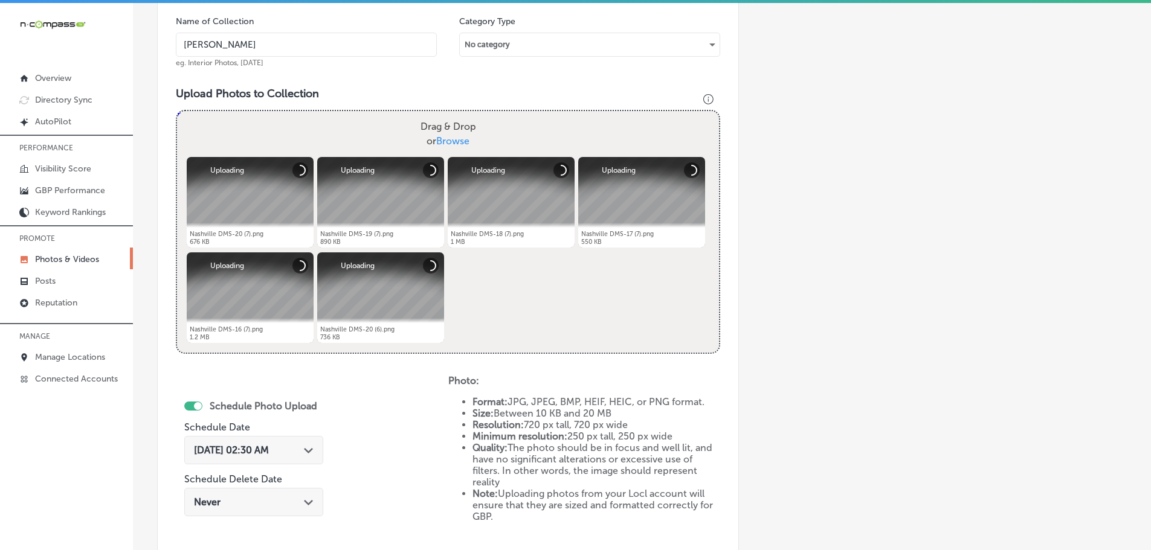
type input "Nashville Digital Marketing Solutions"
click at [314, 448] on div "Path Created with Sketch." at bounding box center [309, 450] width 10 height 10
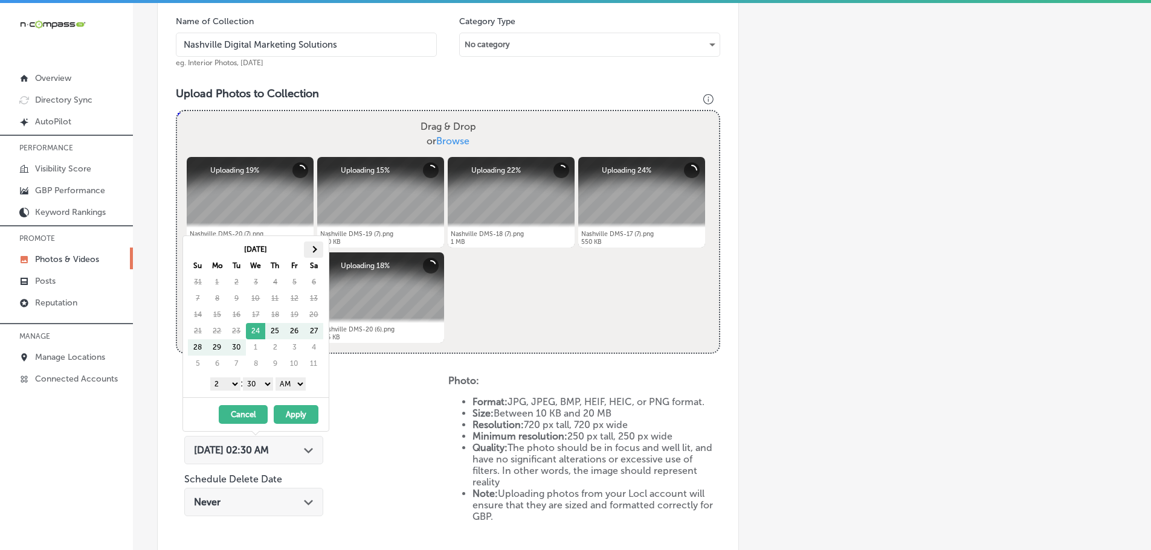
click at [314, 249] on span at bounding box center [314, 249] width 7 height 7
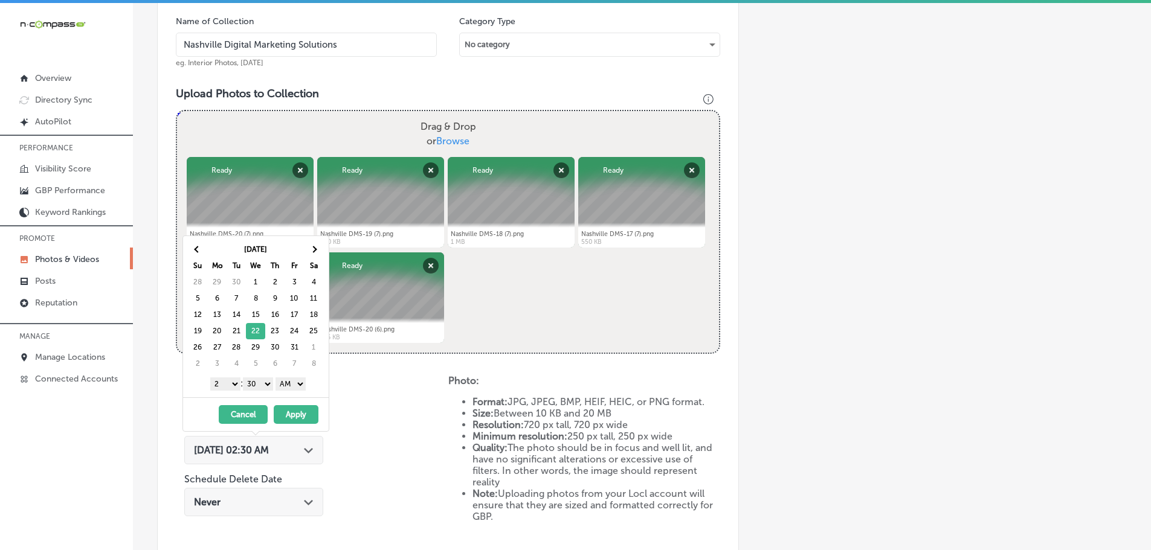
click at [227, 382] on select "1 2 3 4 5 6 7 8 9 10 11 12" at bounding box center [225, 384] width 30 height 13
click at [253, 379] on select "00 10 20 30 40 50" at bounding box center [258, 384] width 30 height 13
click at [294, 384] on select "AM PM" at bounding box center [290, 384] width 30 height 13
click at [300, 412] on button "Apply" at bounding box center [296, 414] width 45 height 19
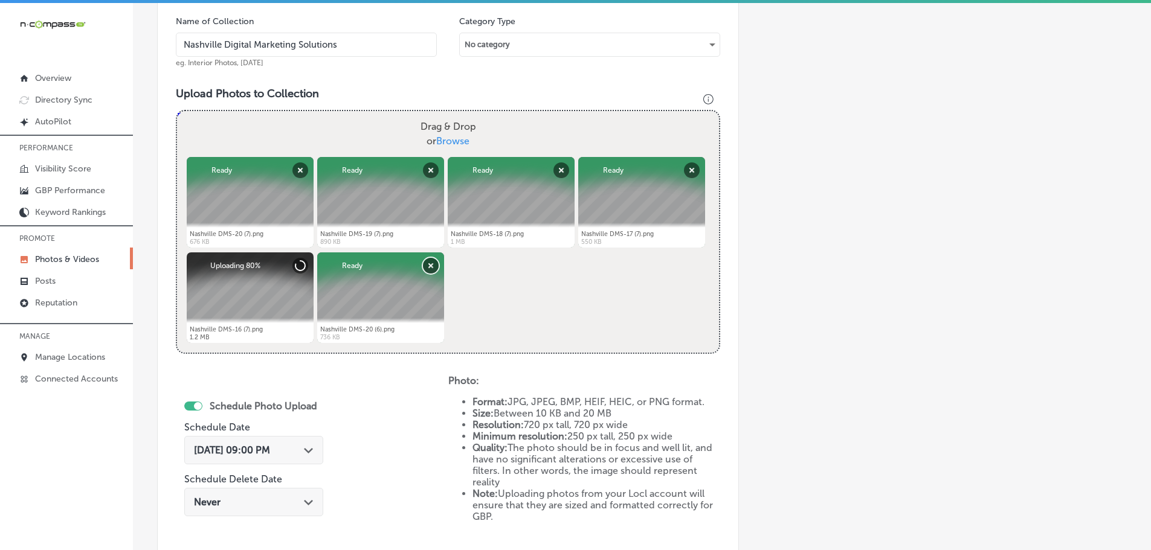
click at [433, 262] on button "Remove" at bounding box center [431, 266] width 16 height 16
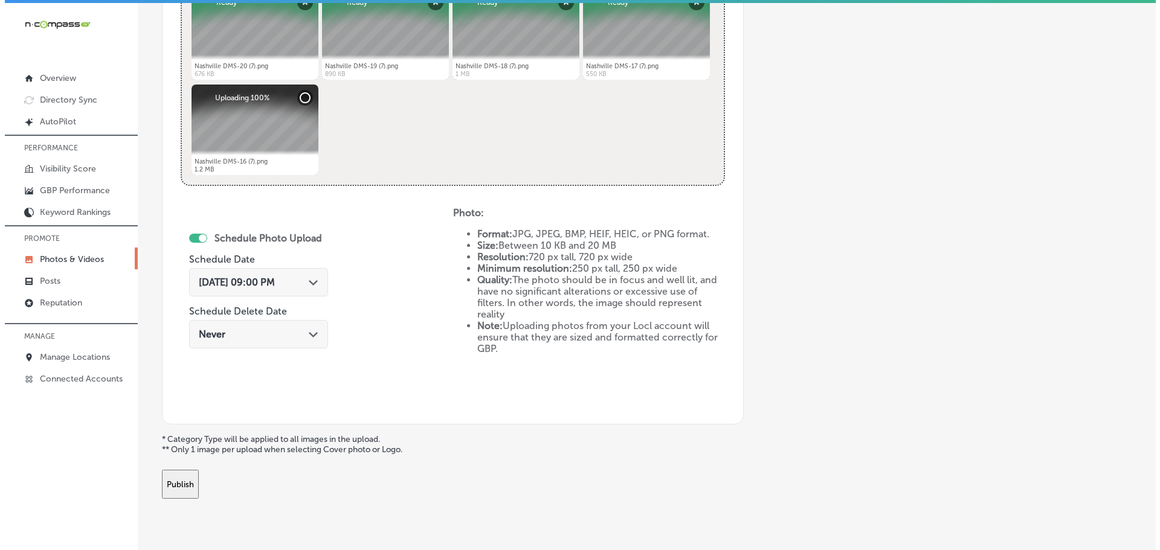
scroll to position [561, 0]
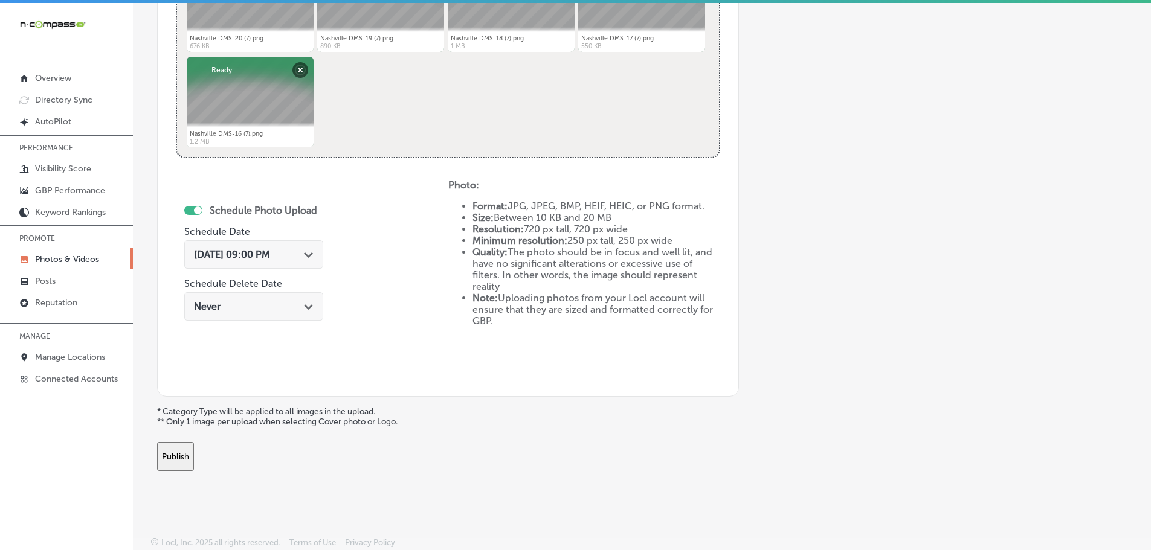
click at [194, 453] on button "Publish" at bounding box center [175, 456] width 37 height 29
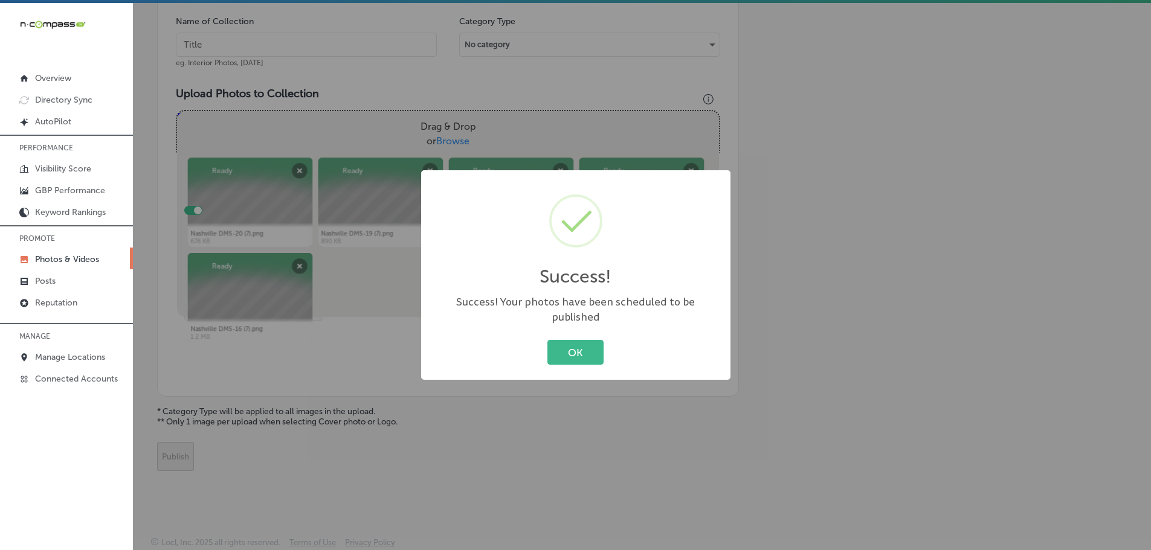
scroll to position [366, 0]
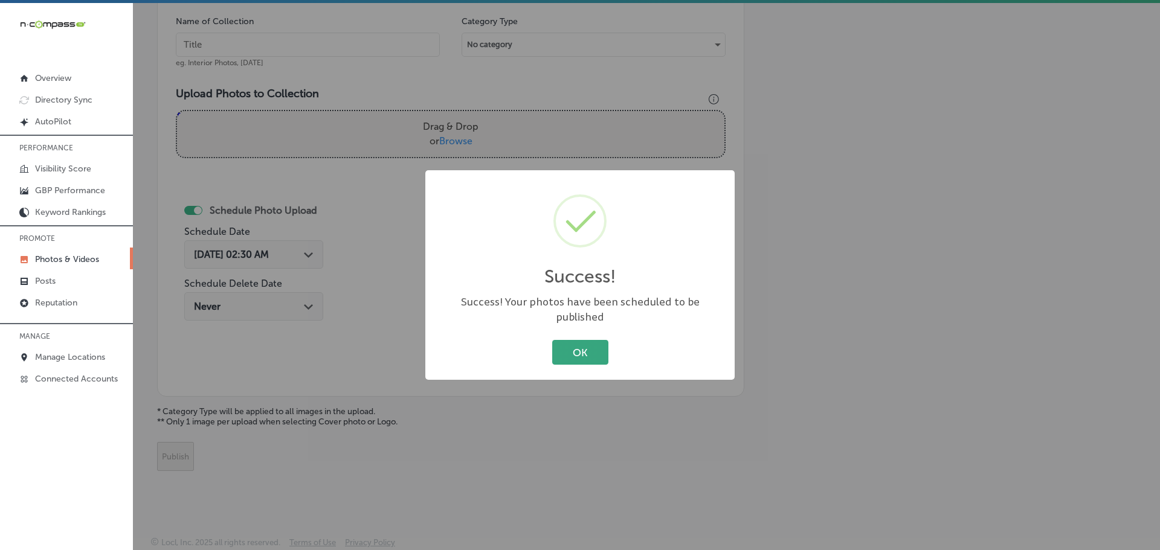
click at [569, 340] on button "OK" at bounding box center [580, 352] width 56 height 25
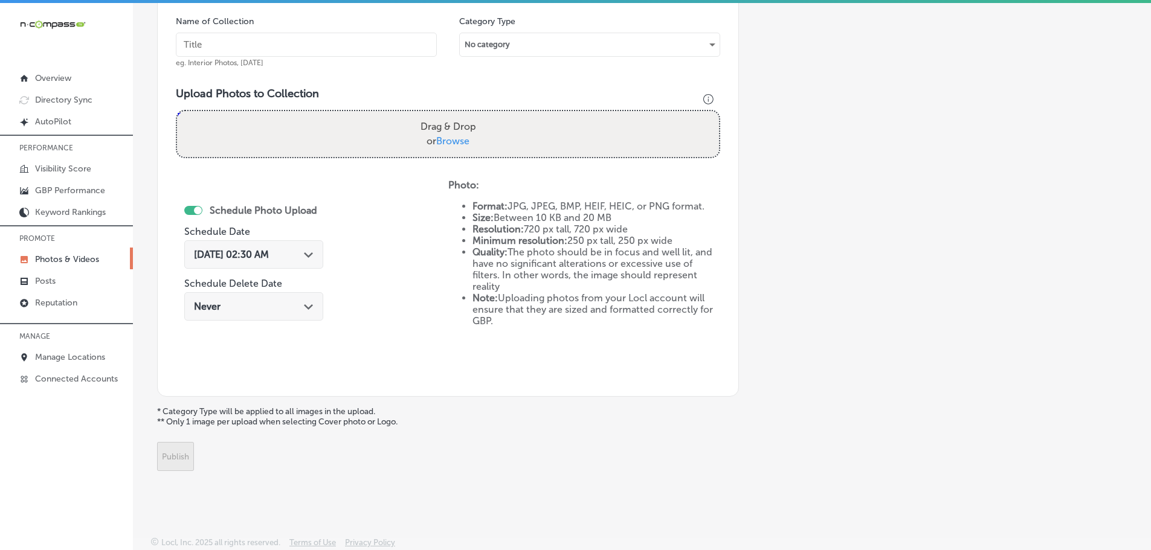
click at [445, 139] on span "Browse" at bounding box center [452, 140] width 33 height 11
click at [445, 115] on input "Drag & Drop or Browse" at bounding box center [448, 113] width 542 height 4
type input "C:\fakepath\Nashville DMS-20 (8).png"
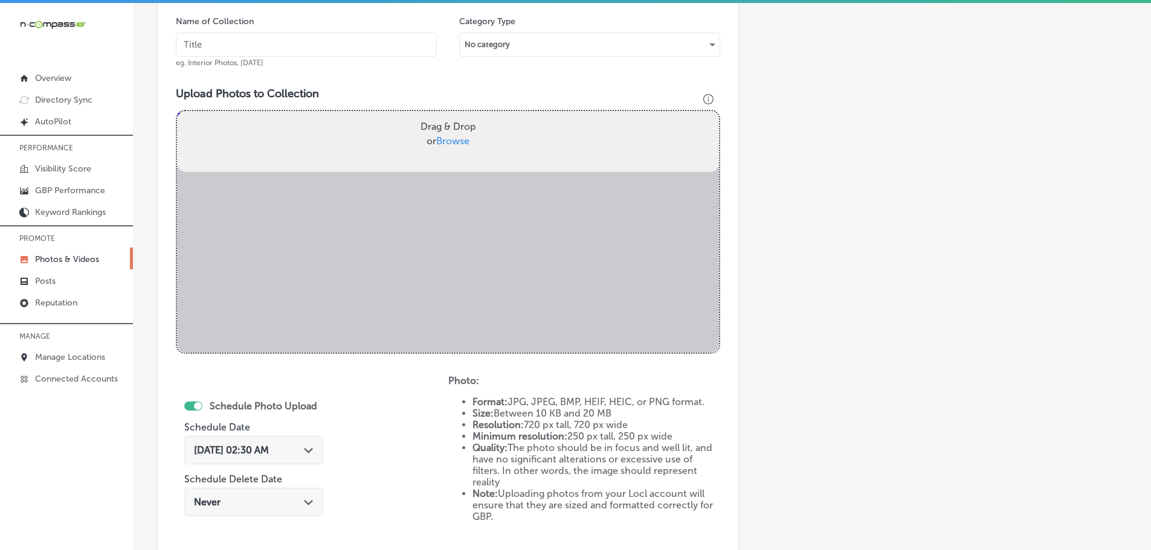
click at [330, 39] on input "text" at bounding box center [306, 45] width 261 height 24
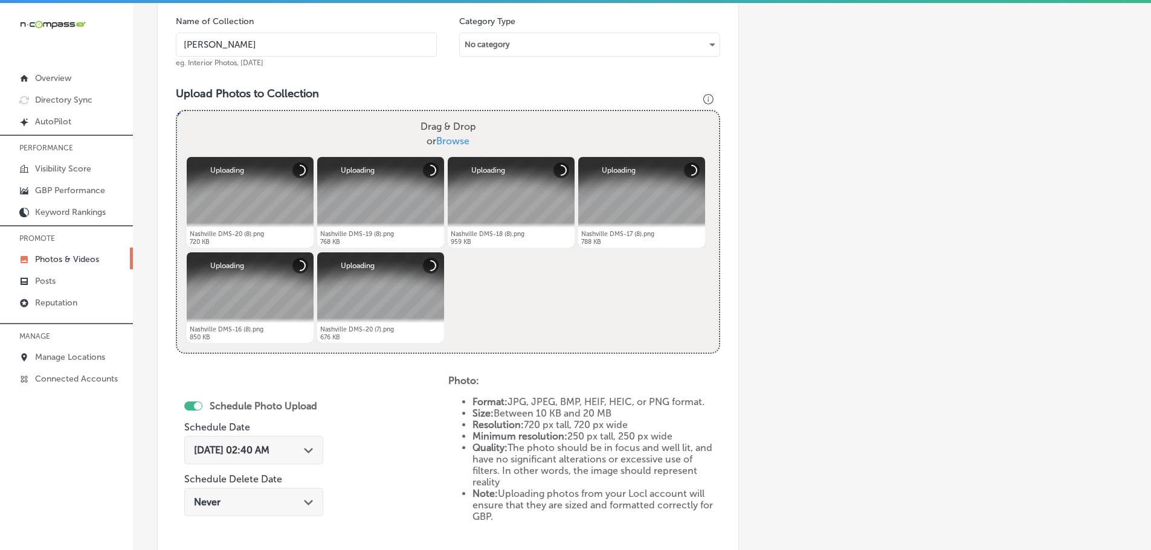
type input "Nashville Digital Marketing Solutions"
click at [311, 447] on div "Path Created with Sketch." at bounding box center [309, 450] width 10 height 10
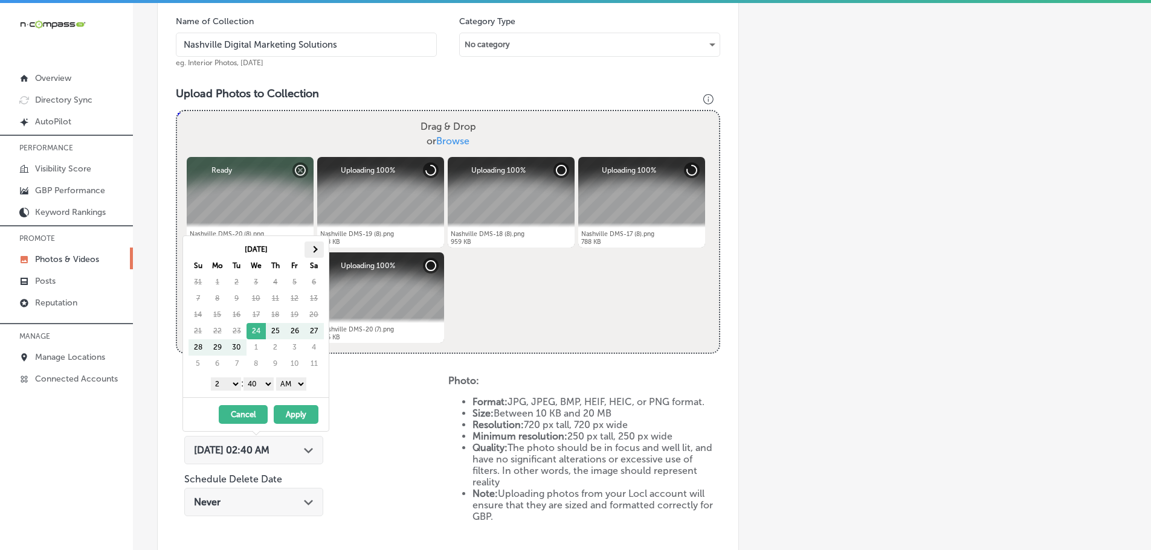
click at [314, 249] on span at bounding box center [314, 249] width 7 height 7
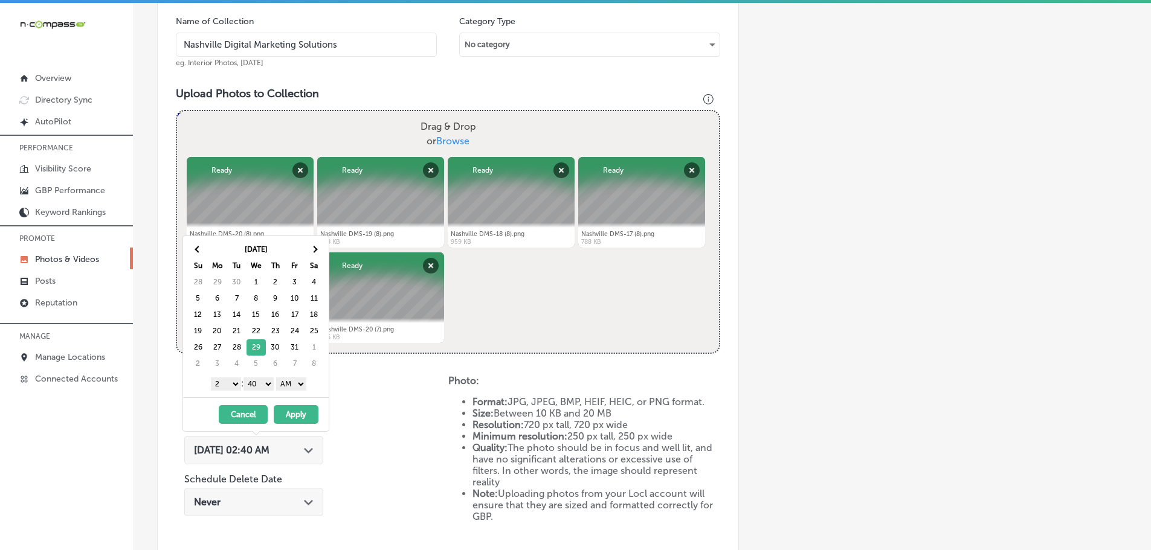
click at [222, 385] on select "1 2 3 4 5 6 7 8 9 10 11 12" at bounding box center [226, 384] width 30 height 13
click at [268, 381] on select "00 10 20 30 40 50" at bounding box center [258, 384] width 30 height 13
click at [289, 381] on select "AM PM" at bounding box center [291, 384] width 30 height 13
click at [297, 413] on button "Apply" at bounding box center [296, 414] width 45 height 19
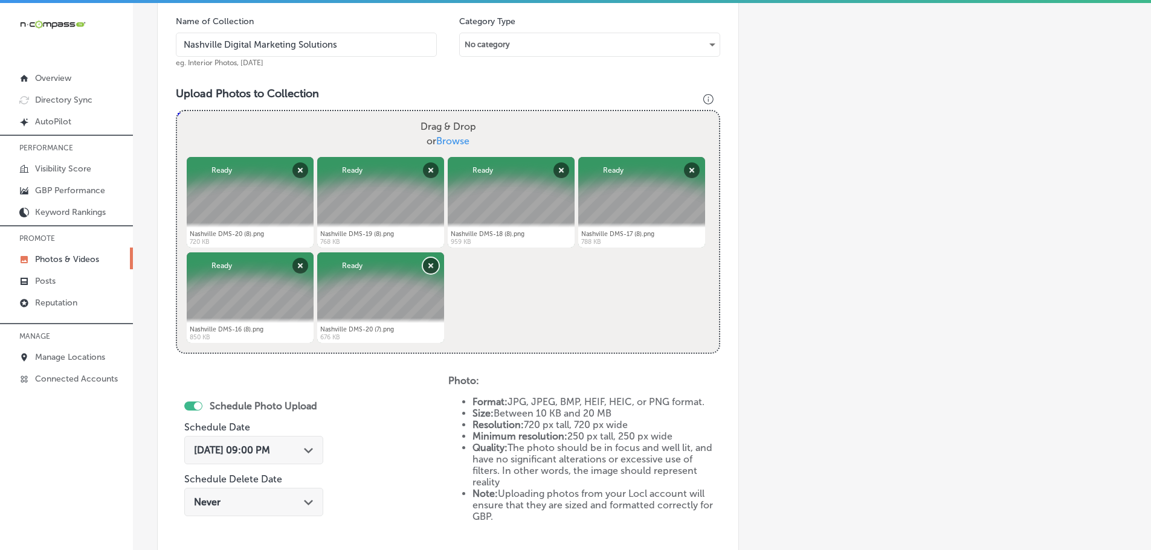
click at [429, 268] on button "Remove" at bounding box center [431, 266] width 16 height 16
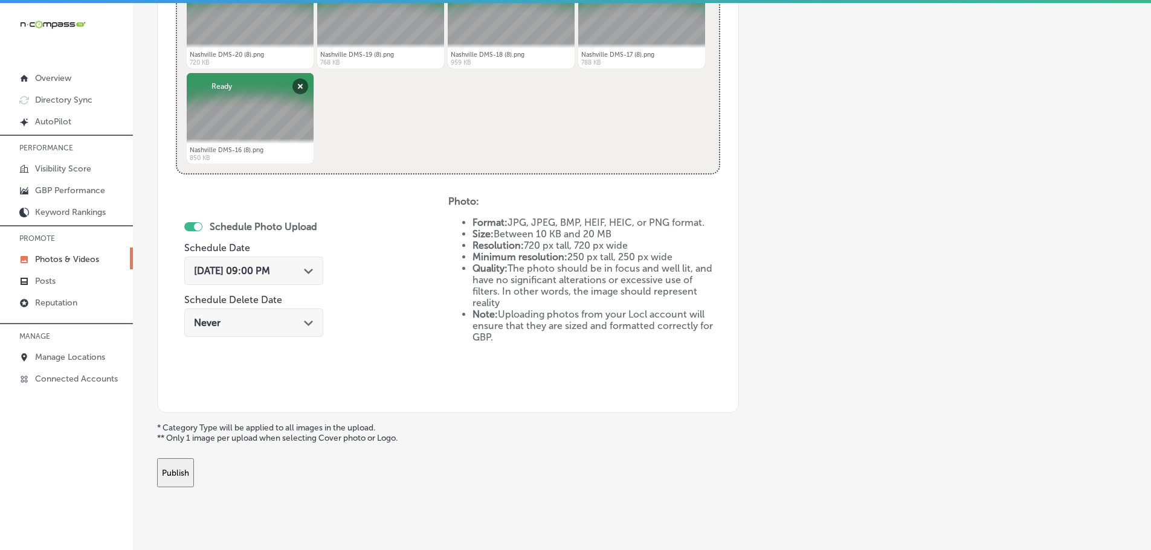
scroll to position [561, 0]
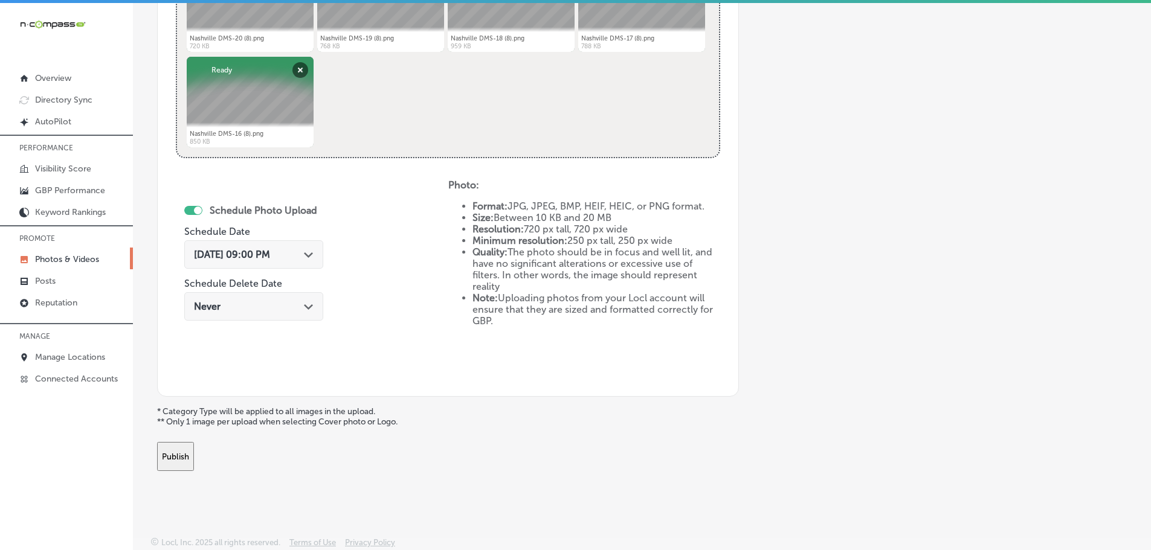
click at [194, 455] on button "Publish" at bounding box center [175, 456] width 37 height 29
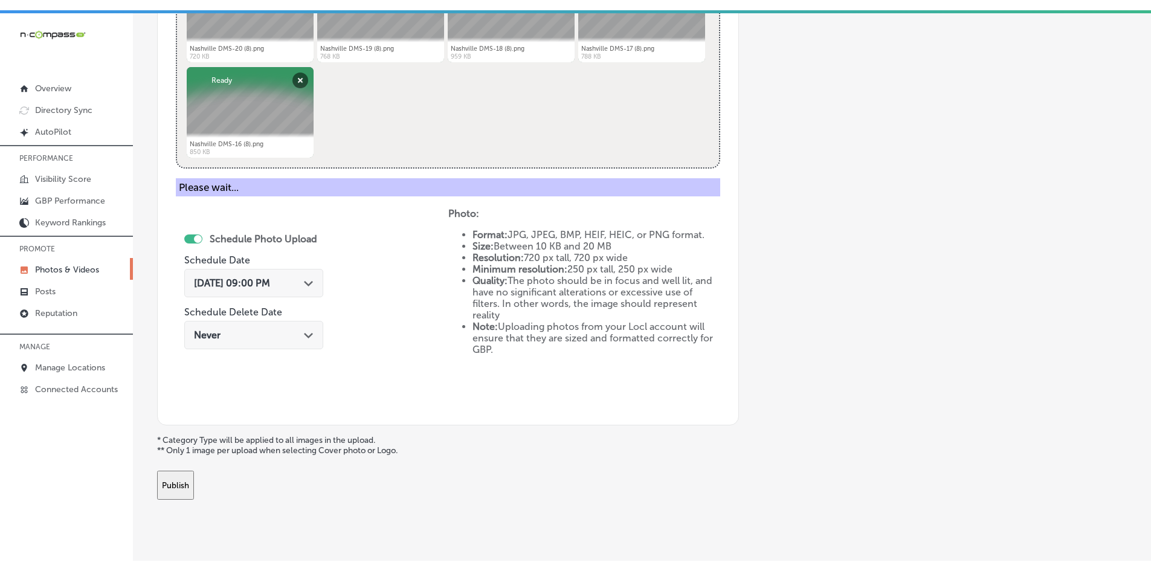
scroll to position [366, 0]
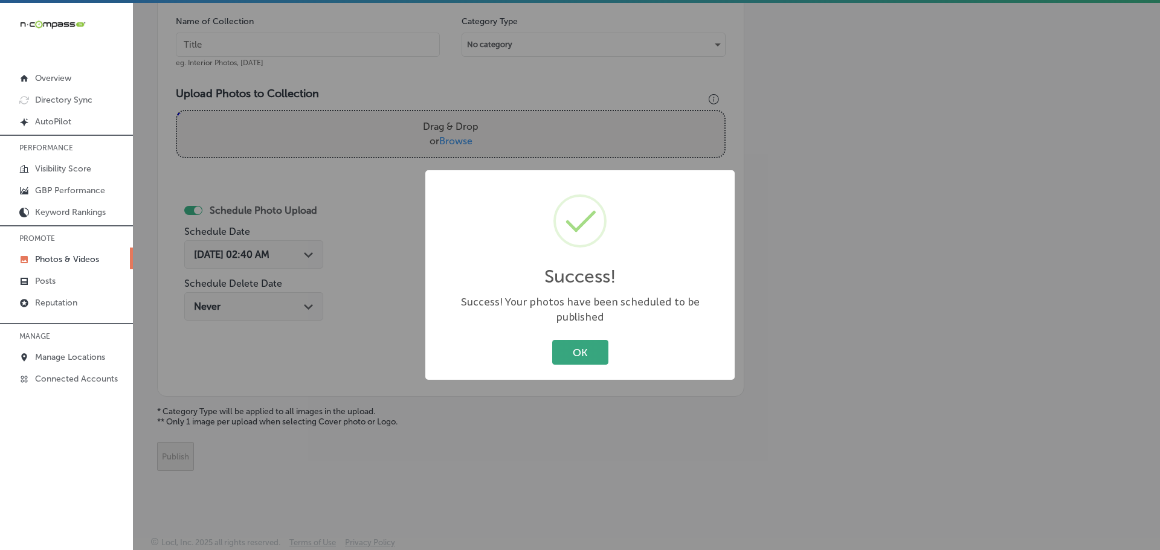
click at [573, 340] on button "OK" at bounding box center [580, 352] width 56 height 25
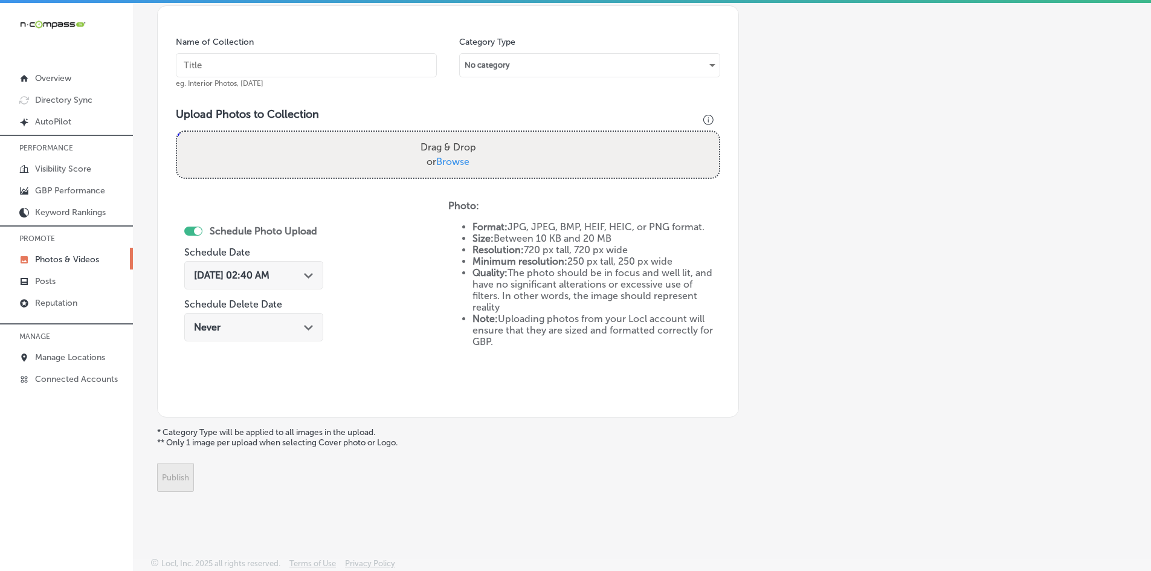
scroll to position [345, 0]
click at [457, 159] on span "Browse" at bounding box center [452, 161] width 33 height 11
click at [457, 135] on input "Drag & Drop or Browse" at bounding box center [448, 134] width 542 height 4
type input "C:\fakepath\Nashville DMS-20 (9).png"
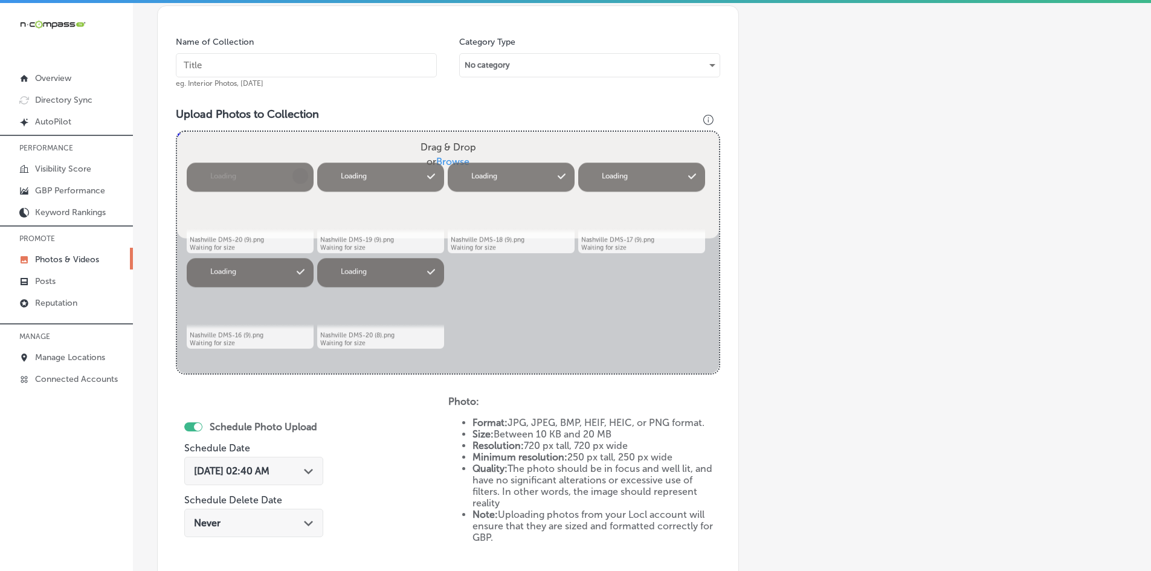
click at [335, 59] on input "text" at bounding box center [306, 65] width 261 height 24
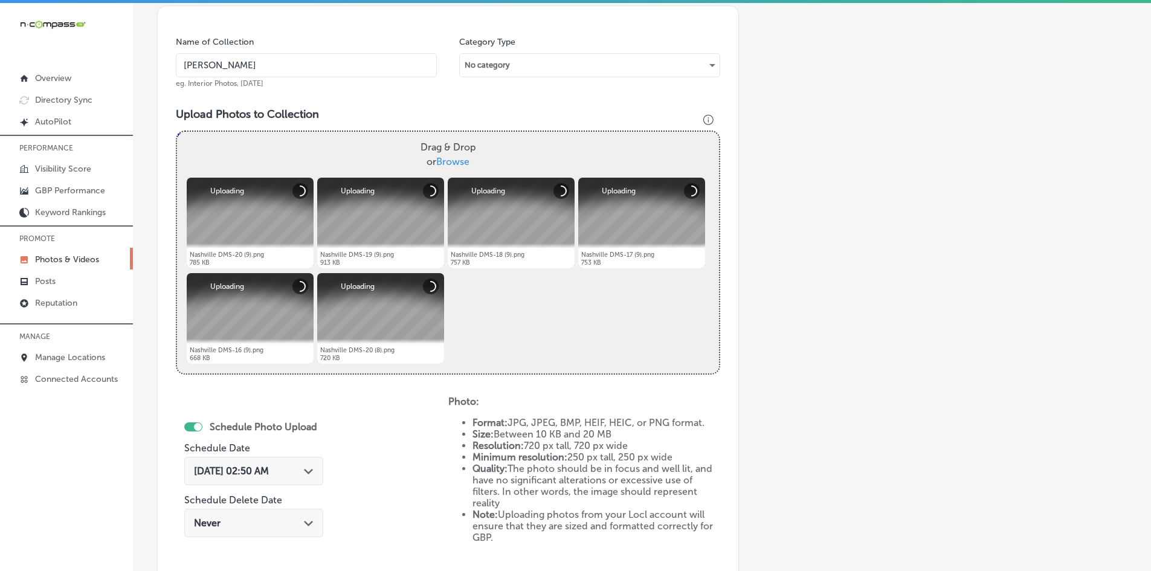
type input "Nashville Digital Marketing Solutions"
click at [312, 472] on polygon at bounding box center [308, 471] width 9 height 5
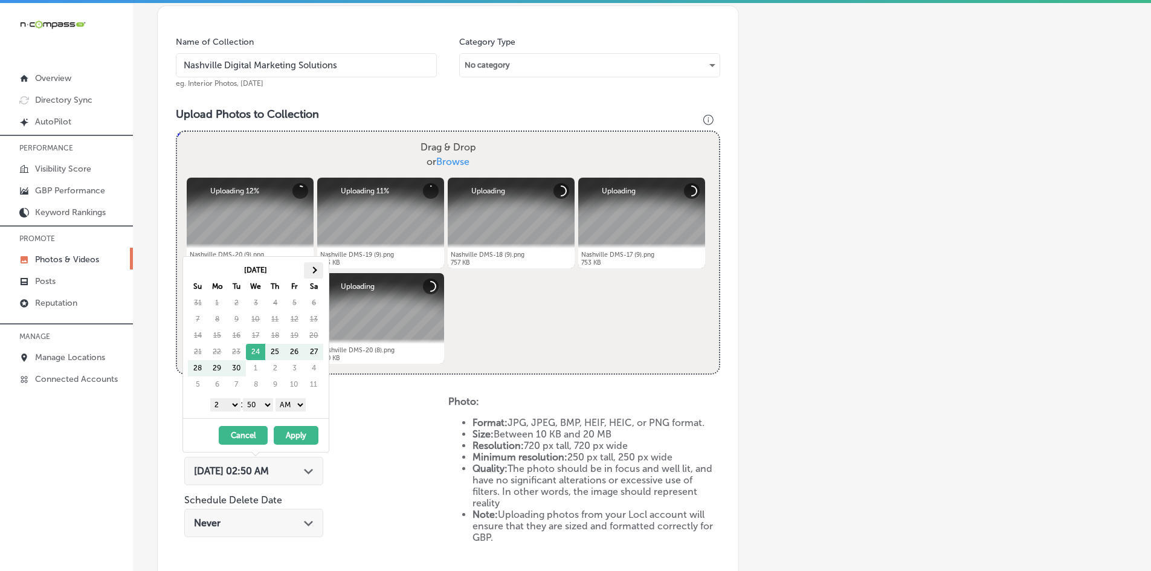
click at [312, 273] on th at bounding box center [313, 270] width 19 height 16
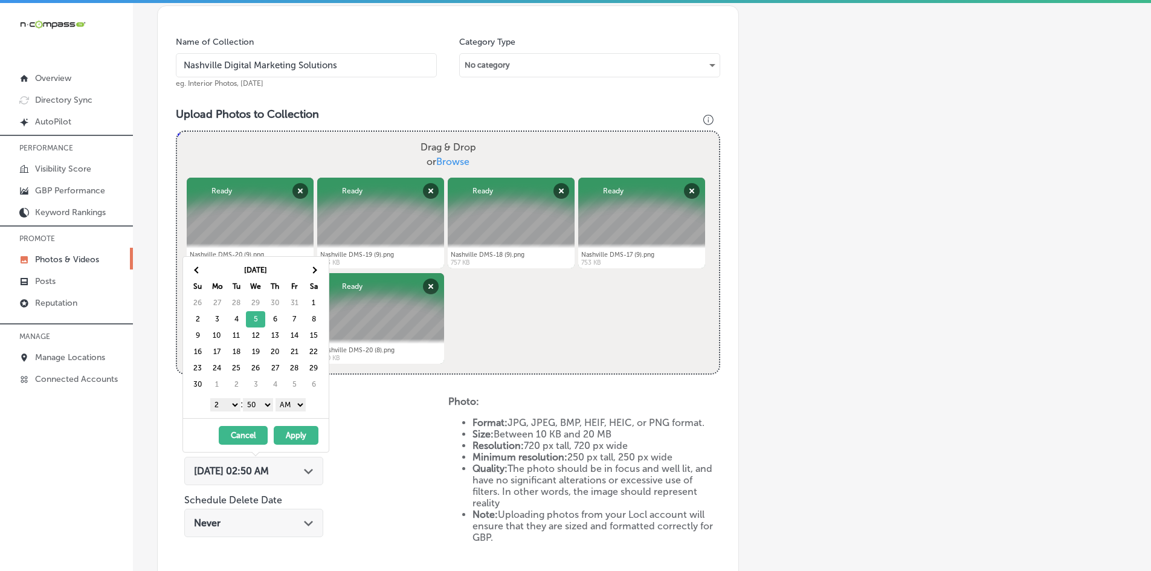
click at [222, 408] on select "1 2 3 4 5 6 7 8 9 10 11 12" at bounding box center [225, 404] width 30 height 13
drag, startPoint x: 256, startPoint y: 402, endPoint x: 256, endPoint y: 408, distance: 6.1
click at [256, 402] on select "00 10 20 30 40 50" at bounding box center [258, 404] width 30 height 13
click at [293, 406] on select "AM PM" at bounding box center [290, 404] width 30 height 13
click at [298, 432] on button "Apply" at bounding box center [296, 435] width 45 height 19
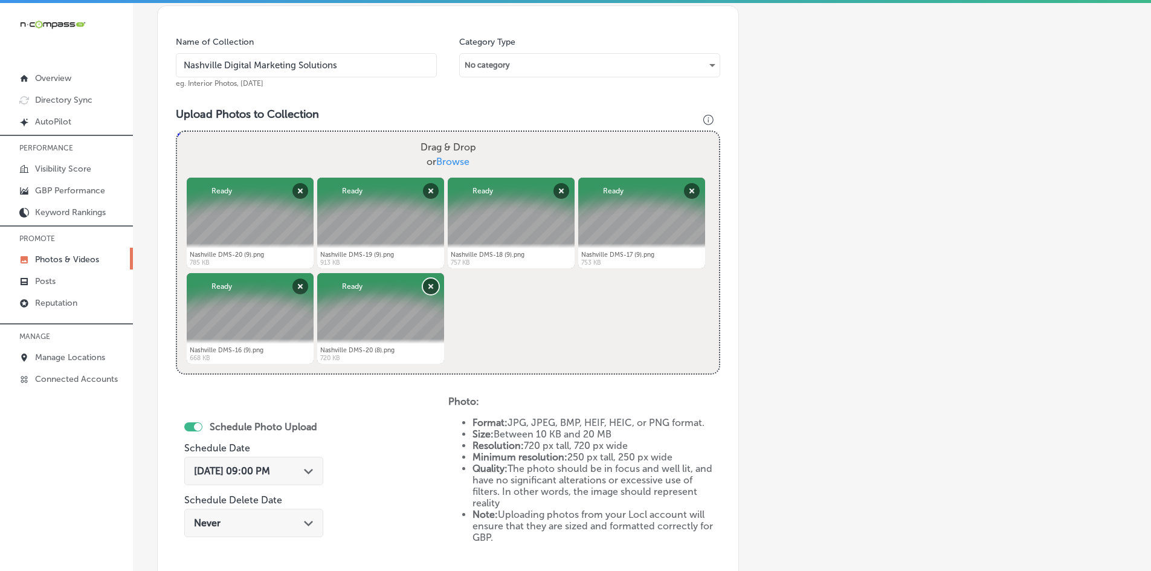
click at [427, 286] on button "Remove" at bounding box center [431, 287] width 16 height 16
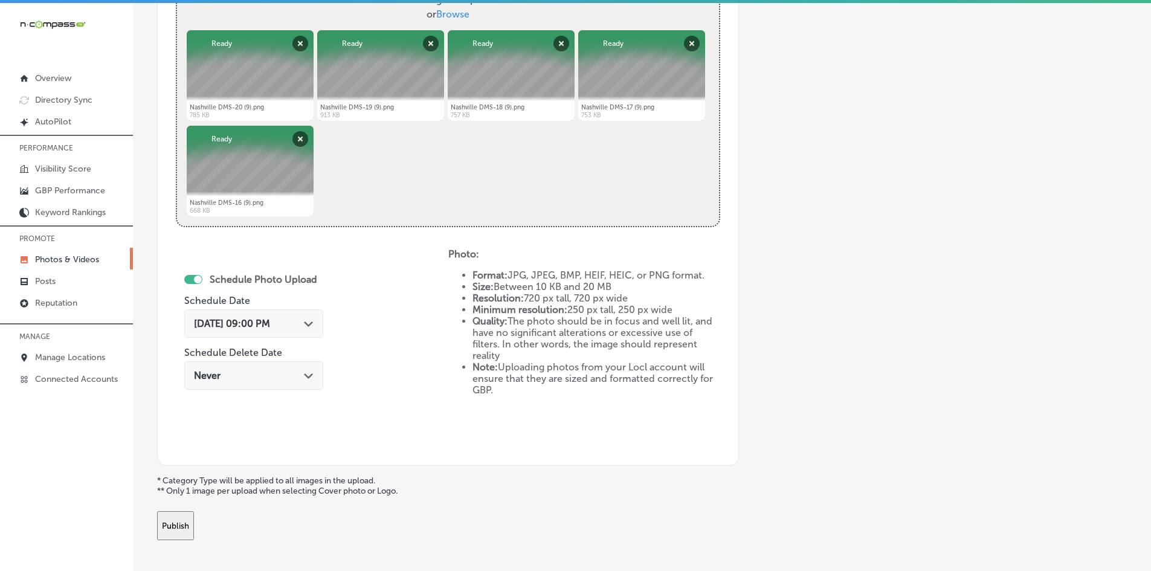
scroll to position [541, 0]
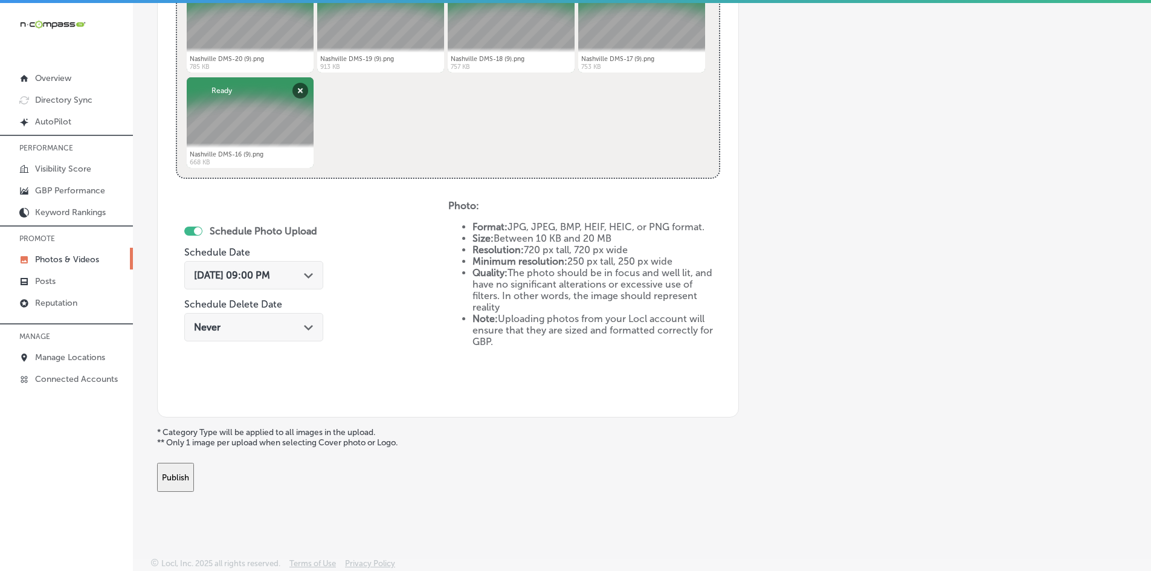
click at [194, 469] on button "Publish" at bounding box center [175, 477] width 37 height 29
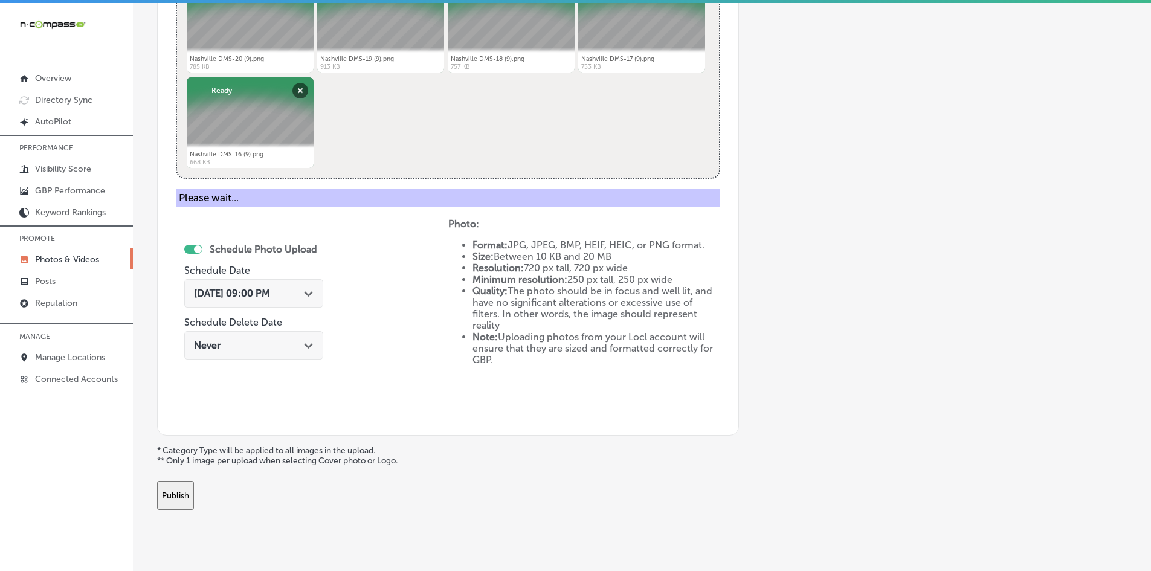
scroll to position [345, 0]
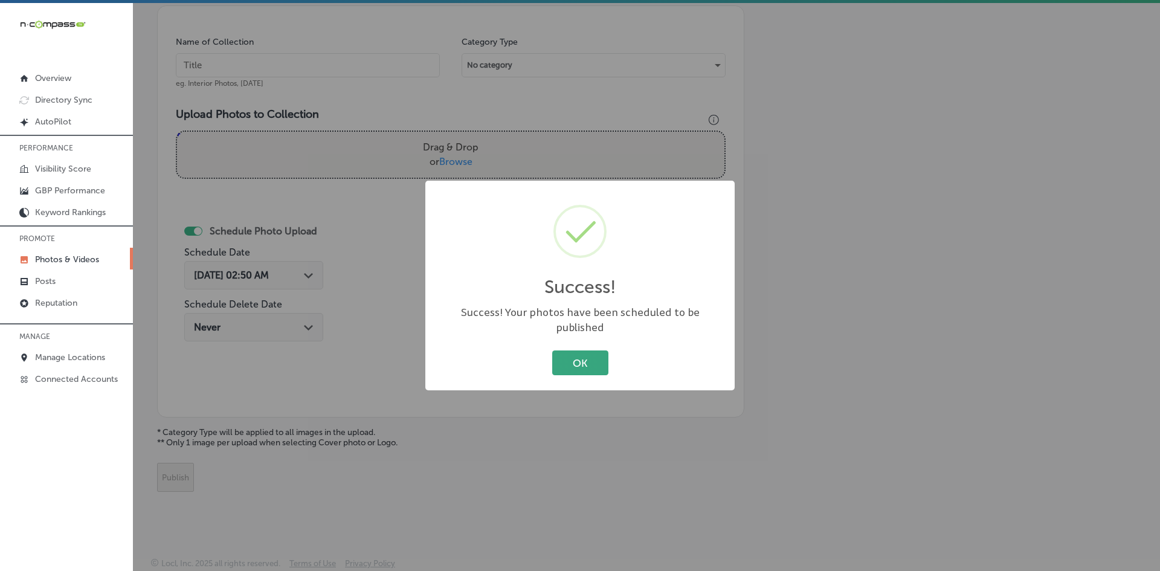
click at [579, 350] on button "OK" at bounding box center [580, 362] width 56 height 25
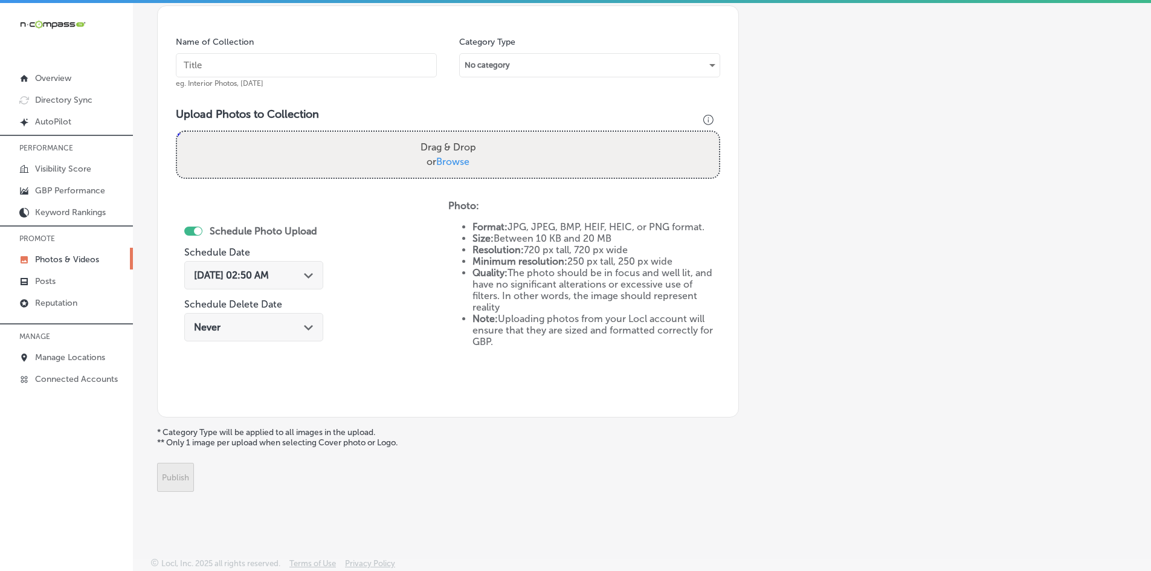
click at [460, 160] on span "Browse" at bounding box center [452, 161] width 33 height 11
click at [460, 135] on input "Drag & Drop or Browse" at bounding box center [448, 134] width 542 height 4
type input "C:\fakepath\Nashville DMS-20 (10).png"
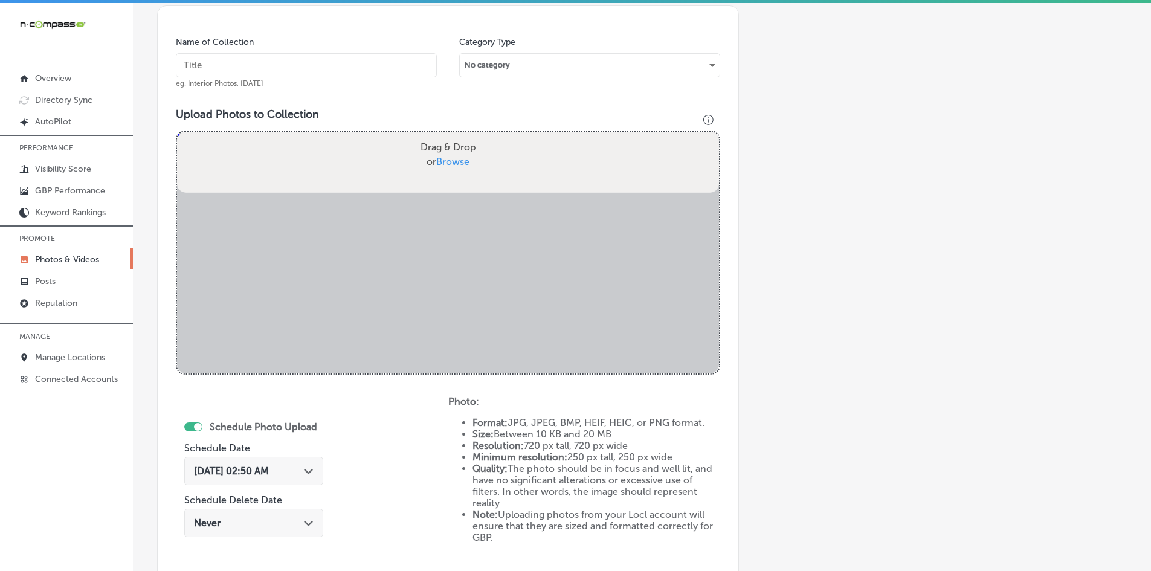
click at [333, 57] on input "text" at bounding box center [306, 65] width 261 height 24
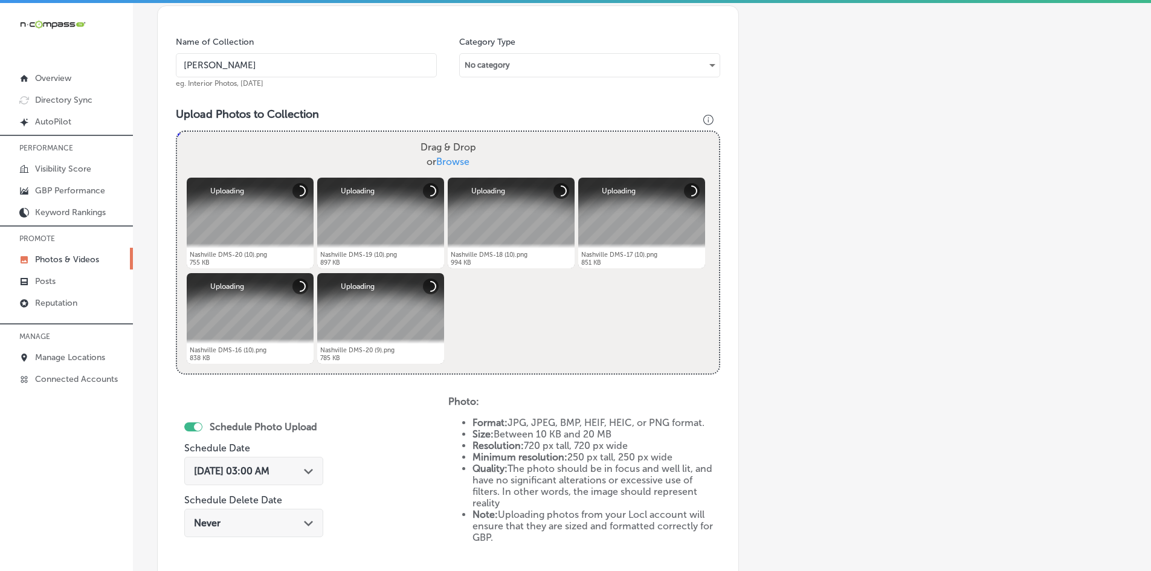
type input "Nashville Digital Marketing Solutions"
click at [313, 471] on icon "Path Created with Sketch." at bounding box center [308, 471] width 9 height 5
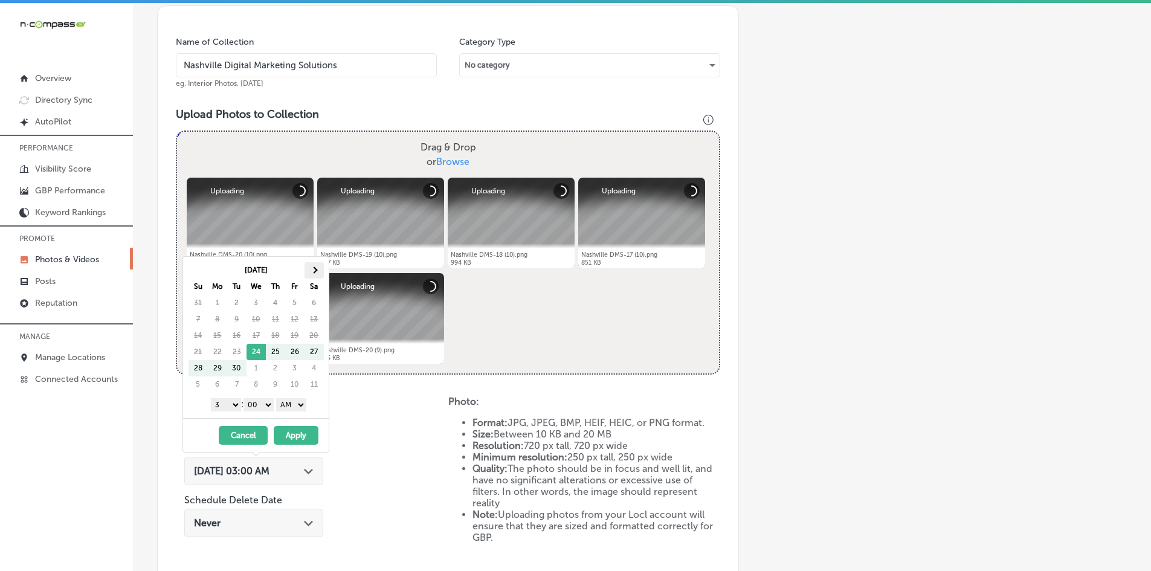
click at [315, 271] on span at bounding box center [314, 269] width 7 height 7
click at [315, 269] on span at bounding box center [314, 269] width 7 height 7
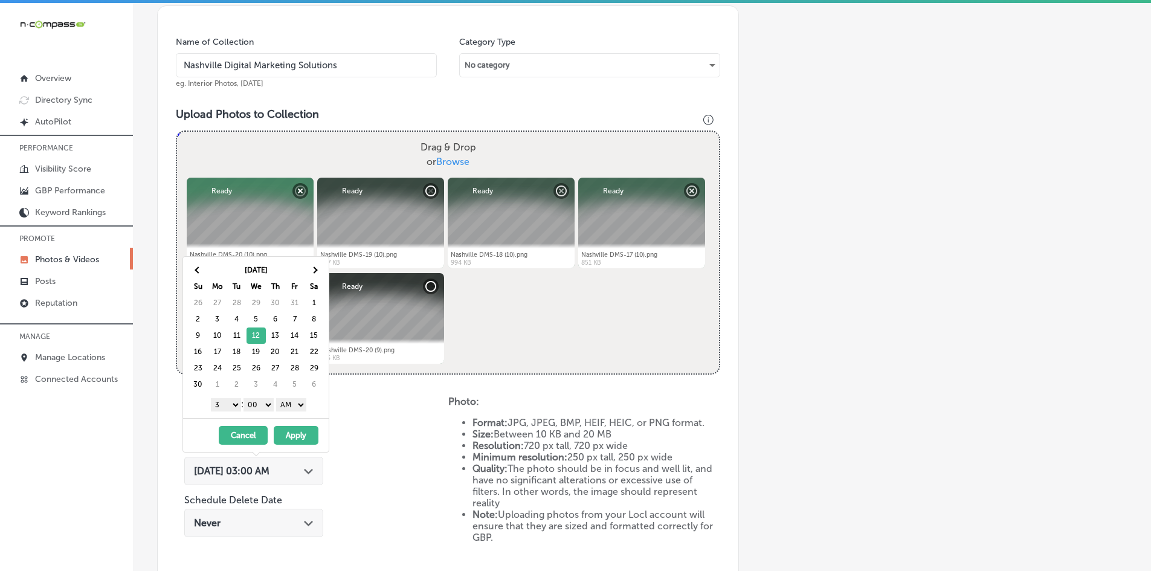
click at [221, 404] on select "1 2 3 4 5 6 7 8 9 10 11 12" at bounding box center [226, 404] width 30 height 13
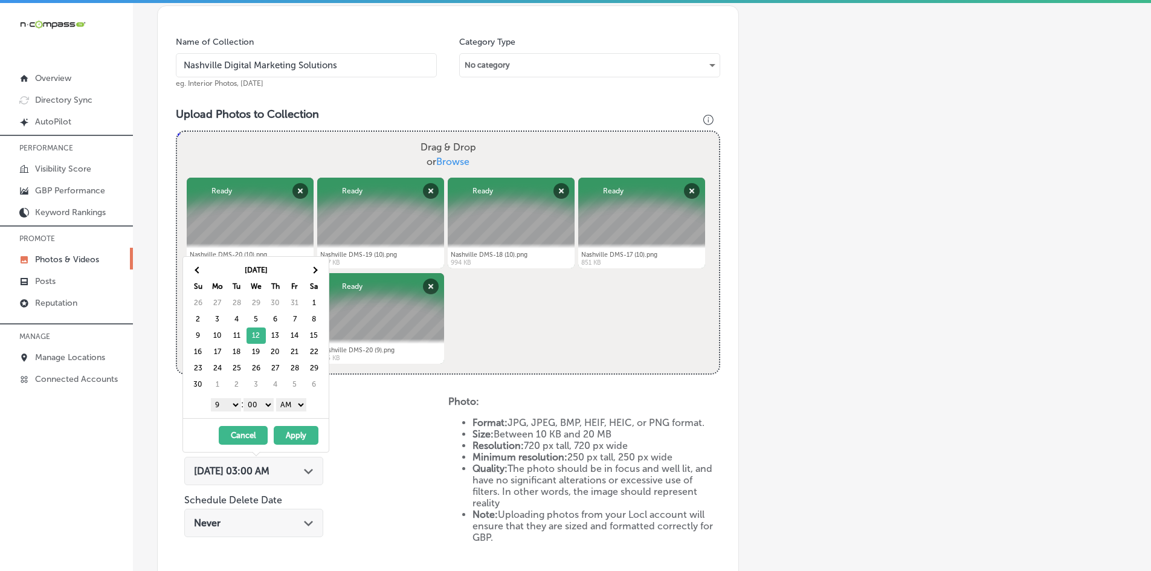
click at [262, 402] on select "00 10 20 30 40 50" at bounding box center [258, 404] width 30 height 13
click at [304, 403] on select "AM PM" at bounding box center [291, 404] width 30 height 13
click at [300, 432] on button "Apply" at bounding box center [296, 435] width 45 height 19
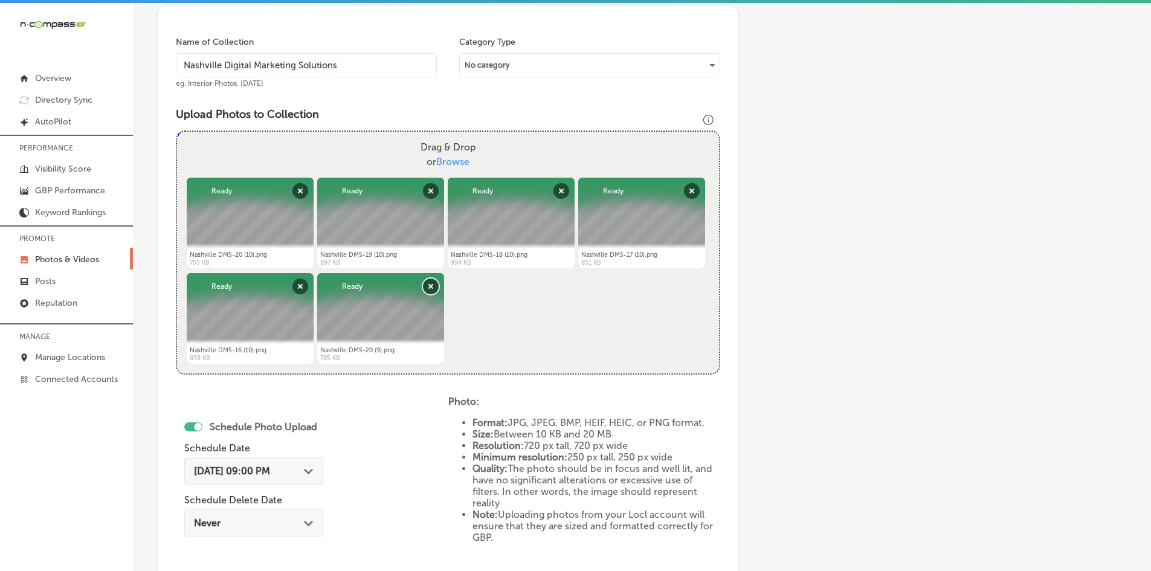
click at [429, 285] on button "Remove" at bounding box center [431, 287] width 16 height 16
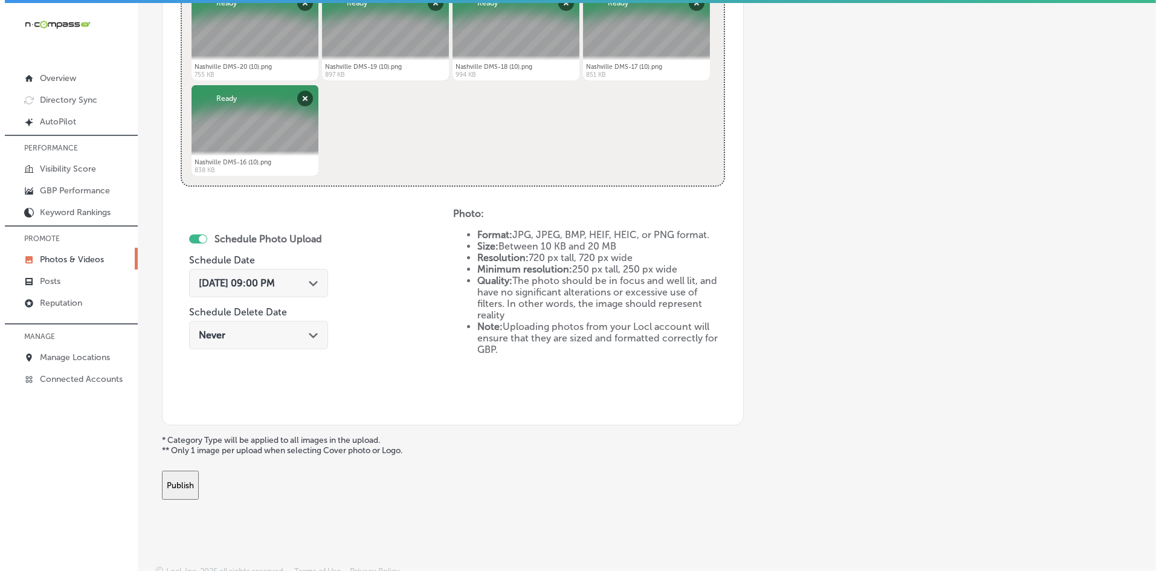
scroll to position [541, 0]
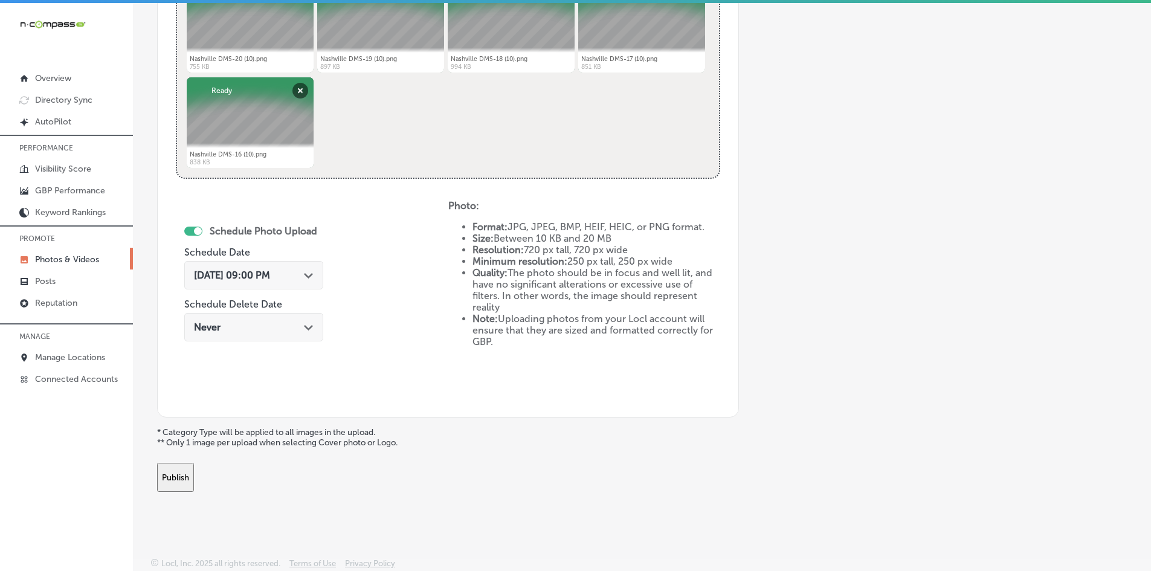
click at [194, 478] on button "Publish" at bounding box center [175, 477] width 37 height 29
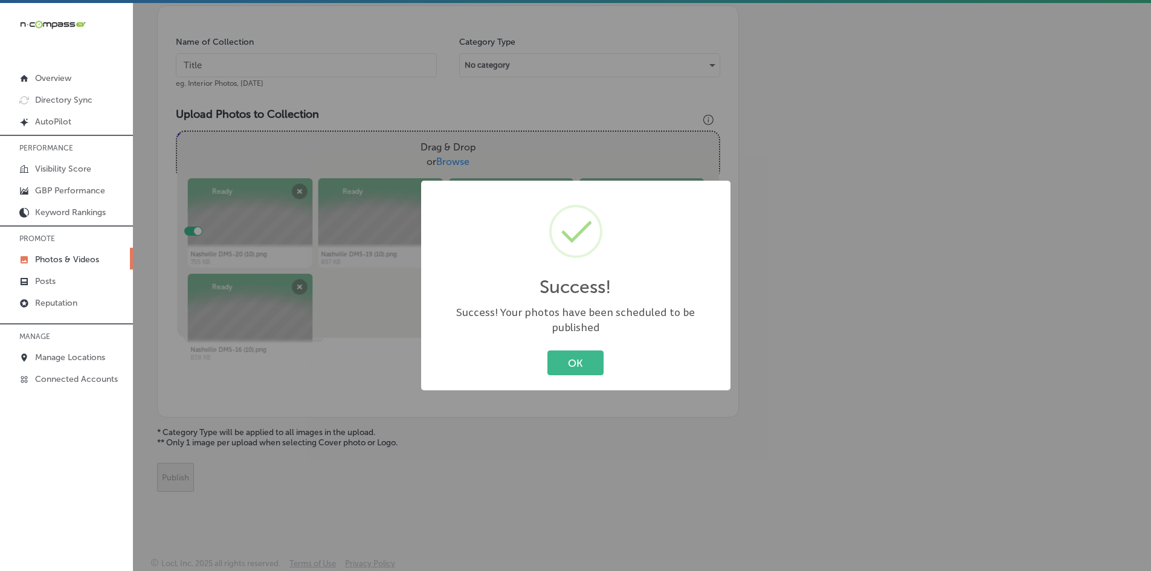
scroll to position [345, 0]
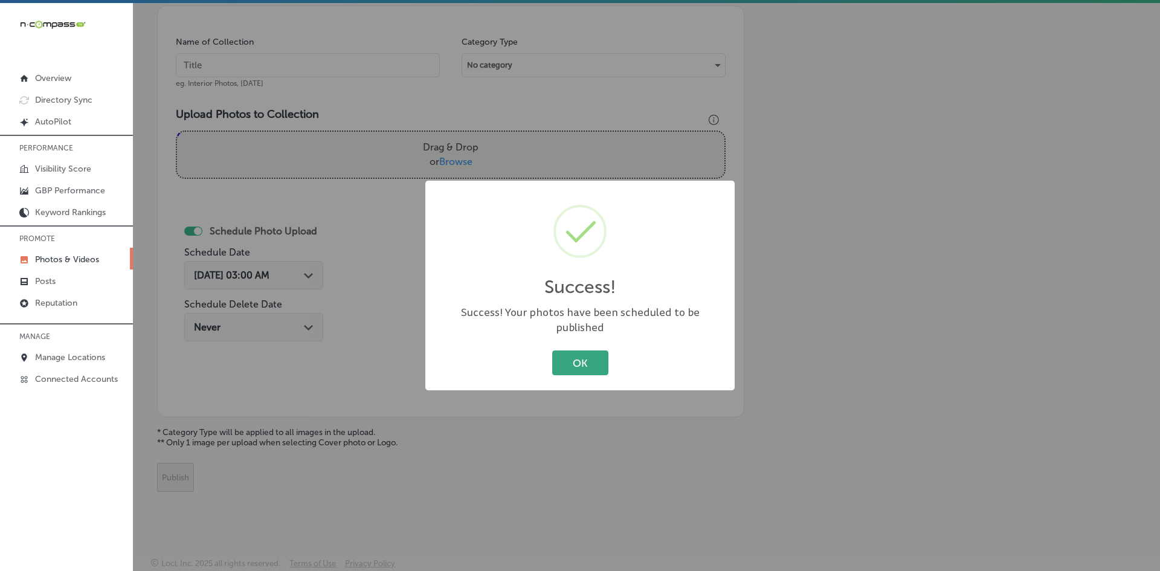
click at [586, 352] on button "OK" at bounding box center [580, 362] width 56 height 25
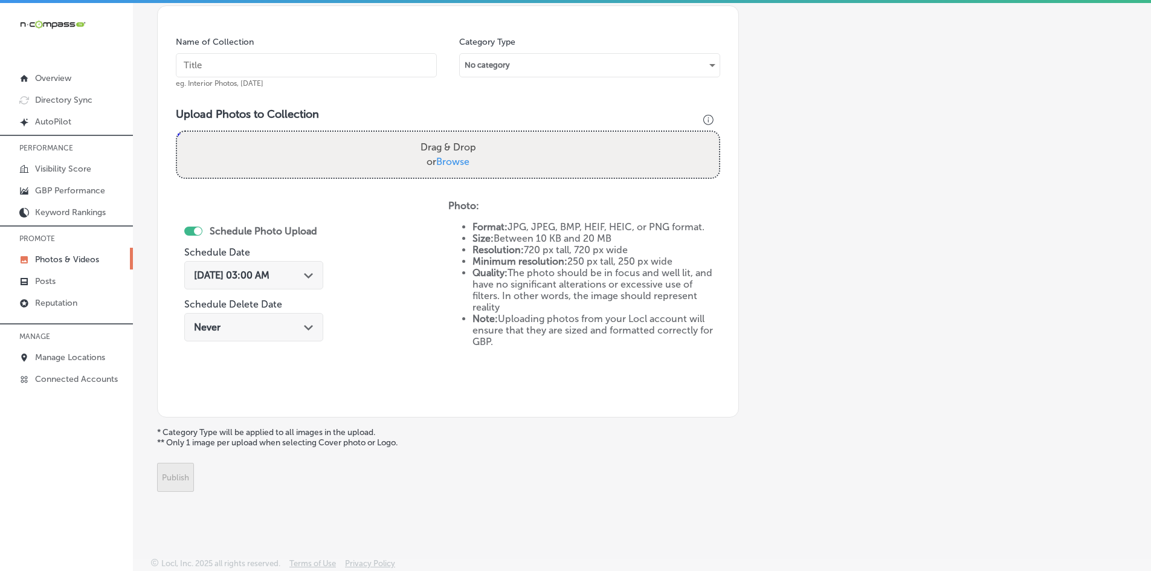
click at [458, 159] on span "Browse" at bounding box center [452, 161] width 33 height 11
click at [458, 135] on input "Drag & Drop or Browse" at bounding box center [448, 134] width 542 height 4
type input "C:\fakepath\Nashville DMS-20 (11).png"
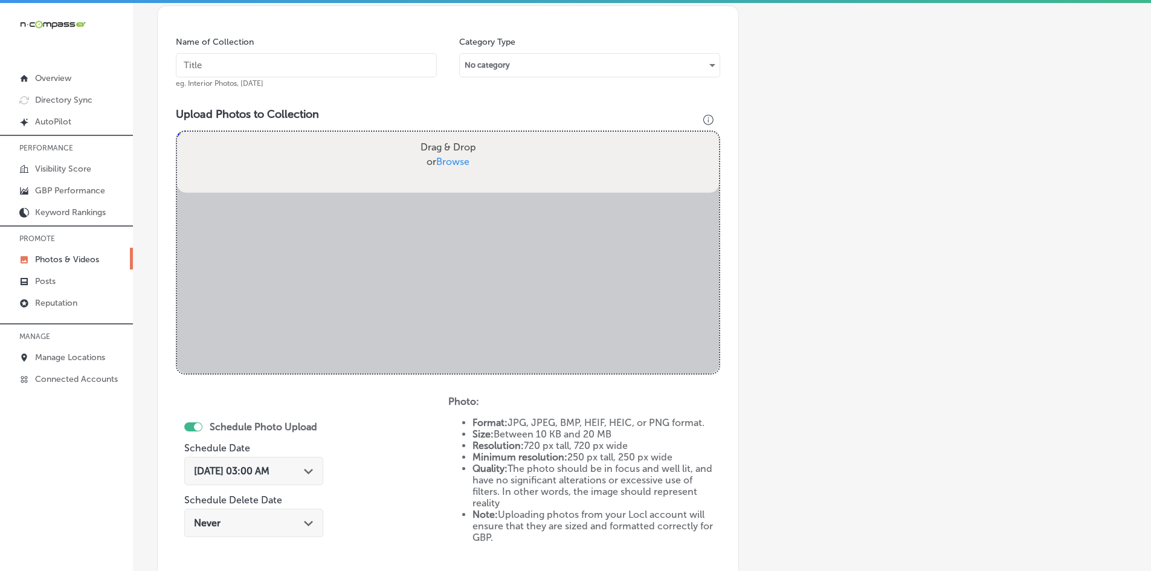
click at [358, 71] on input "text" at bounding box center [306, 65] width 261 height 24
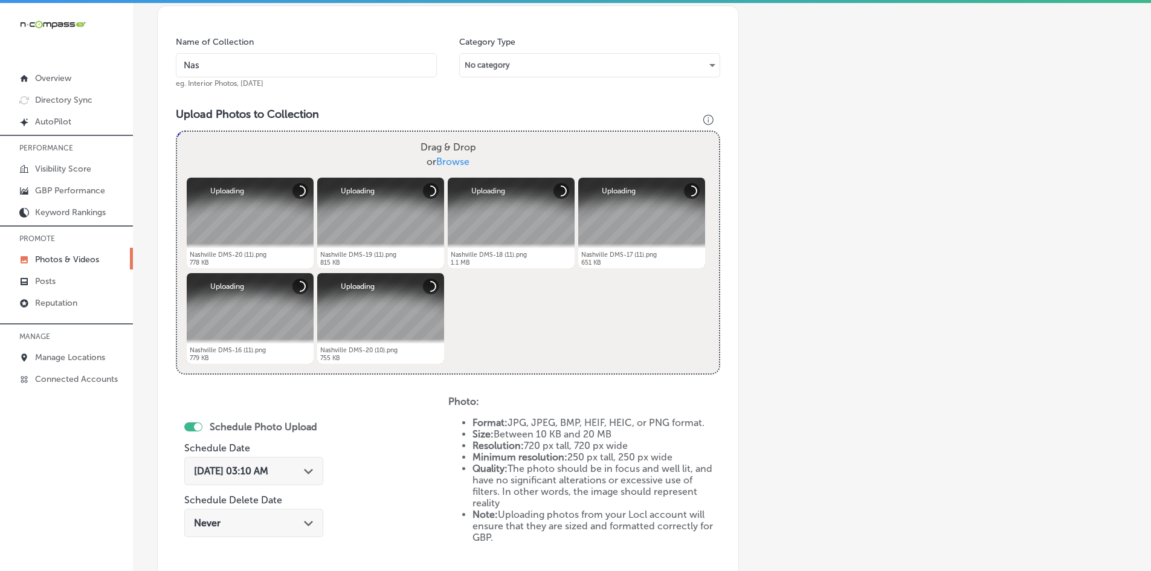
type input "Nashville Digital Marketing Solutions"
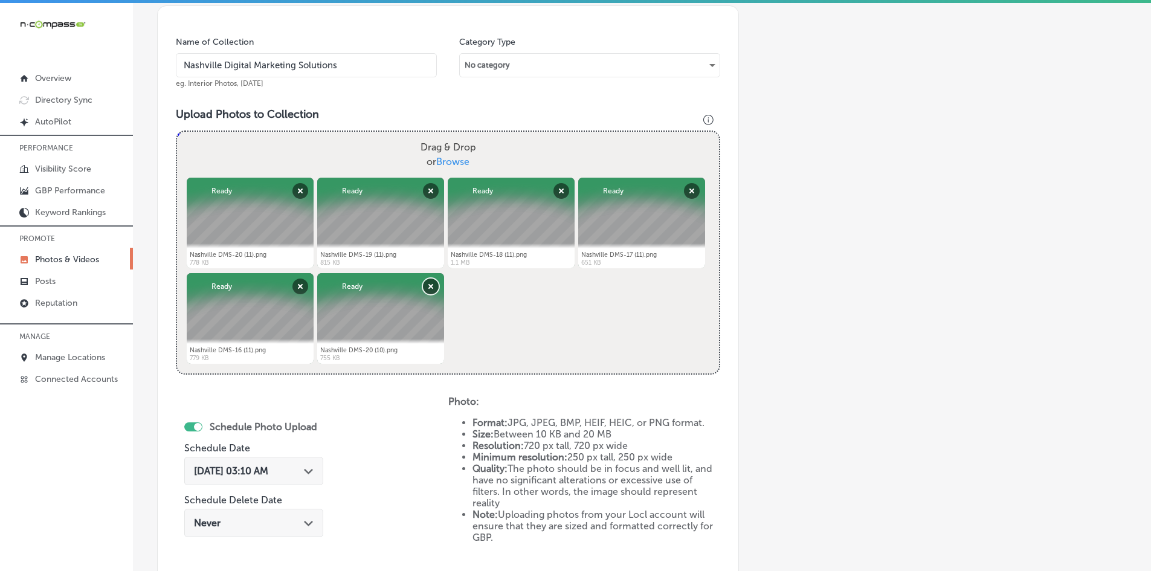
click at [427, 285] on button "Remove" at bounding box center [431, 287] width 16 height 16
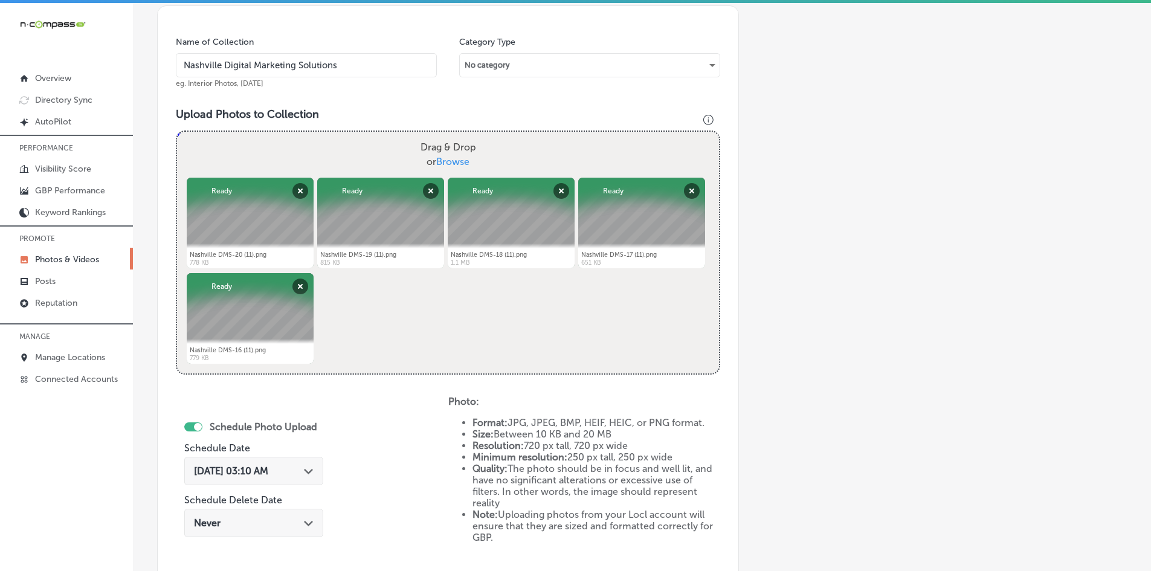
click at [313, 468] on div "Path Created with Sketch." at bounding box center [309, 470] width 10 height 10
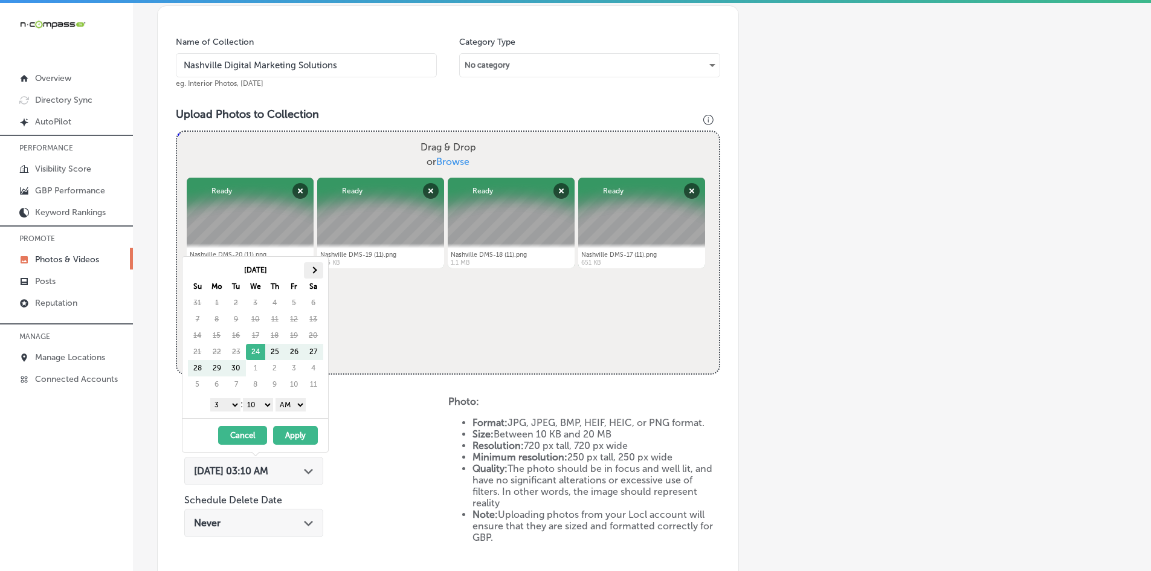
click at [318, 269] on th at bounding box center [313, 270] width 19 height 16
click at [318, 268] on th at bounding box center [313, 270] width 19 height 16
click at [225, 404] on select "1 2 3 4 5 6 7 8 9 10 11 12" at bounding box center [225, 404] width 30 height 13
click at [265, 406] on select "00 10 20 30 40 50" at bounding box center [258, 404] width 30 height 13
drag, startPoint x: 274, startPoint y: 413, endPoint x: 297, endPoint y: 402, distance: 25.7
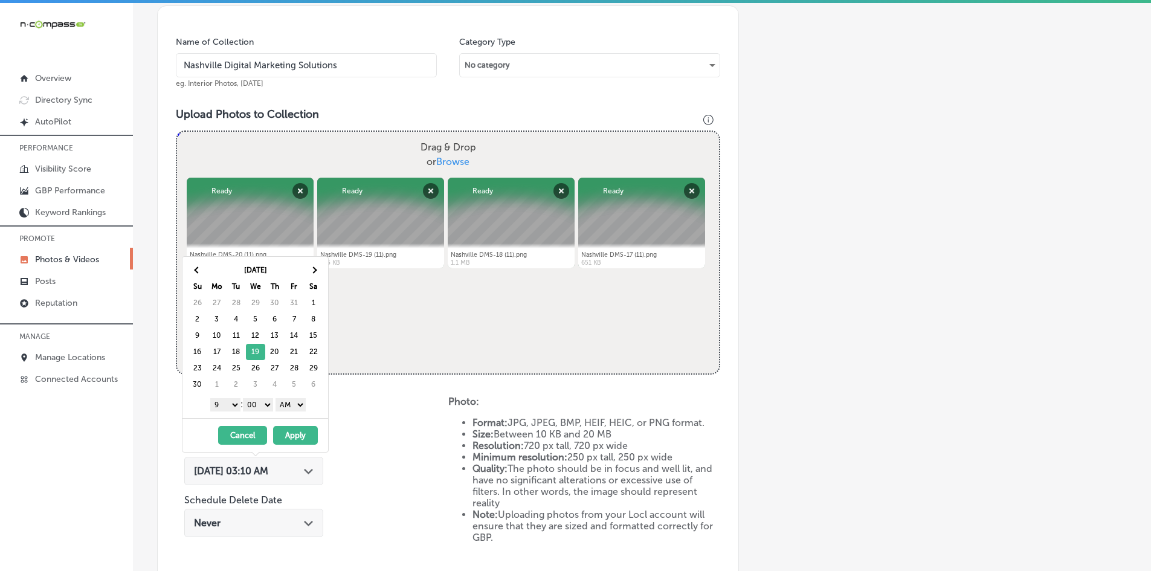
click at [297, 401] on select "AM PM" at bounding box center [290, 404] width 30 height 13
click at [301, 426] on button "Apply" at bounding box center [295, 435] width 45 height 19
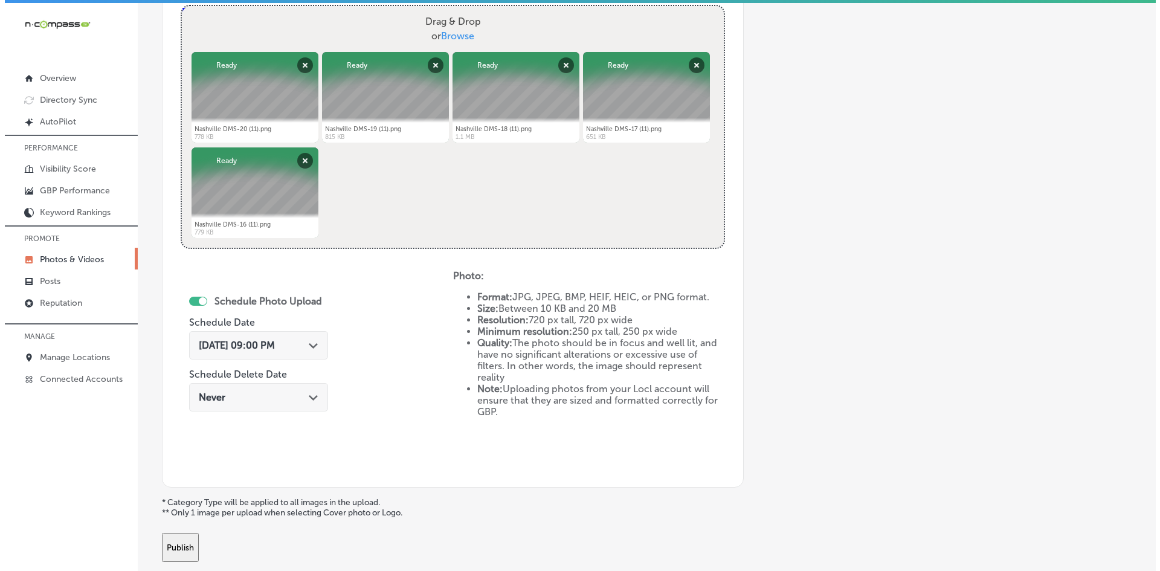
scroll to position [526, 0]
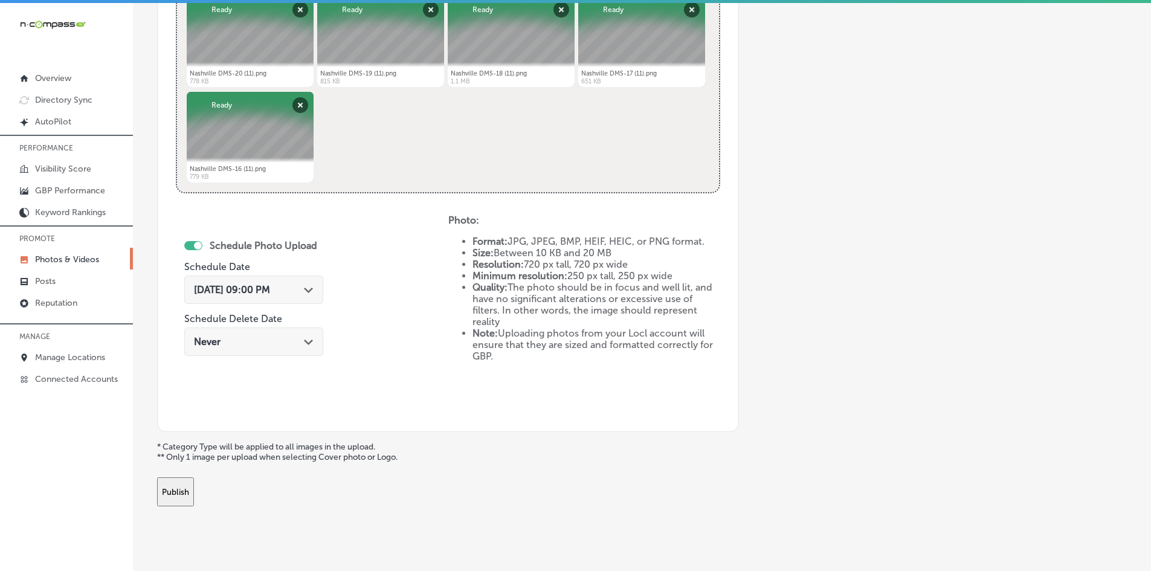
click at [194, 496] on button "Publish" at bounding box center [175, 491] width 37 height 29
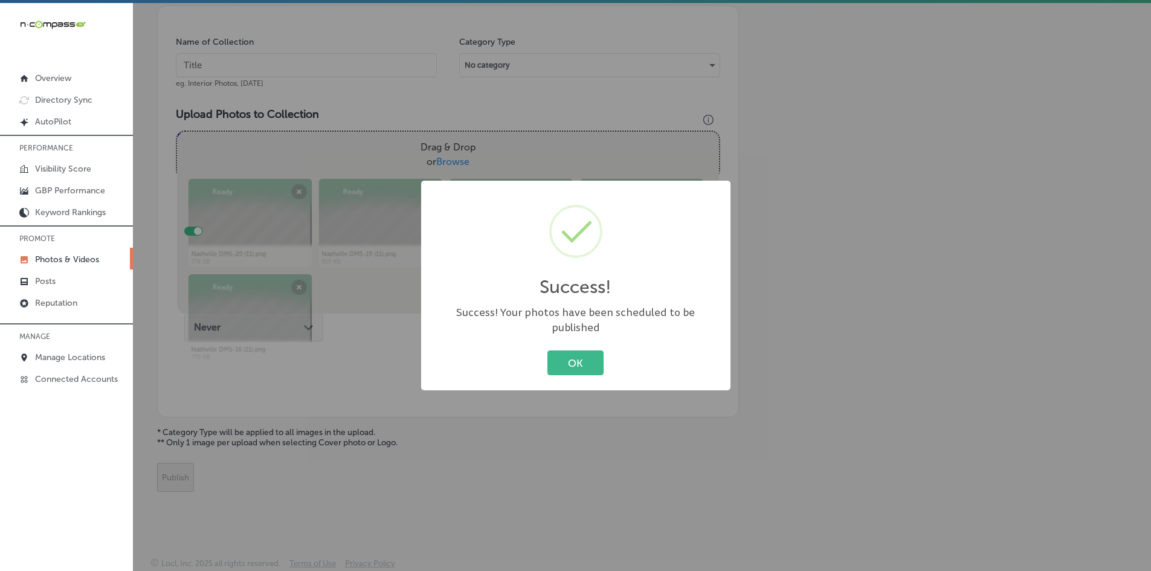
scroll to position [345, 0]
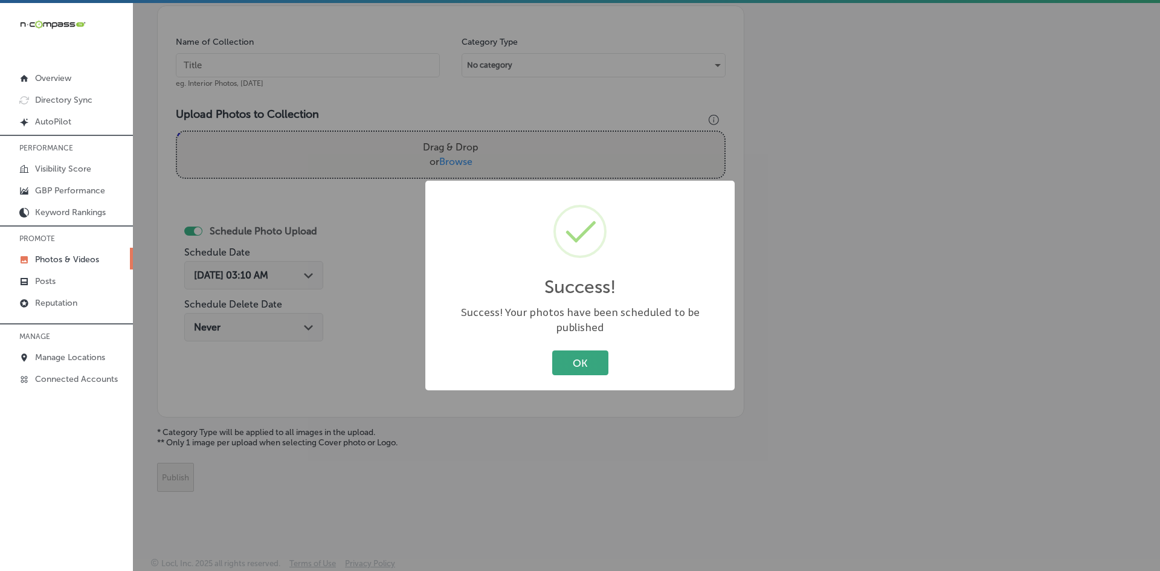
click at [569, 350] on button "OK" at bounding box center [580, 362] width 56 height 25
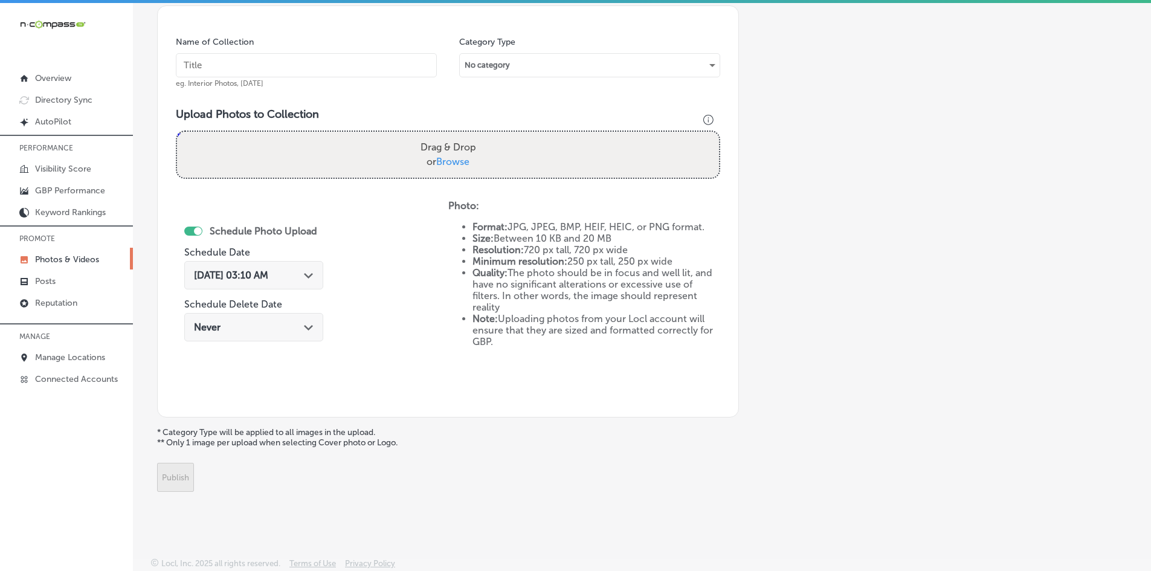
click at [458, 163] on span "Browse" at bounding box center [452, 161] width 33 height 11
click at [458, 135] on input "Drag & Drop or Browse" at bounding box center [448, 134] width 542 height 4
type input "C:\fakepath\Nashville DMS-20 (12).png"
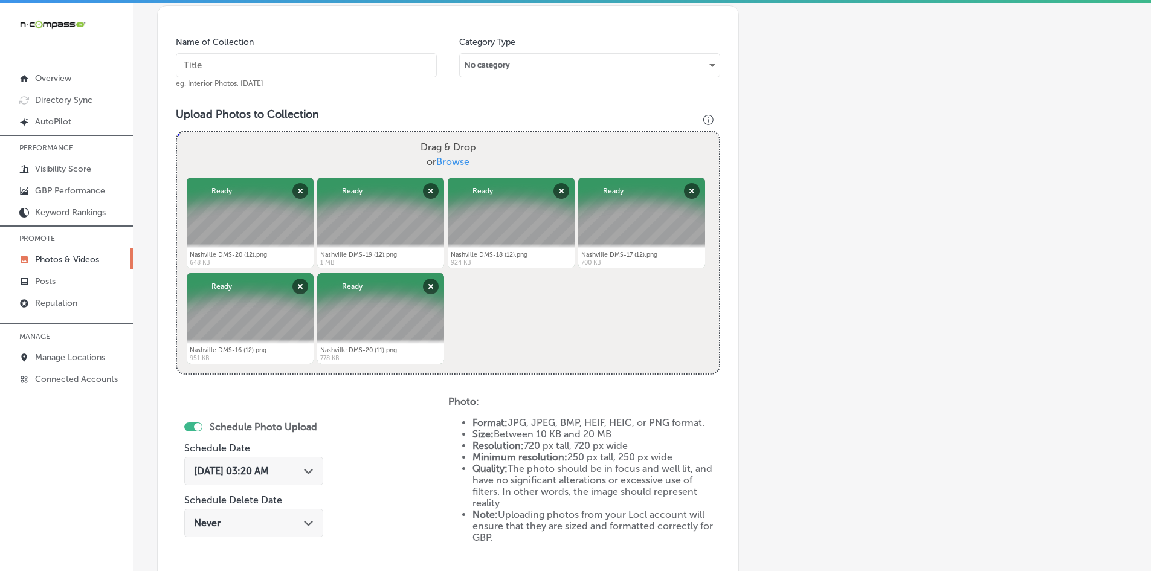
click at [288, 68] on input "text" at bounding box center [306, 65] width 261 height 24
type input "Nashville Digital Marketing Solutions"
click at [439, 283] on button "Remove" at bounding box center [431, 287] width 16 height 16
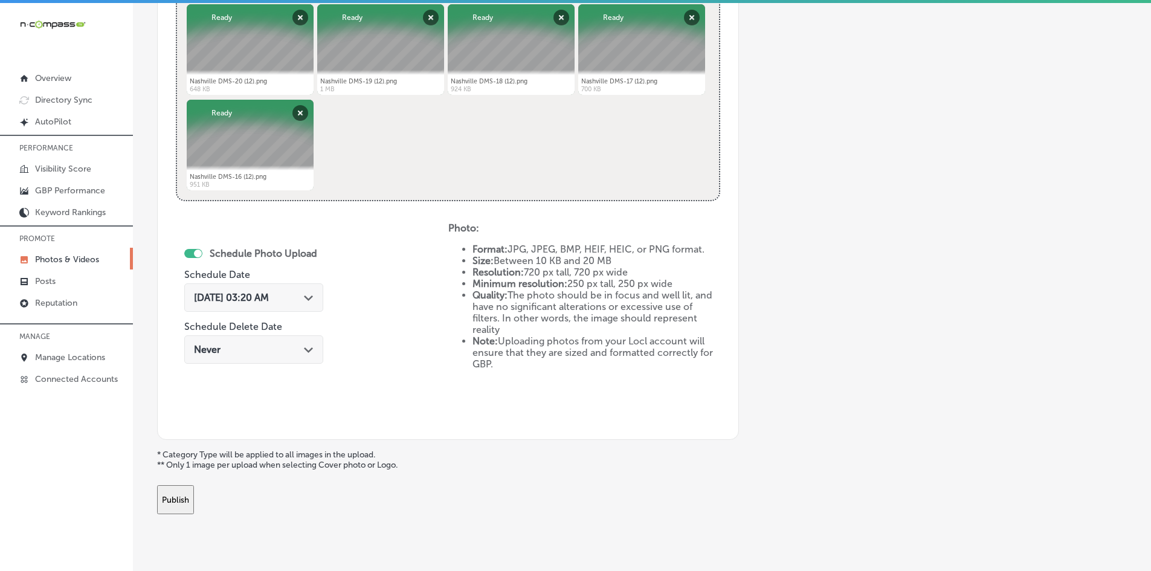
scroll to position [541, 0]
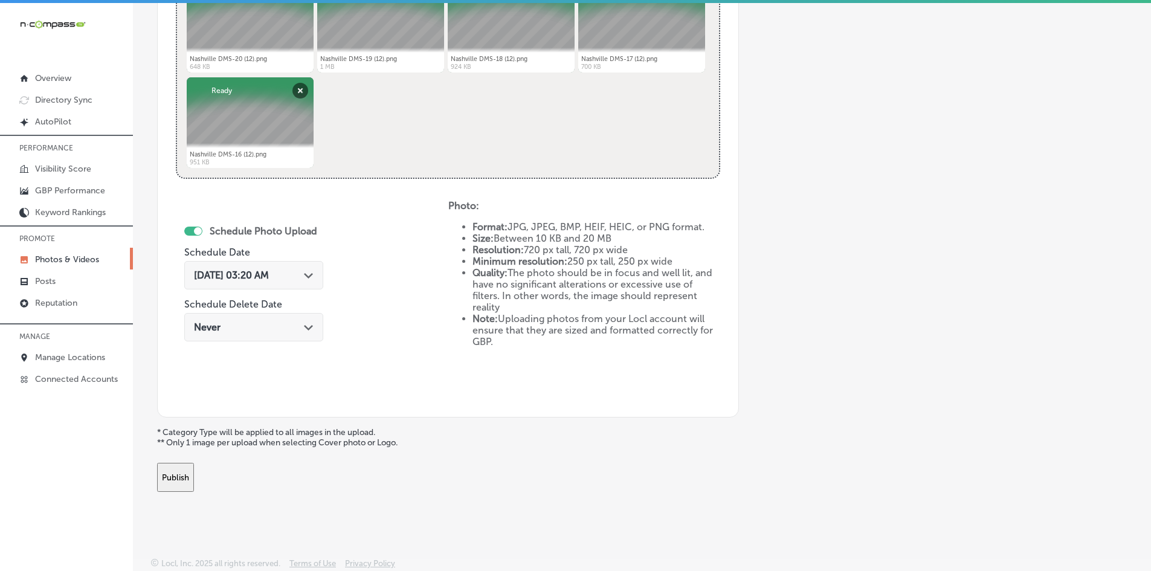
click at [313, 275] on polygon at bounding box center [308, 275] width 9 height 5
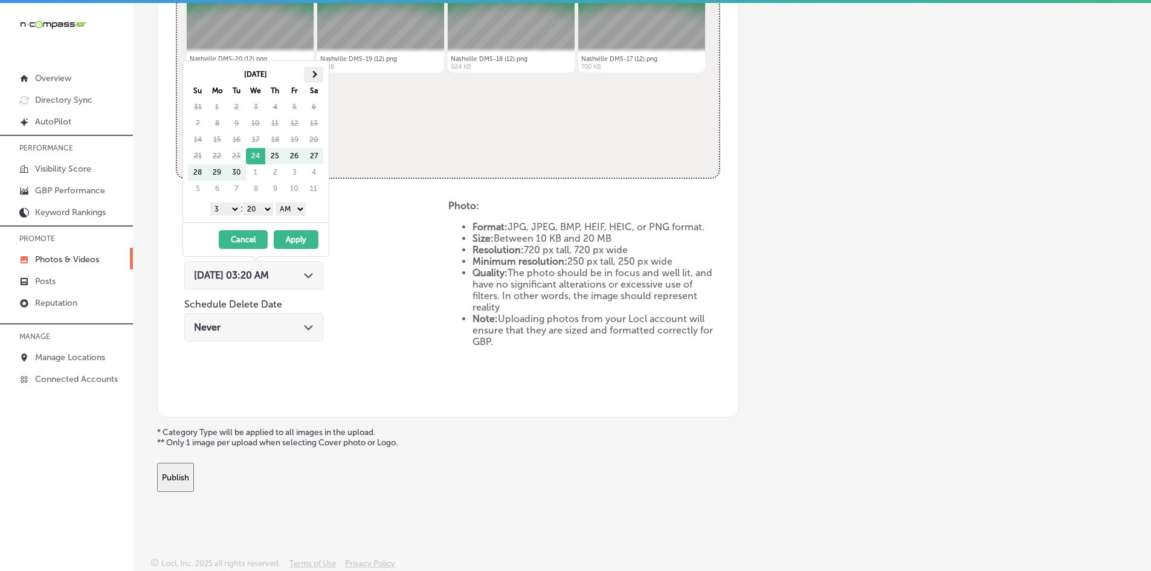
click at [314, 73] on span at bounding box center [314, 74] width 7 height 7
click at [228, 210] on select "1 2 3 4 5 6 7 8 9 10 11 12" at bounding box center [225, 208] width 30 height 13
click at [254, 202] on div "1 2 3 4 5 6 7 8 9 10 11 12 : 00 10 20 30 40 50 AM PM" at bounding box center [258, 208] width 141 height 18
click at [260, 210] on select "00 10 20 30 40 50" at bounding box center [258, 208] width 30 height 13
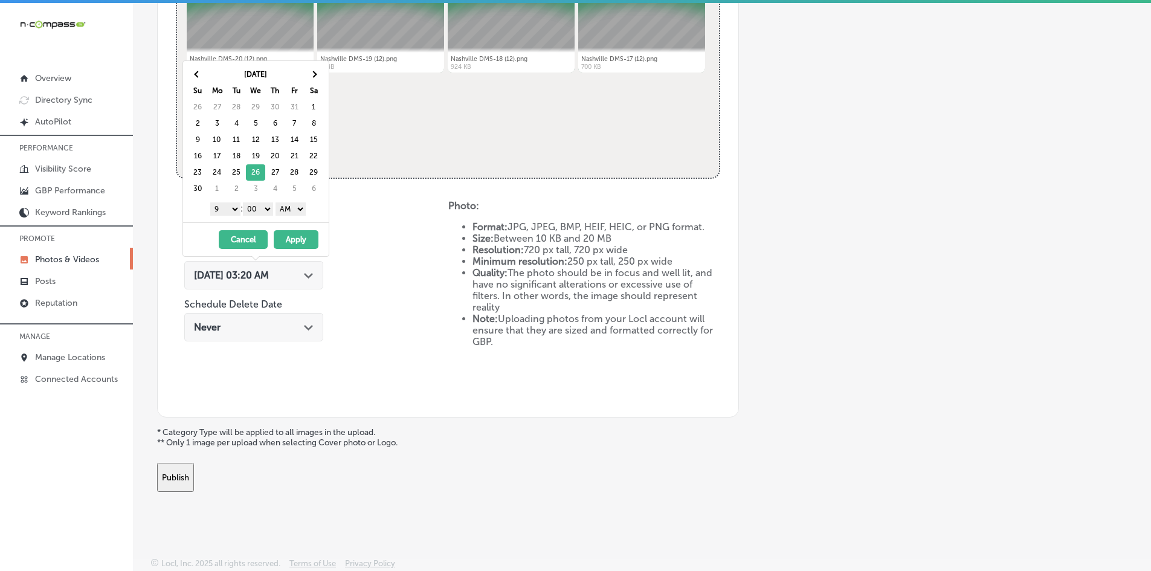
click at [291, 205] on select "AM PM" at bounding box center [290, 208] width 30 height 13
click at [278, 202] on select "AM PM" at bounding box center [290, 208] width 30 height 13
click at [294, 209] on select "AM PM" at bounding box center [290, 208] width 30 height 13
click at [295, 239] on button "Apply" at bounding box center [296, 239] width 45 height 19
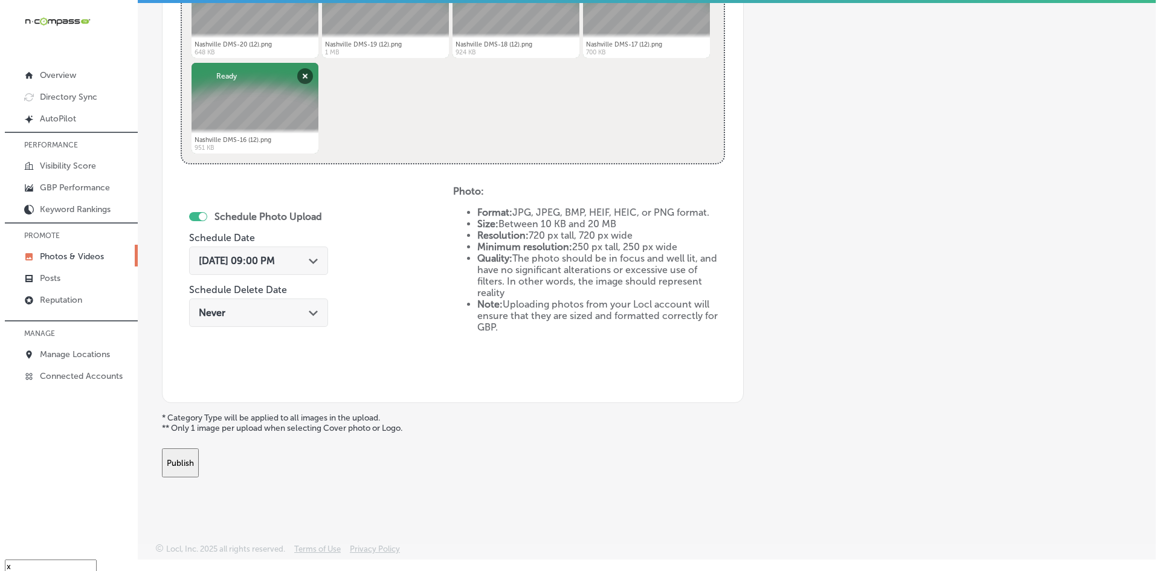
scroll to position [18, 0]
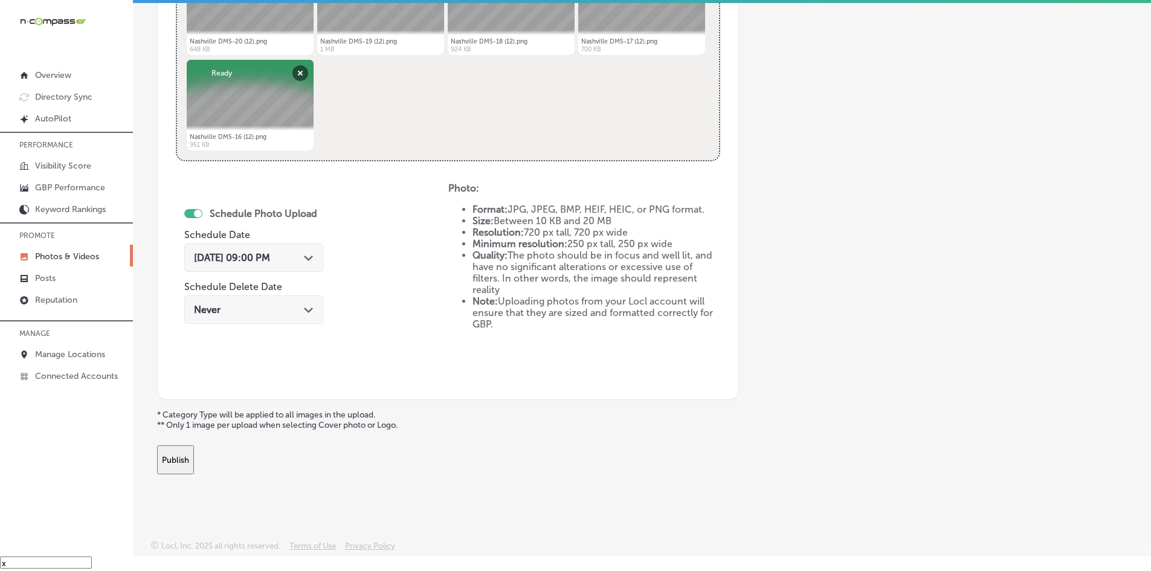
click at [194, 454] on button "Publish" at bounding box center [175, 459] width 37 height 29
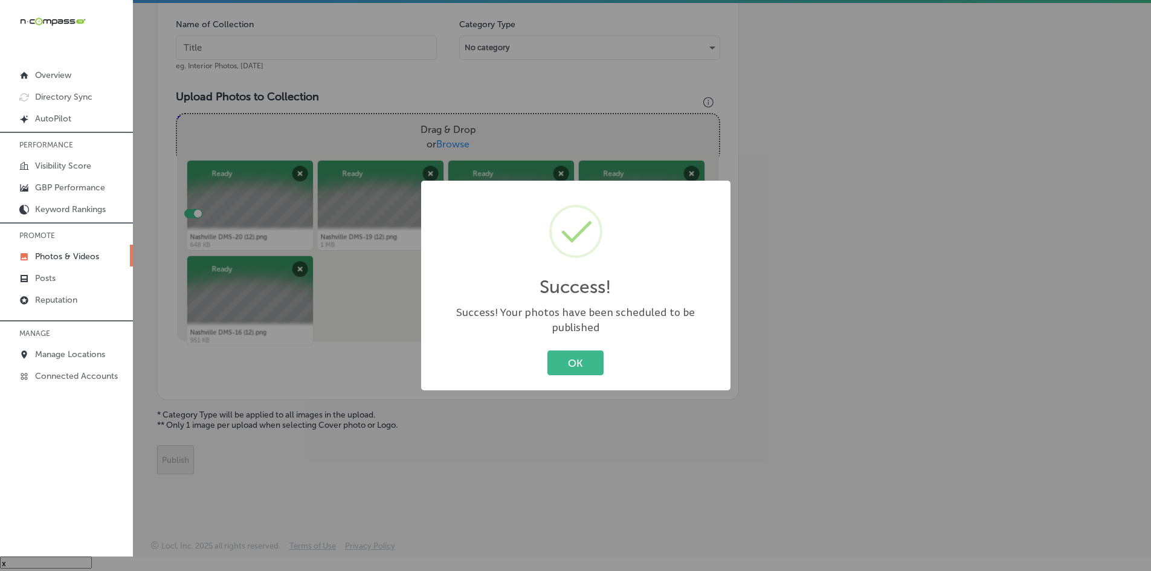
scroll to position [345, 0]
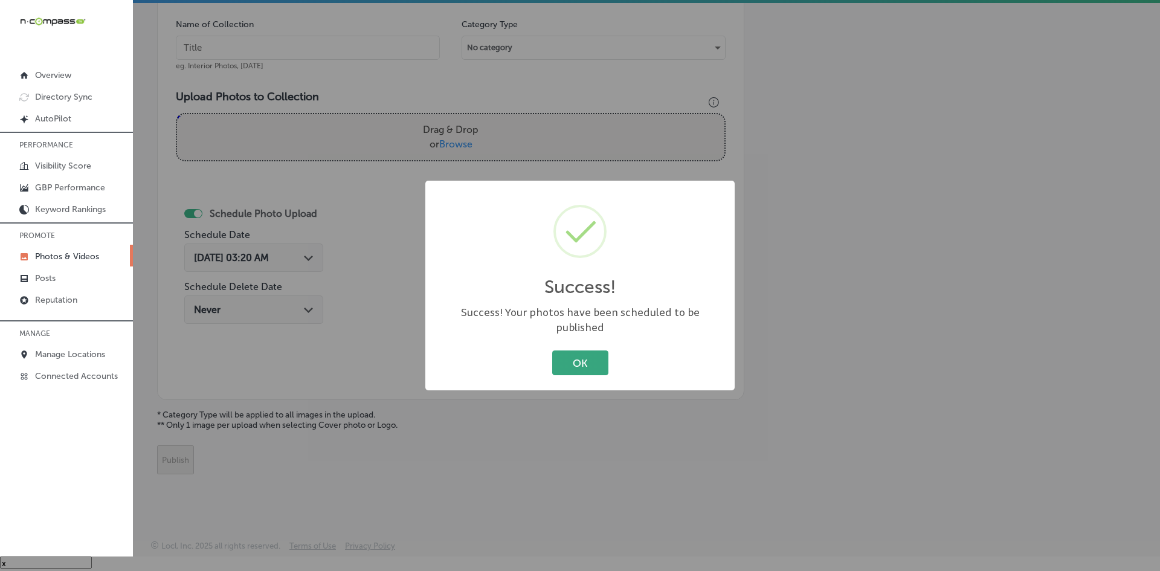
click at [559, 358] on button "OK" at bounding box center [580, 362] width 56 height 25
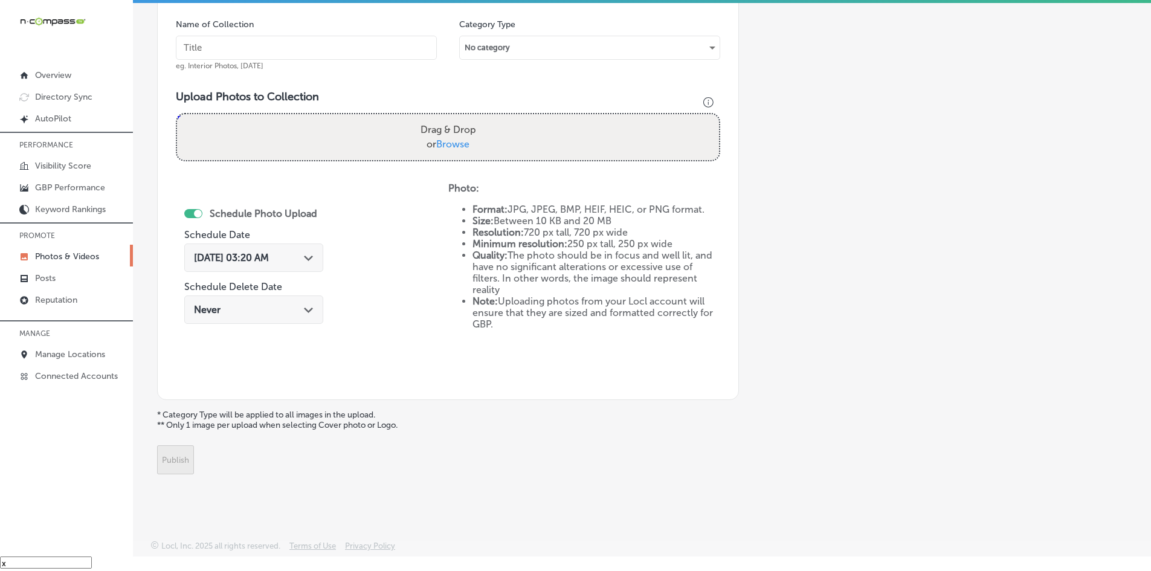
click at [456, 147] on span "Browse" at bounding box center [452, 143] width 33 height 11
click at [456, 118] on input "Drag & Drop or Browse" at bounding box center [448, 116] width 542 height 4
type input "C:\fakepath\Nashville DMS-20 (13).png"
click at [373, 44] on input "text" at bounding box center [306, 48] width 261 height 24
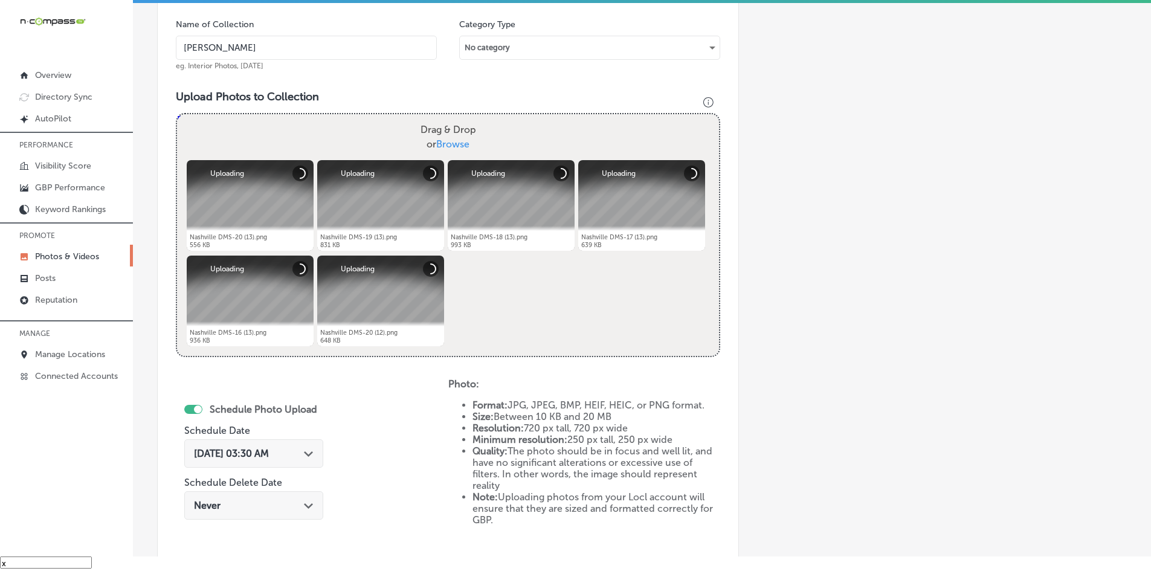
type input "Nashville Digital Marketing Solutions"
click at [314, 450] on div "Path Created with Sketch." at bounding box center [309, 453] width 10 height 10
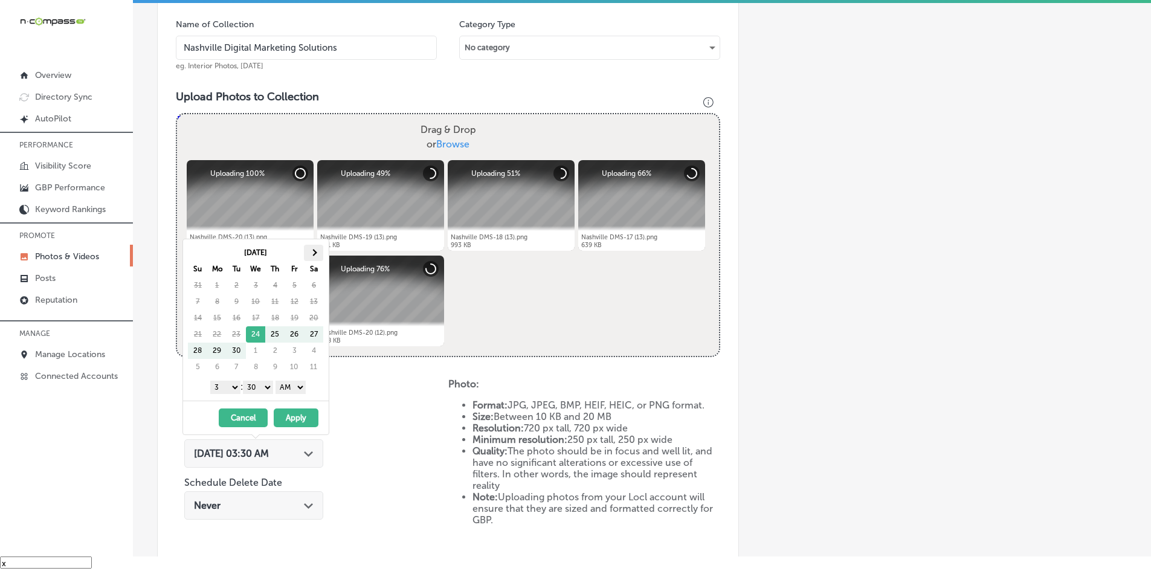
click at [314, 252] on span at bounding box center [314, 252] width 7 height 7
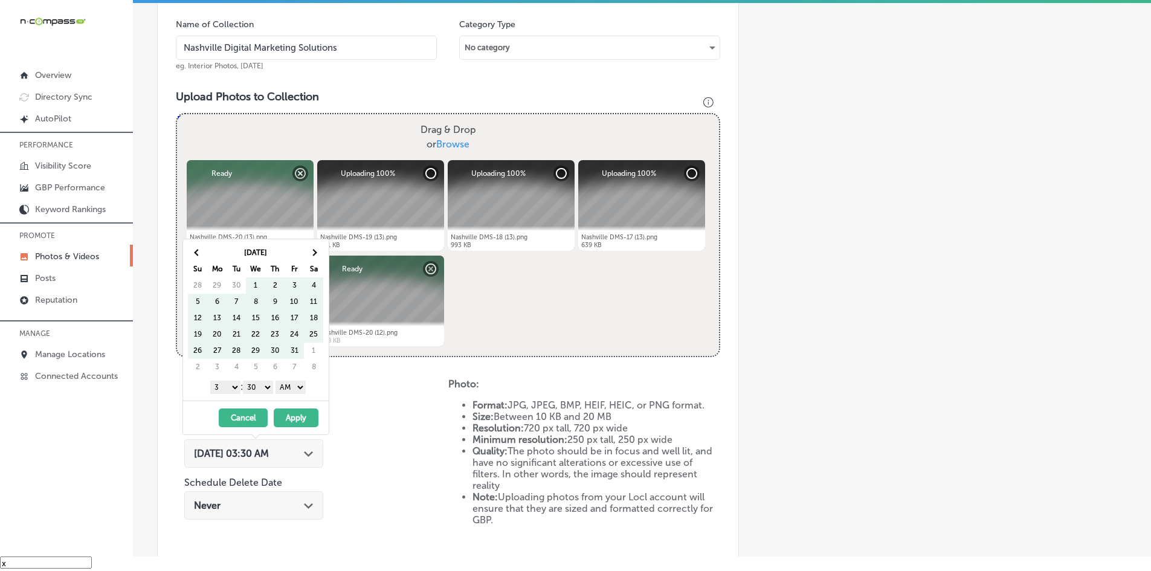
click at [314, 252] on span at bounding box center [314, 252] width 7 height 7
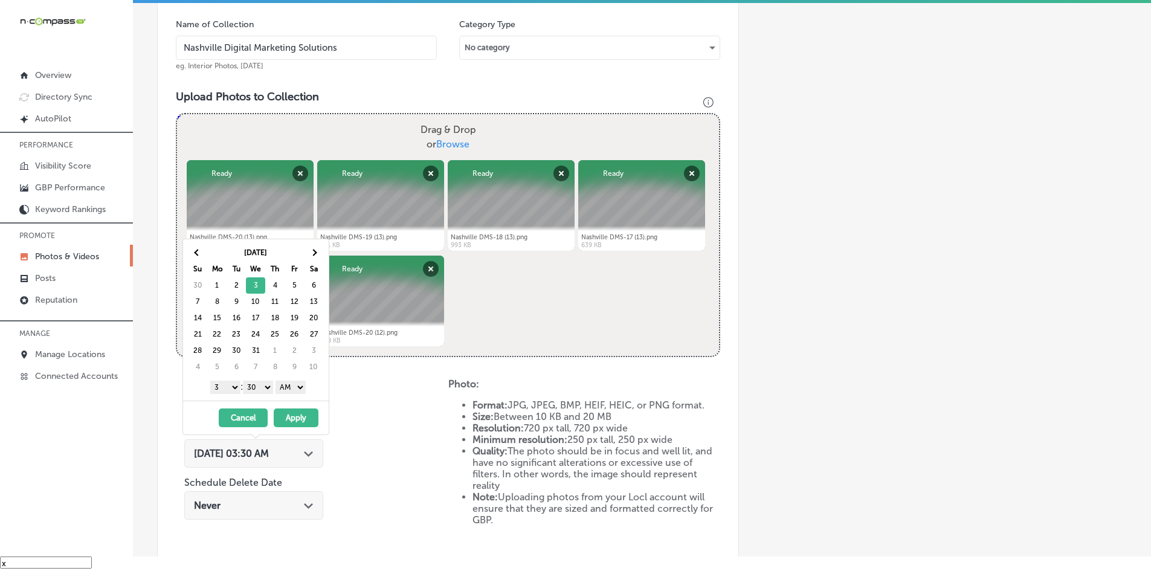
click at [228, 390] on select "1 2 3 4 5 6 7 8 9 10 11 12" at bounding box center [225, 387] width 30 height 13
click at [257, 387] on select "00 10 20 30 40 50" at bounding box center [258, 387] width 30 height 13
click at [291, 390] on select "AM PM" at bounding box center [290, 387] width 30 height 13
drag, startPoint x: 295, startPoint y: 414, endPoint x: 307, endPoint y: 407, distance: 13.6
click at [296, 415] on button "Apply" at bounding box center [296, 417] width 45 height 19
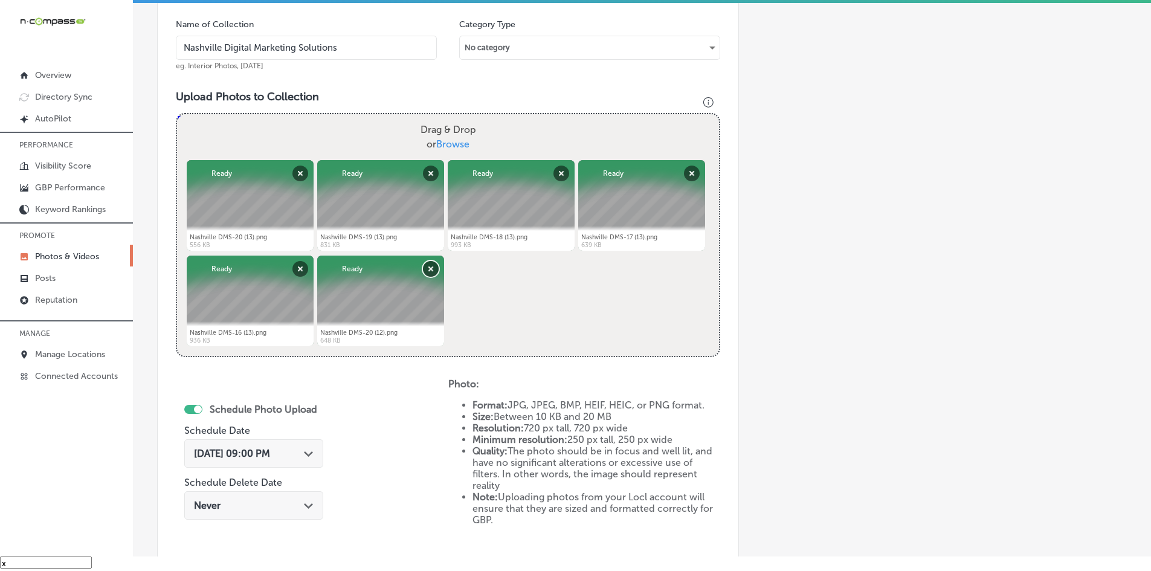
click at [433, 265] on button "Remove" at bounding box center [431, 269] width 16 height 16
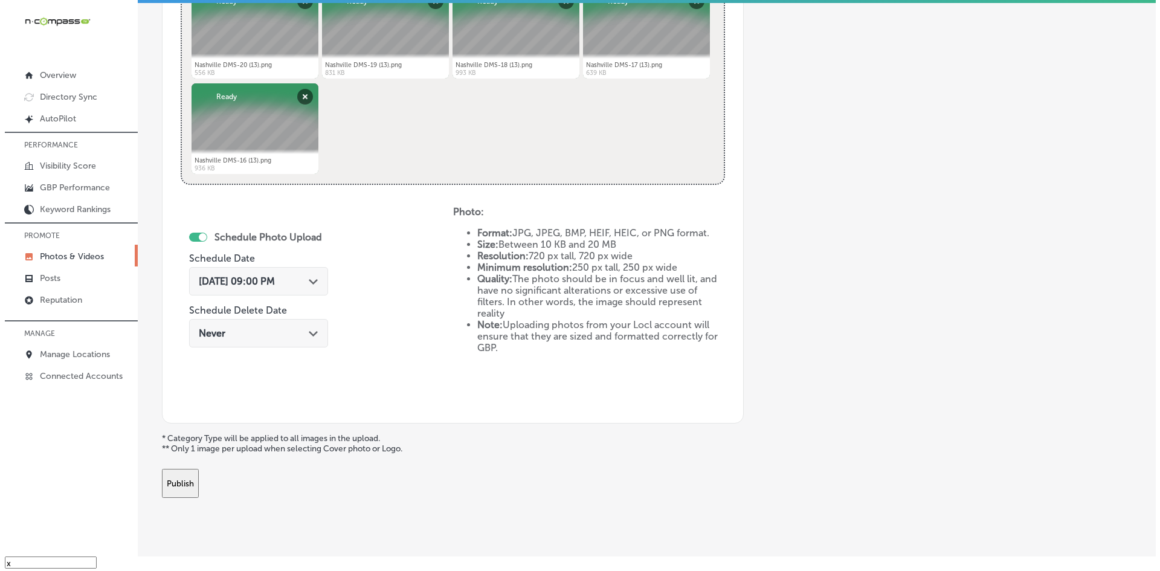
scroll to position [526, 0]
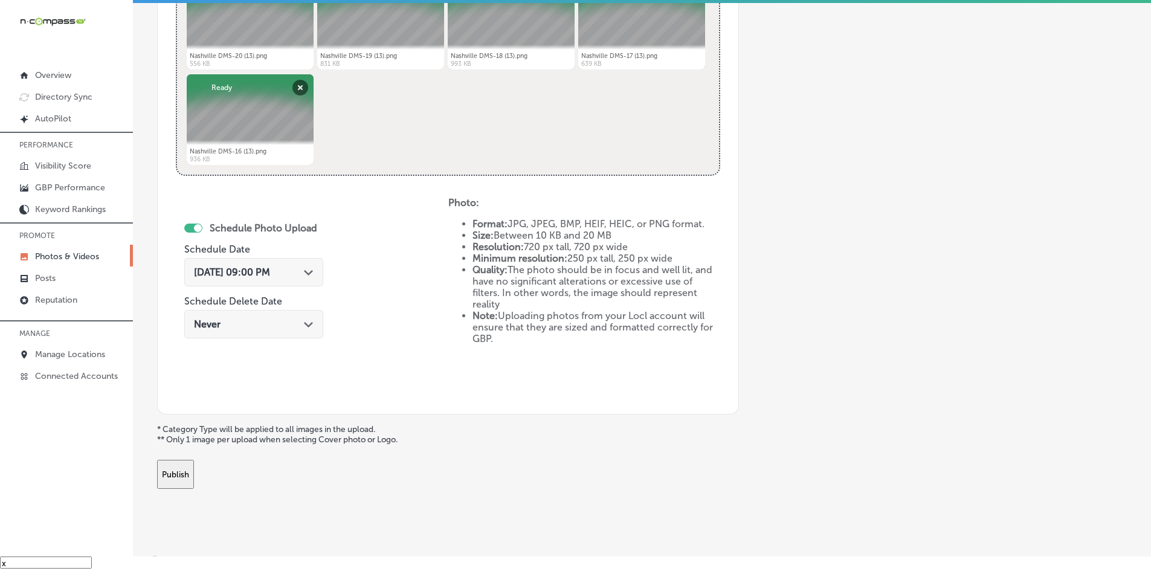
click at [194, 471] on button "Publish" at bounding box center [175, 474] width 37 height 29
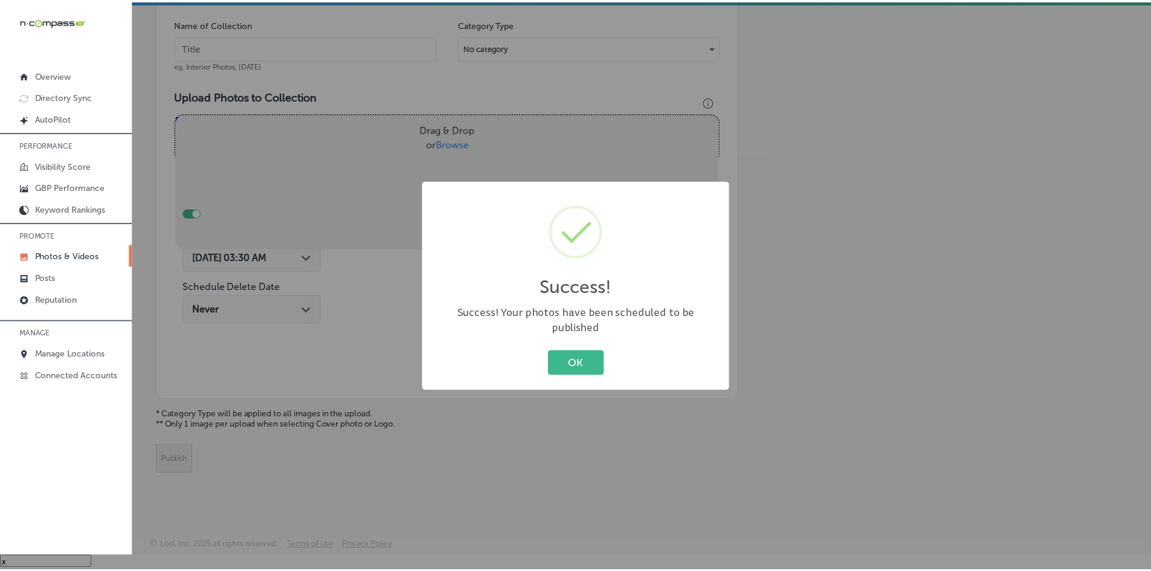
scroll to position [345, 0]
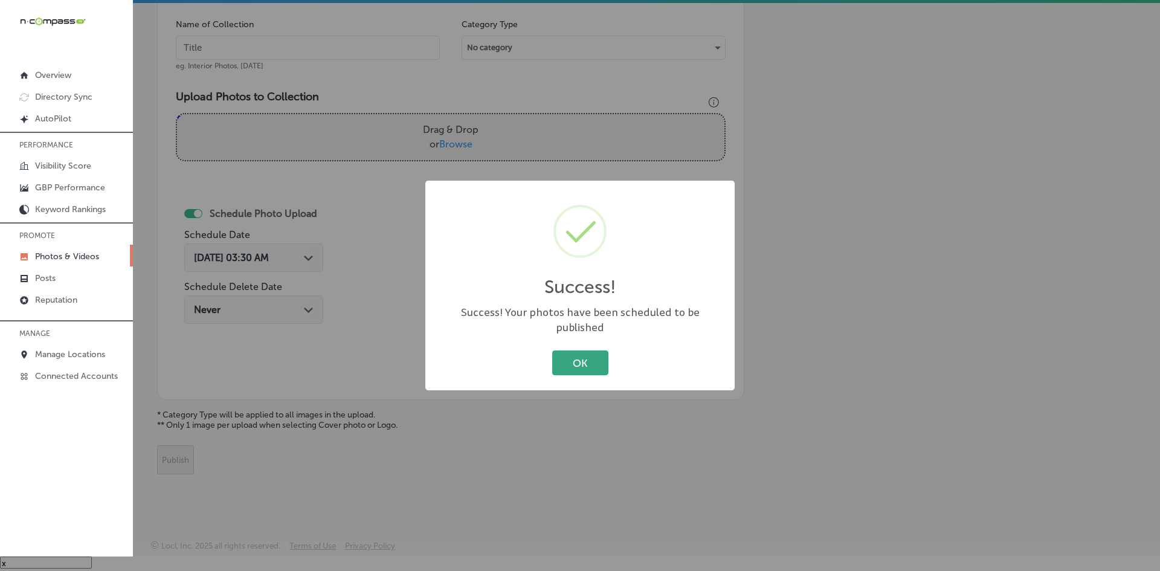
click at [575, 359] on button "OK" at bounding box center [580, 362] width 56 height 25
